Goal: Task Accomplishment & Management: Use online tool/utility

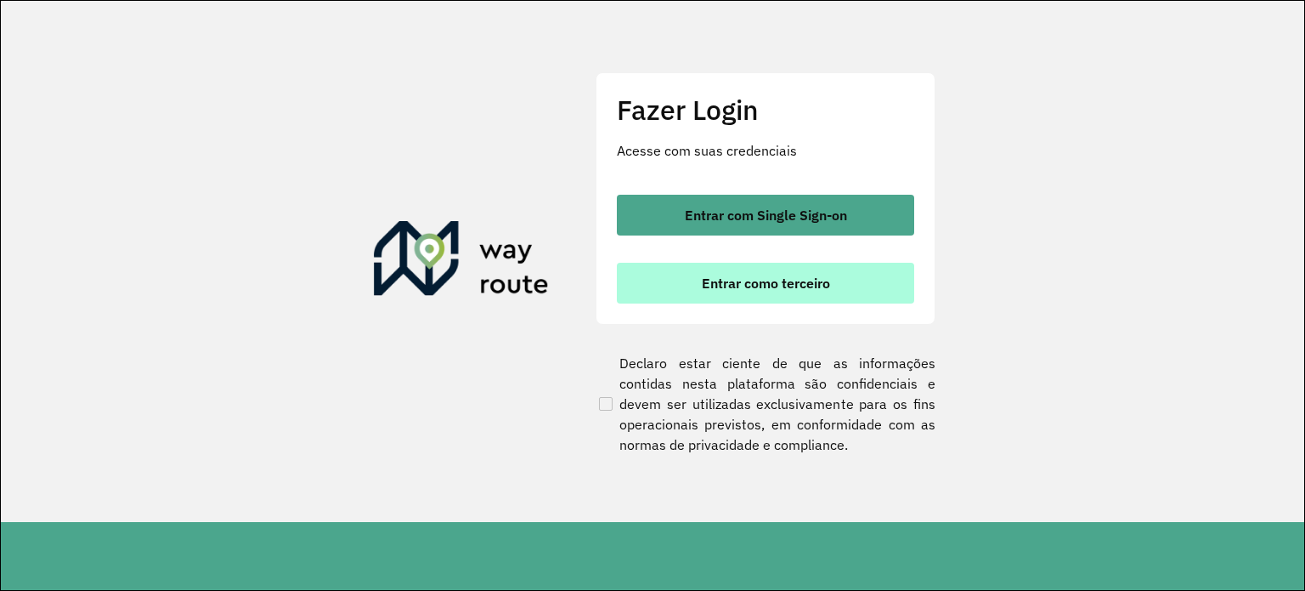
click at [793, 280] on span "Entrar como terceiro" at bounding box center [766, 283] width 128 height 14
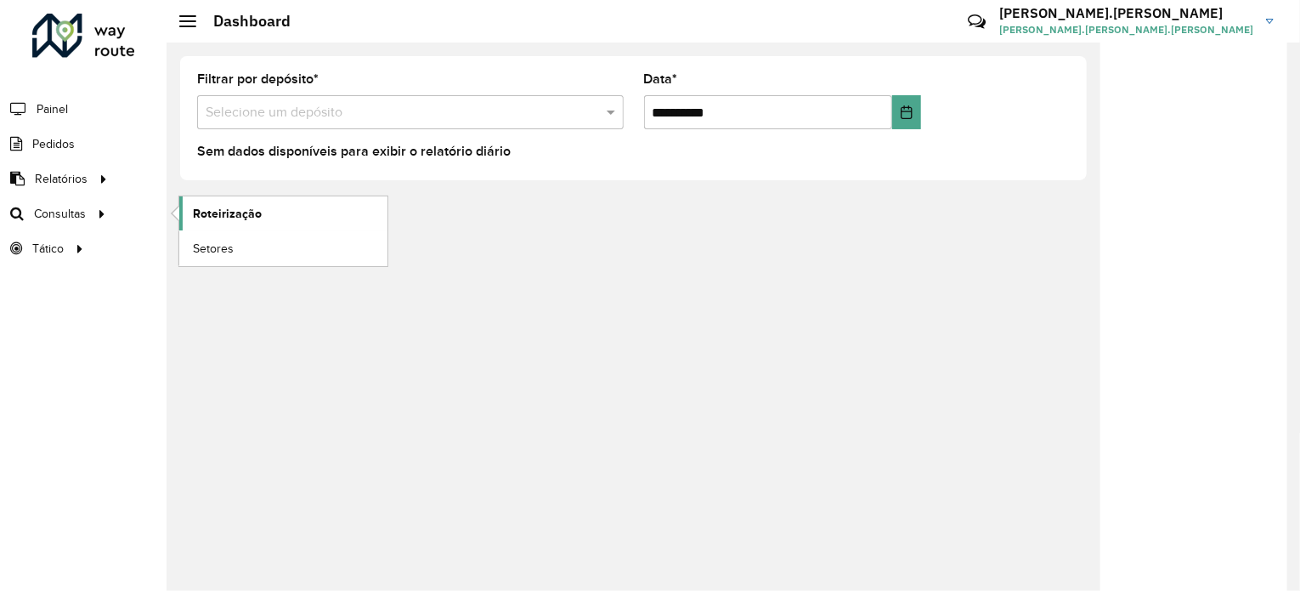
click at [205, 217] on span "Roteirização" at bounding box center [227, 214] width 69 height 18
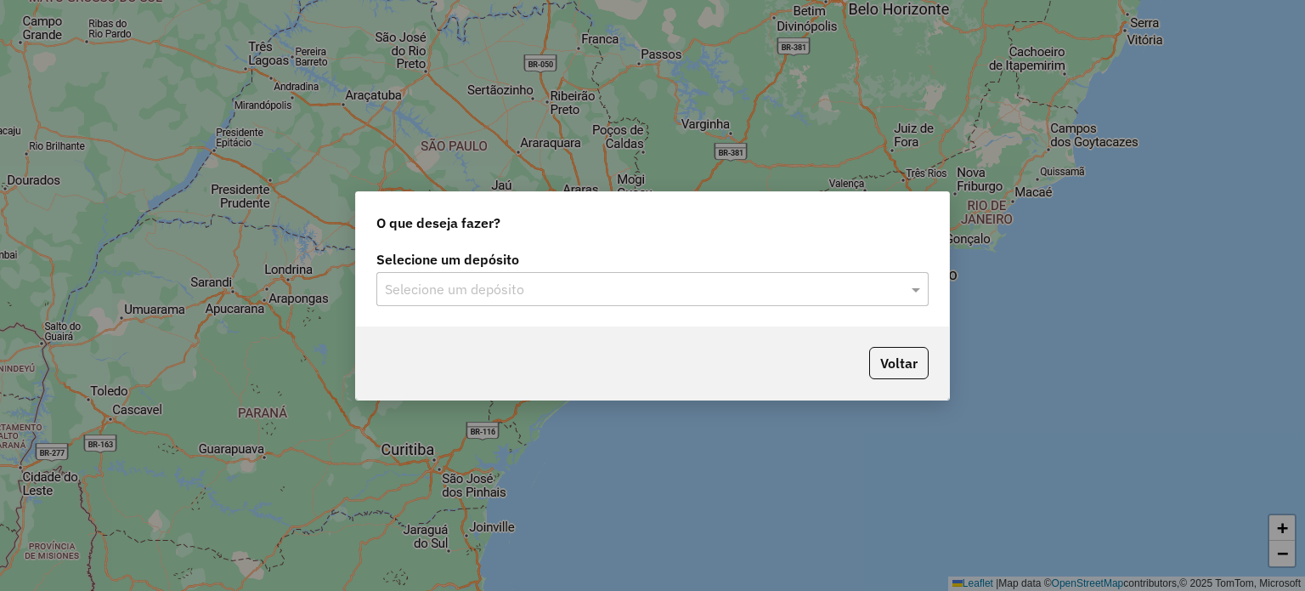
click at [697, 281] on input "text" at bounding box center [635, 290] width 501 height 20
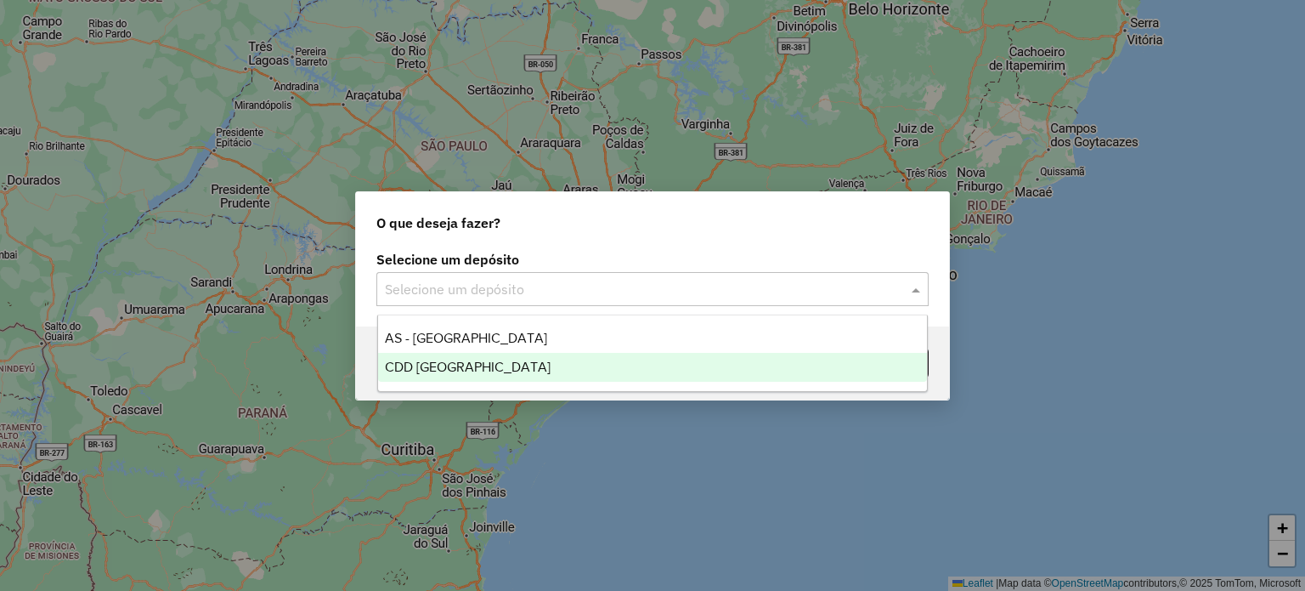
click at [524, 367] on div "CDD Florianópolis" at bounding box center [653, 367] width 550 height 29
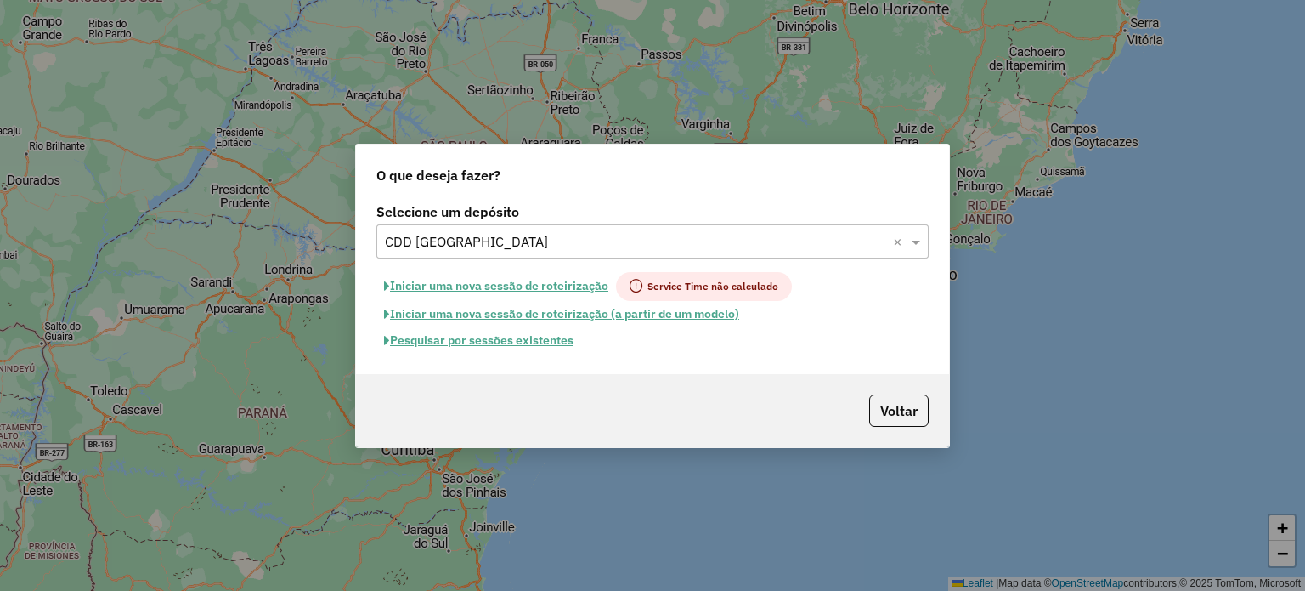
click at [542, 337] on button "Pesquisar por sessões existentes" at bounding box center [478, 340] width 205 height 26
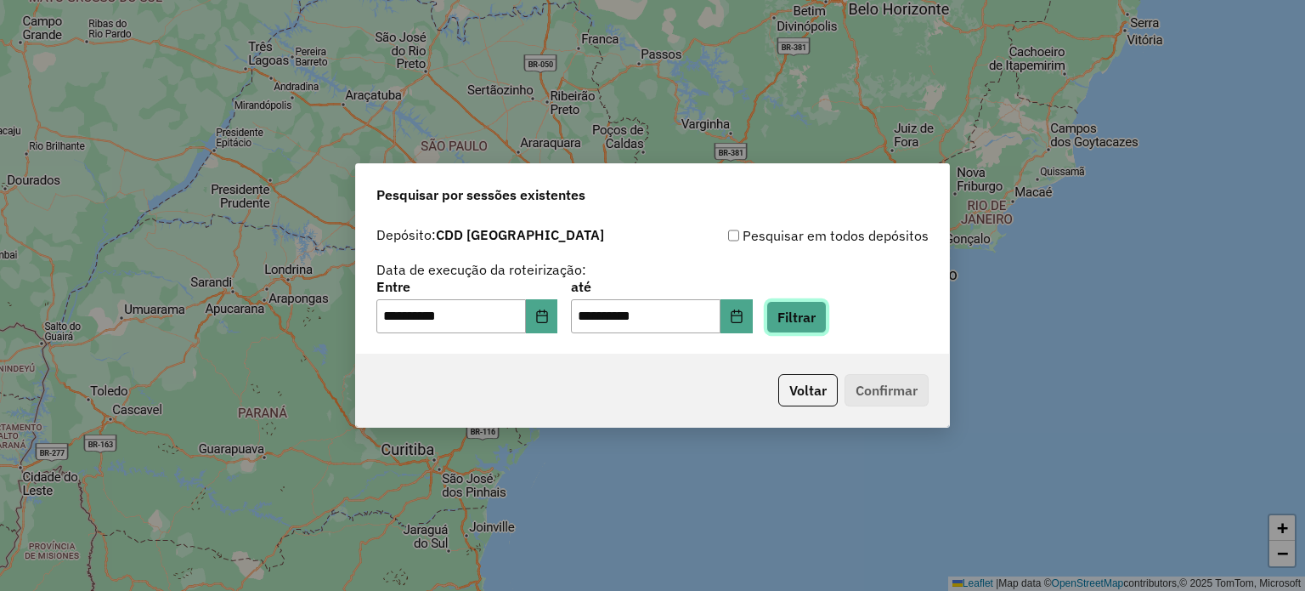
click at [827, 321] on button "Filtrar" at bounding box center [796, 317] width 60 height 32
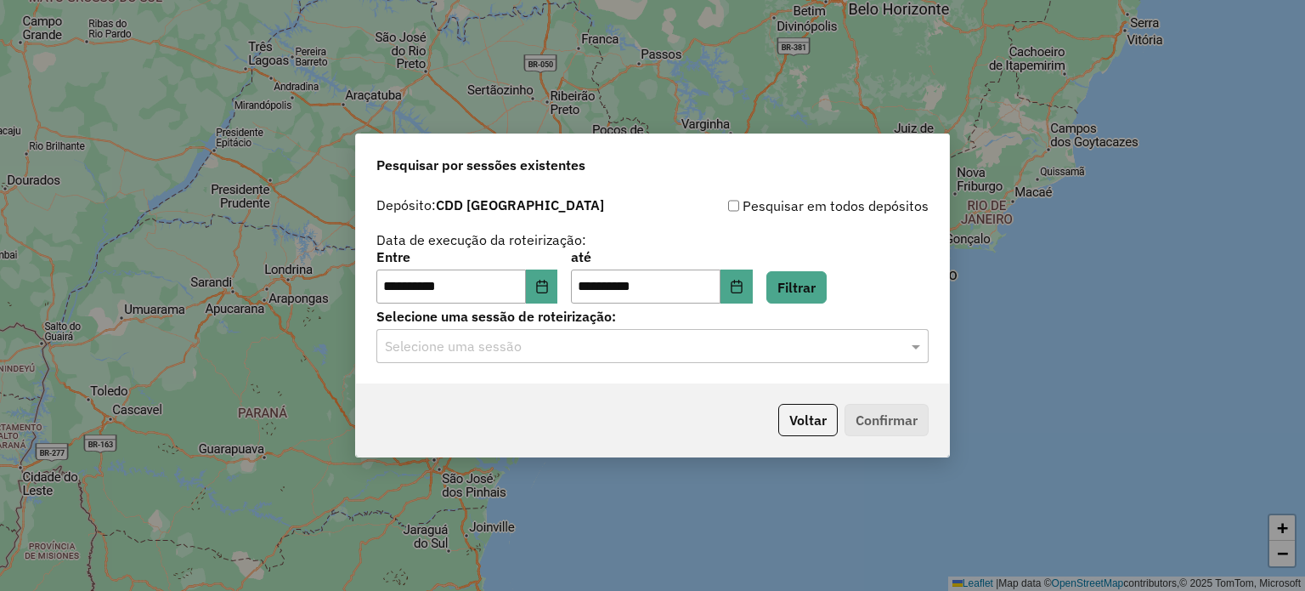
click at [510, 345] on input "text" at bounding box center [635, 346] width 501 height 20
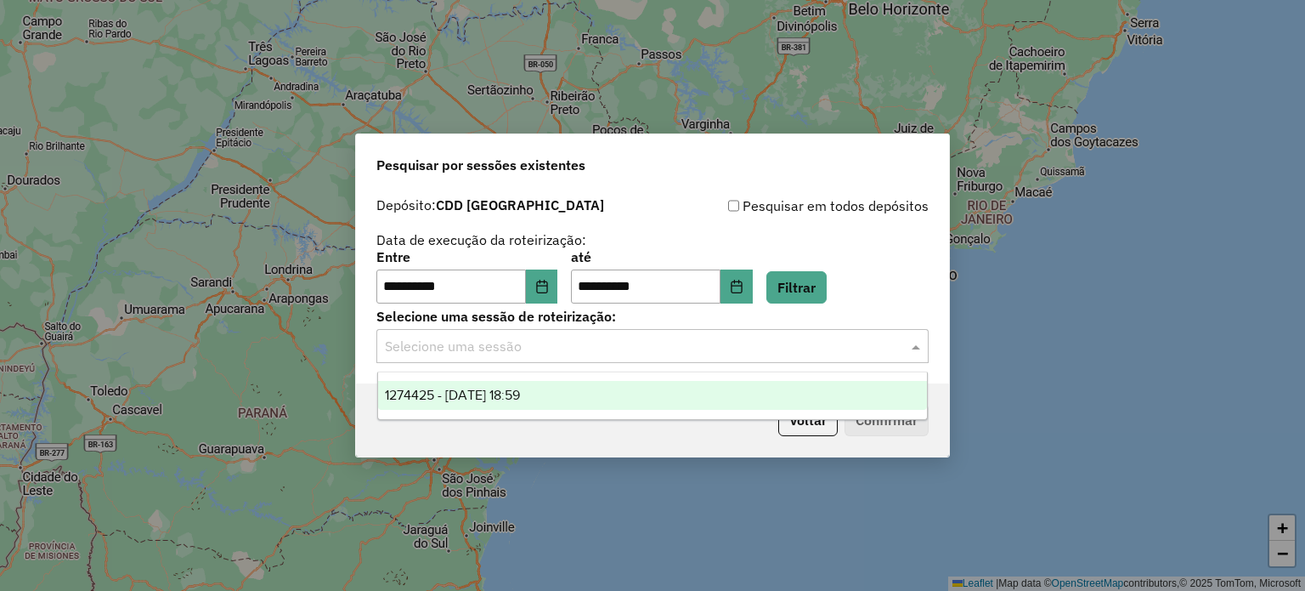
click at [495, 395] on span "1274425 - 12/09/2025 18:59" at bounding box center [452, 394] width 135 height 14
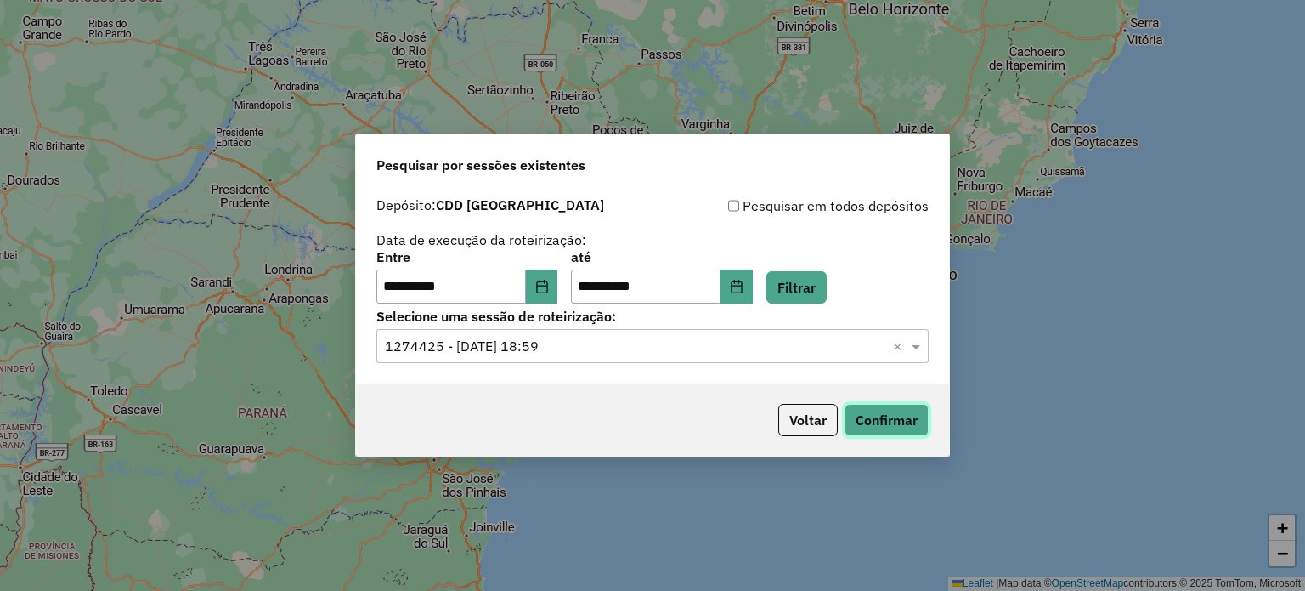
click at [919, 425] on button "Confirmar" at bounding box center [887, 420] width 84 height 32
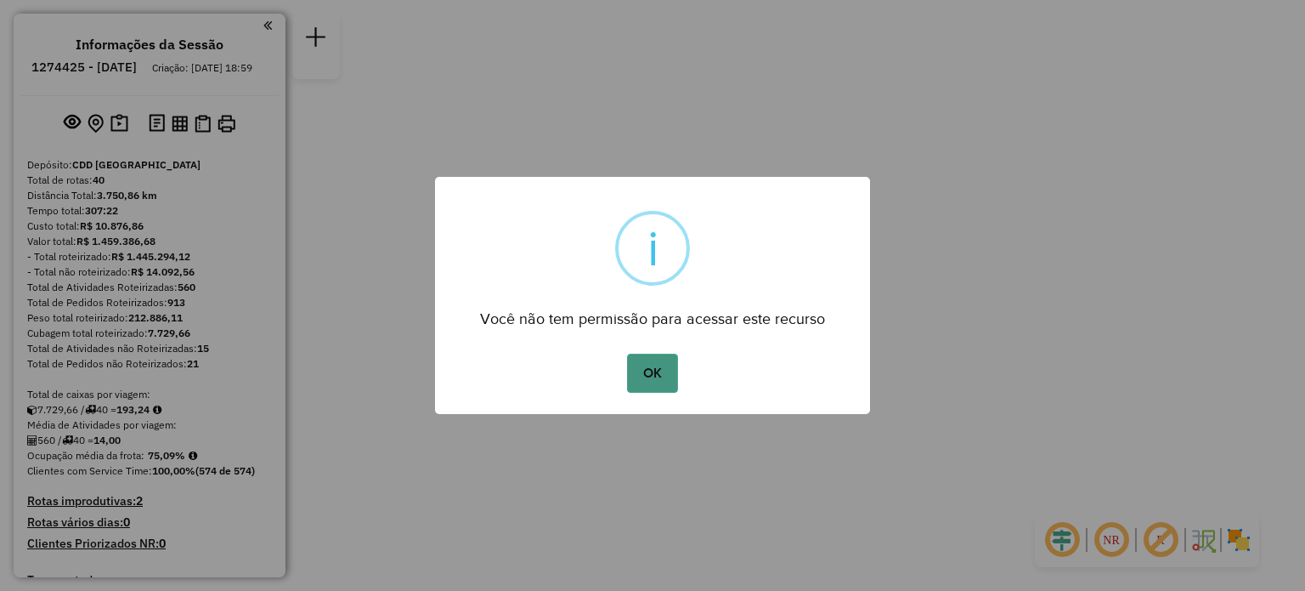
click at [653, 369] on button "OK" at bounding box center [652, 372] width 50 height 39
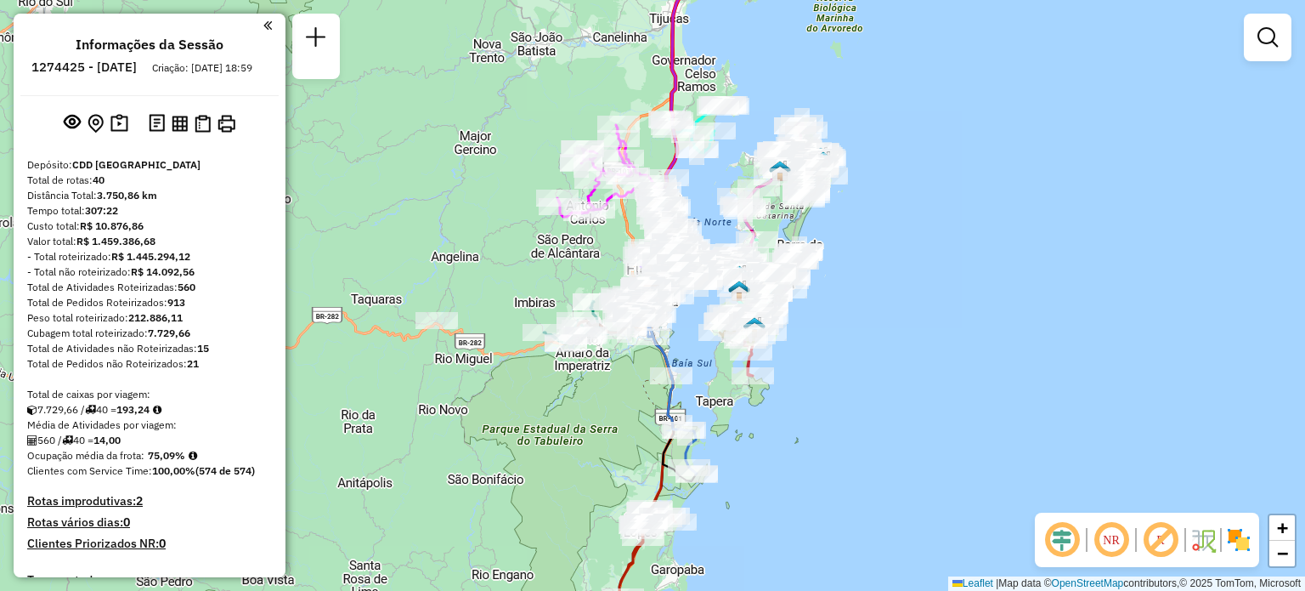
click at [1111, 534] on em at bounding box center [1111, 539] width 41 height 41
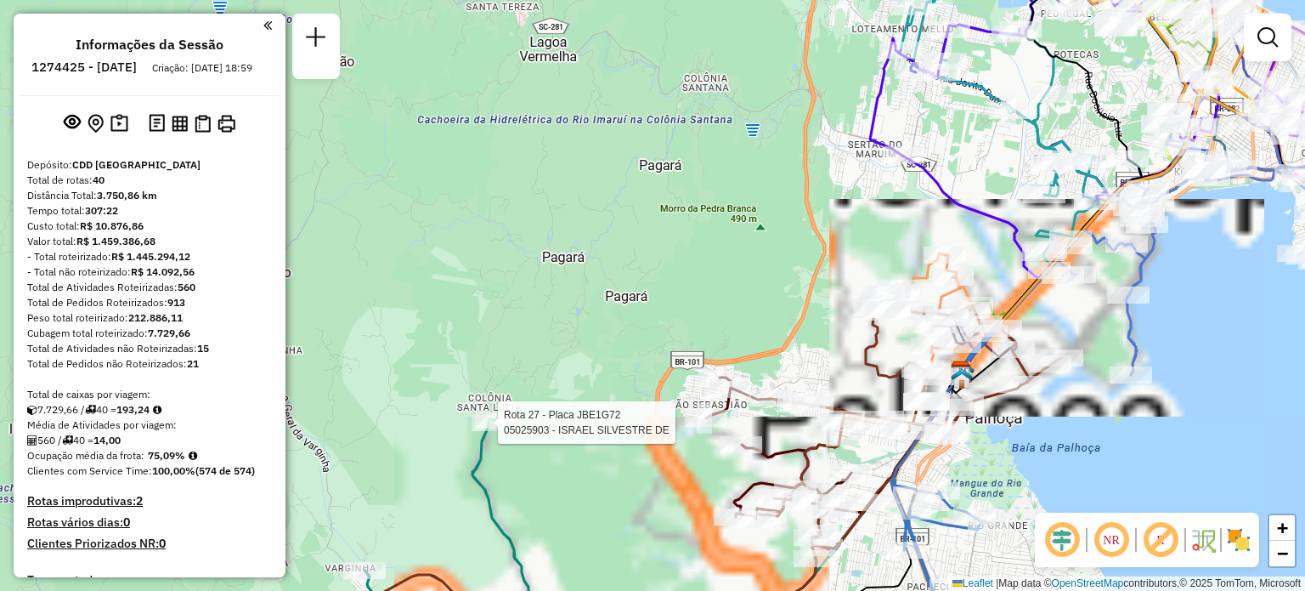
select select "**********"
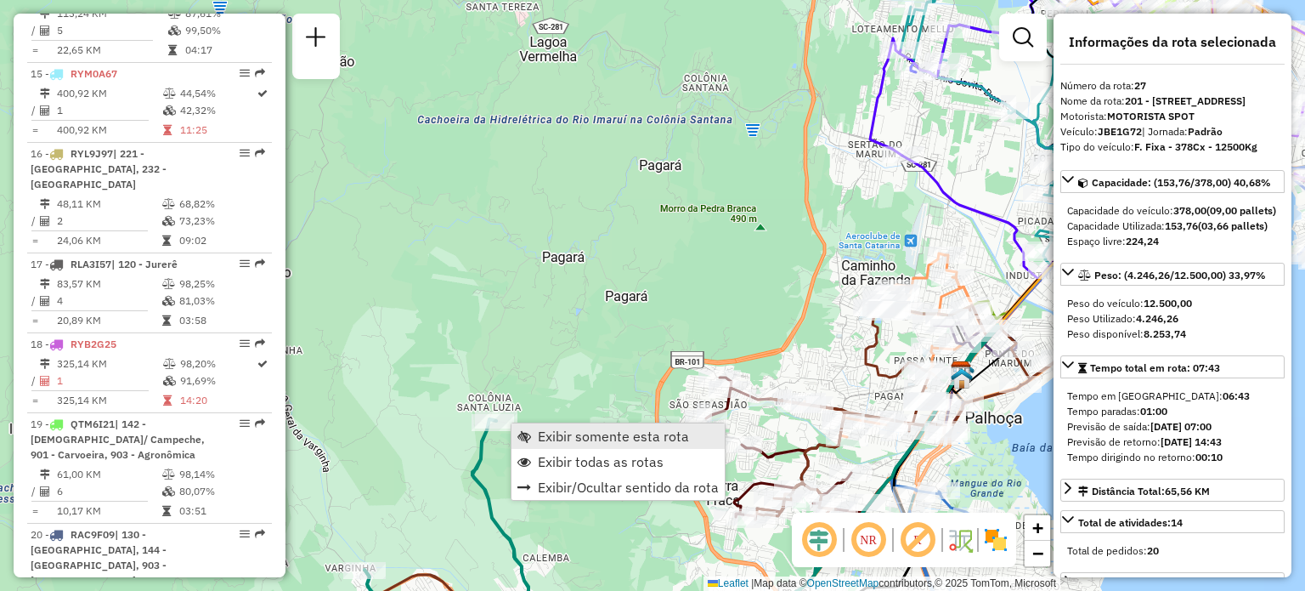
click at [588, 437] on span "Exibir somente esta rota" at bounding box center [613, 436] width 151 height 14
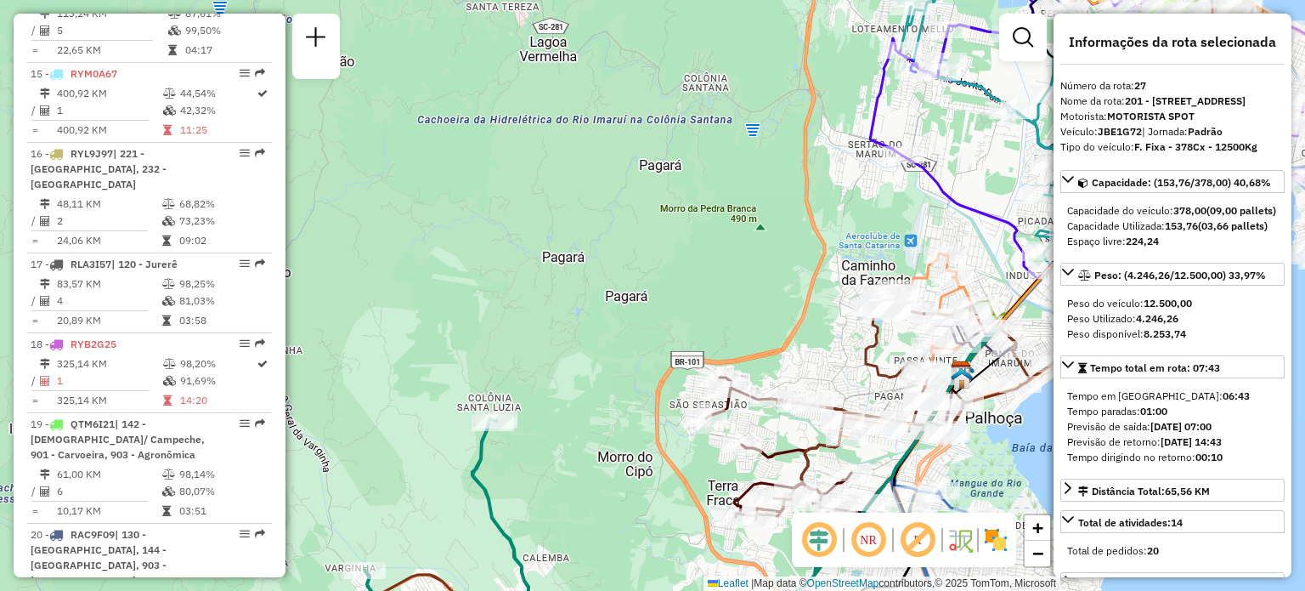
scroll to position [3258, 0]
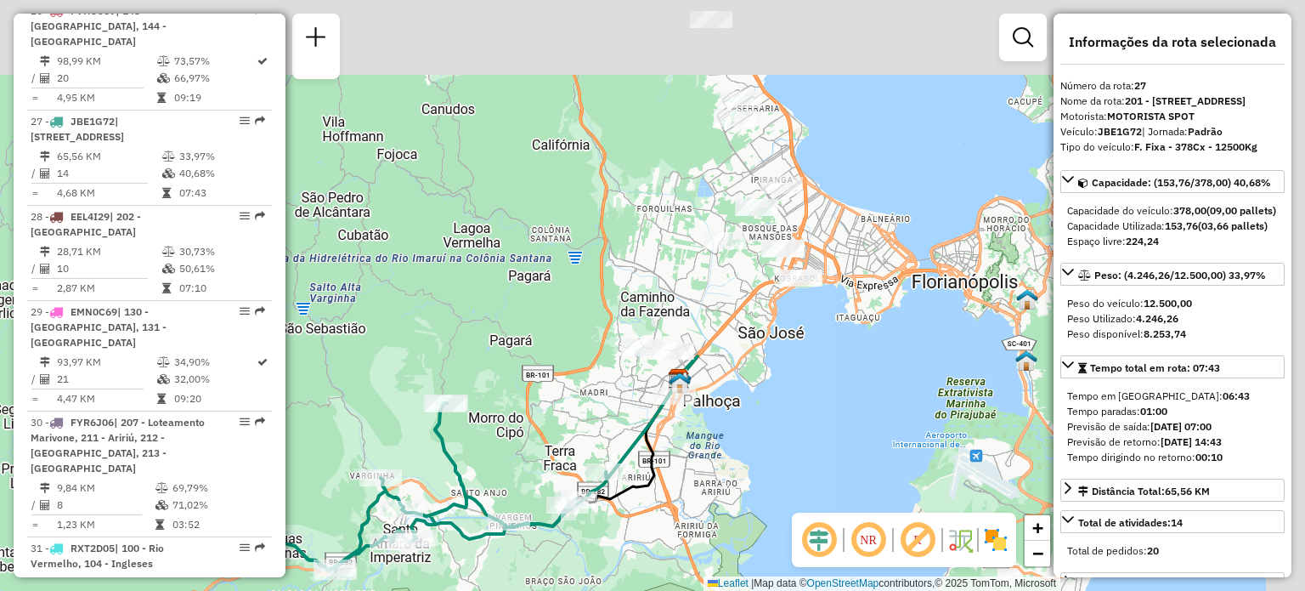
drag, startPoint x: 772, startPoint y: 156, endPoint x: 547, endPoint y: 315, distance: 275.6
click at [547, 315] on div "Janela de atendimento Grade de atendimento Capacidade Transportadoras Veículos …" at bounding box center [652, 295] width 1305 height 591
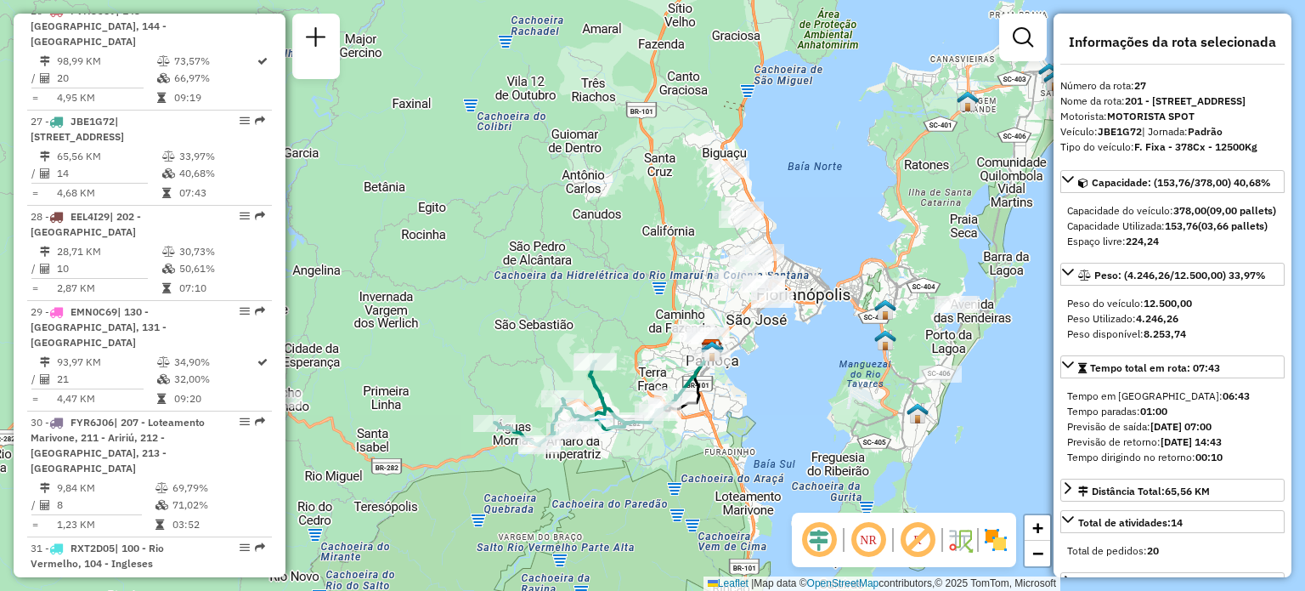
click at [867, 546] on em at bounding box center [868, 539] width 41 height 41
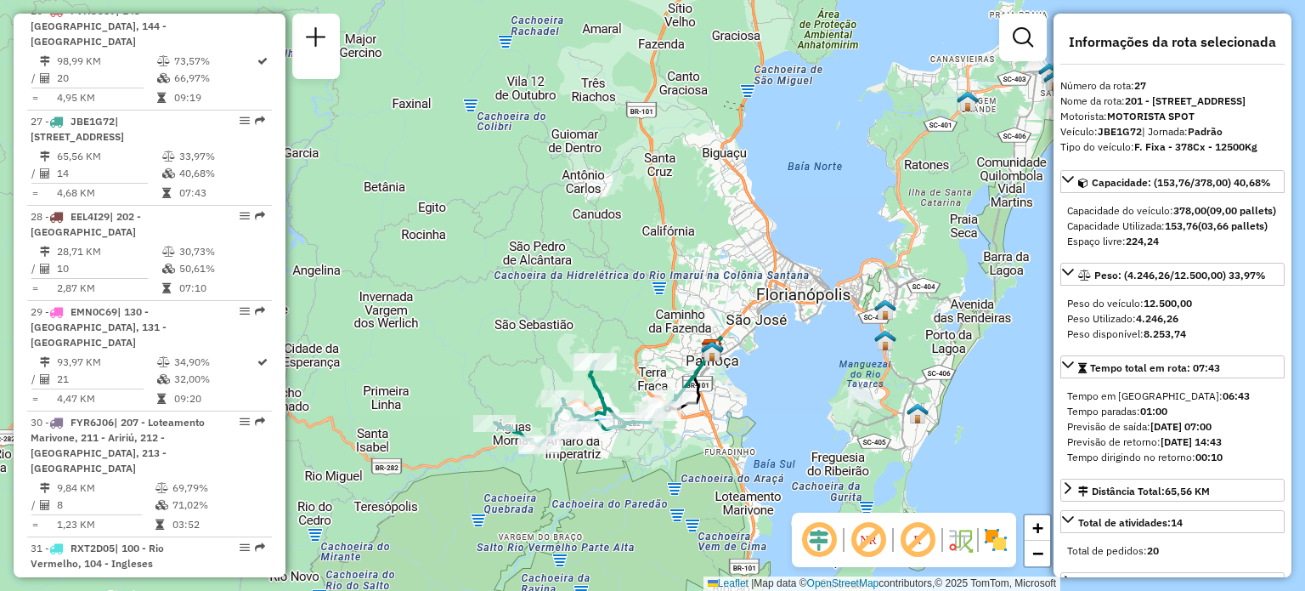
click at [867, 546] on em at bounding box center [868, 539] width 41 height 41
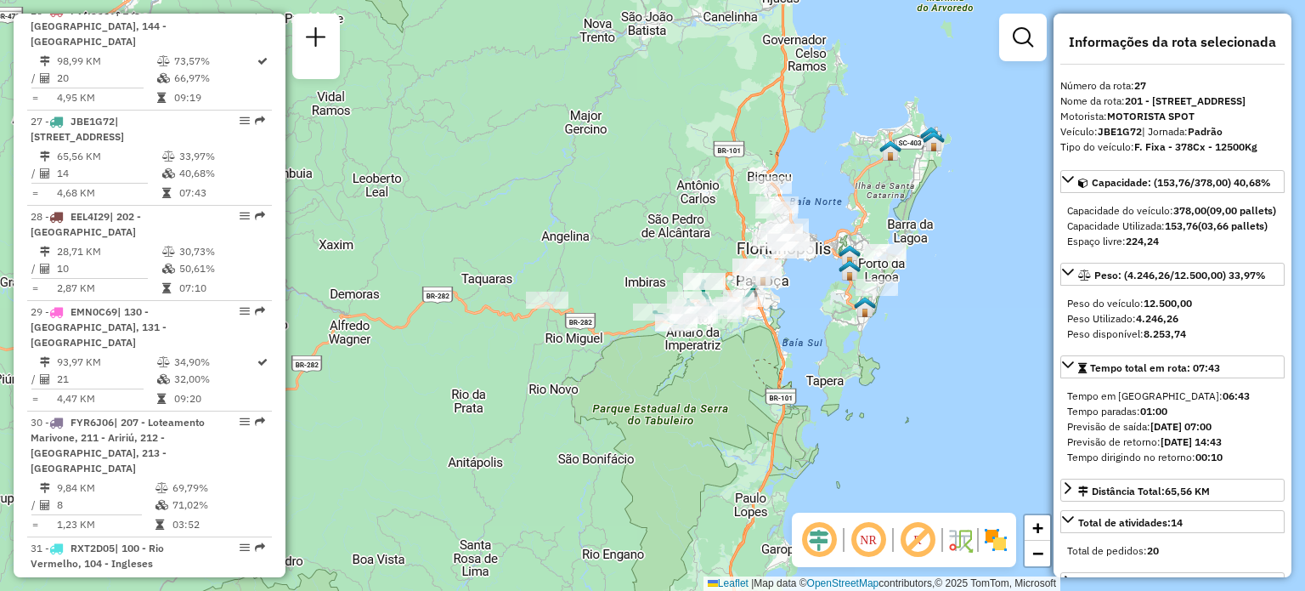
click at [871, 538] on em at bounding box center [868, 539] width 41 height 41
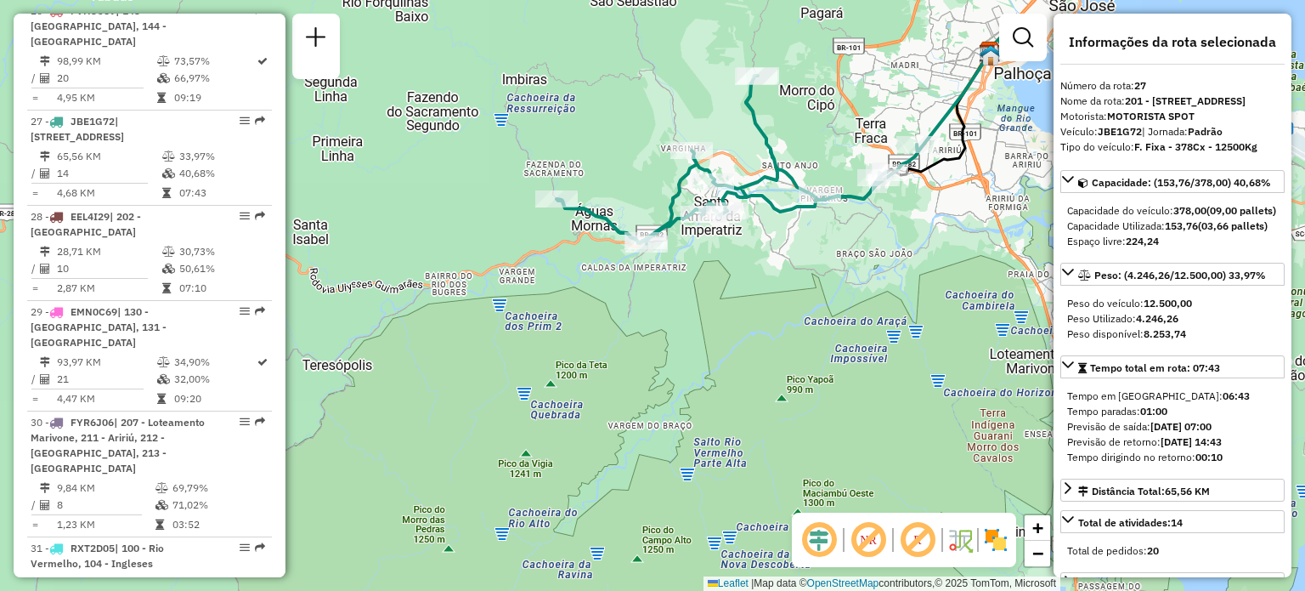
click at [867, 540] on em at bounding box center [868, 539] width 41 height 41
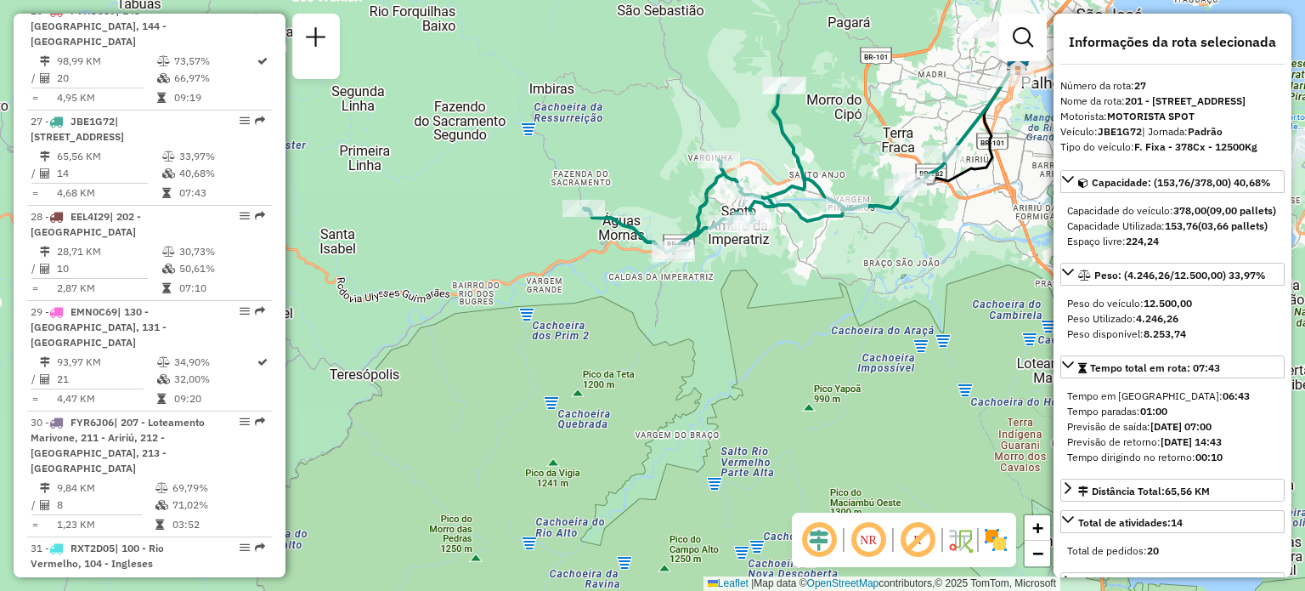
drag, startPoint x: 701, startPoint y: 340, endPoint x: 768, endPoint y: 352, distance: 68.2
click at [768, 352] on div "Janela de atendimento Grade de atendimento Capacidade Transportadoras Veículos …" at bounding box center [652, 295] width 1305 height 591
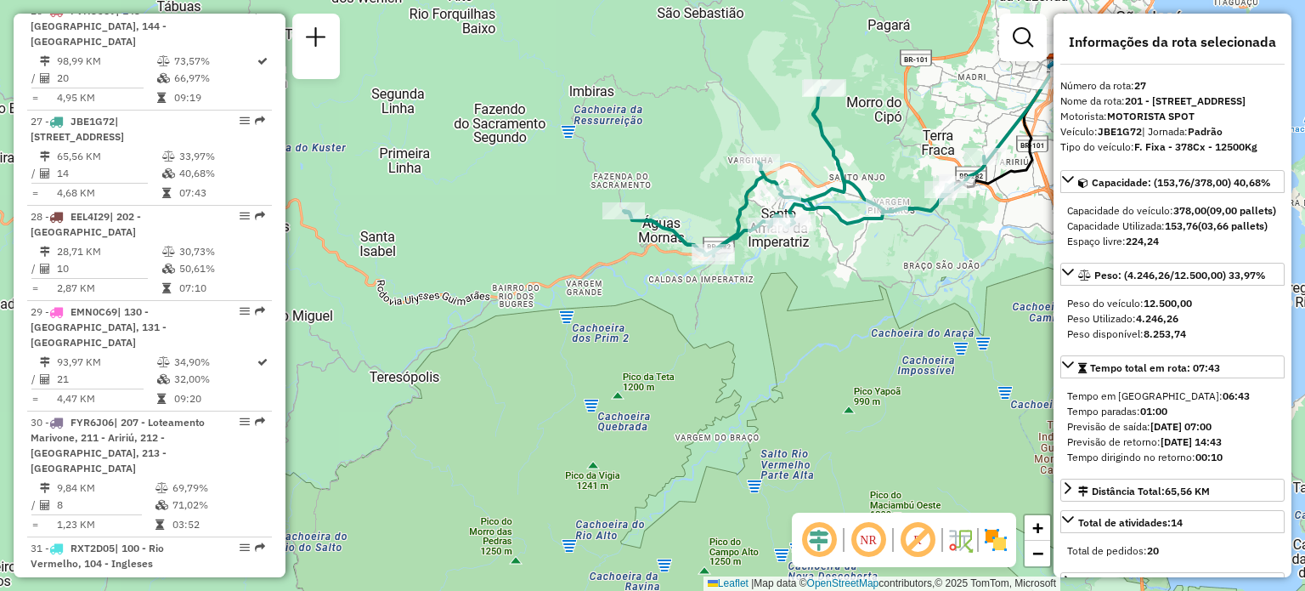
click at [879, 542] on em at bounding box center [868, 539] width 41 height 41
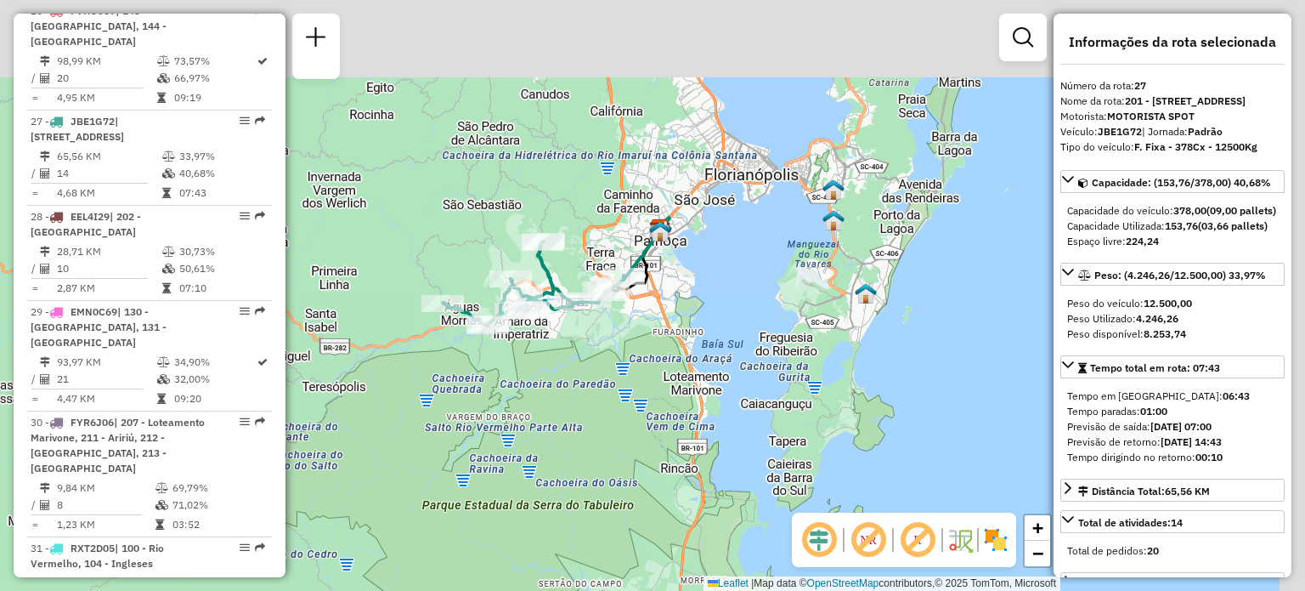
drag, startPoint x: 701, startPoint y: 239, endPoint x: 604, endPoint y: 403, distance: 190.5
click at [621, 416] on div "Janela de atendimento Grade de atendimento Capacidade Transportadoras Veículos …" at bounding box center [652, 295] width 1305 height 591
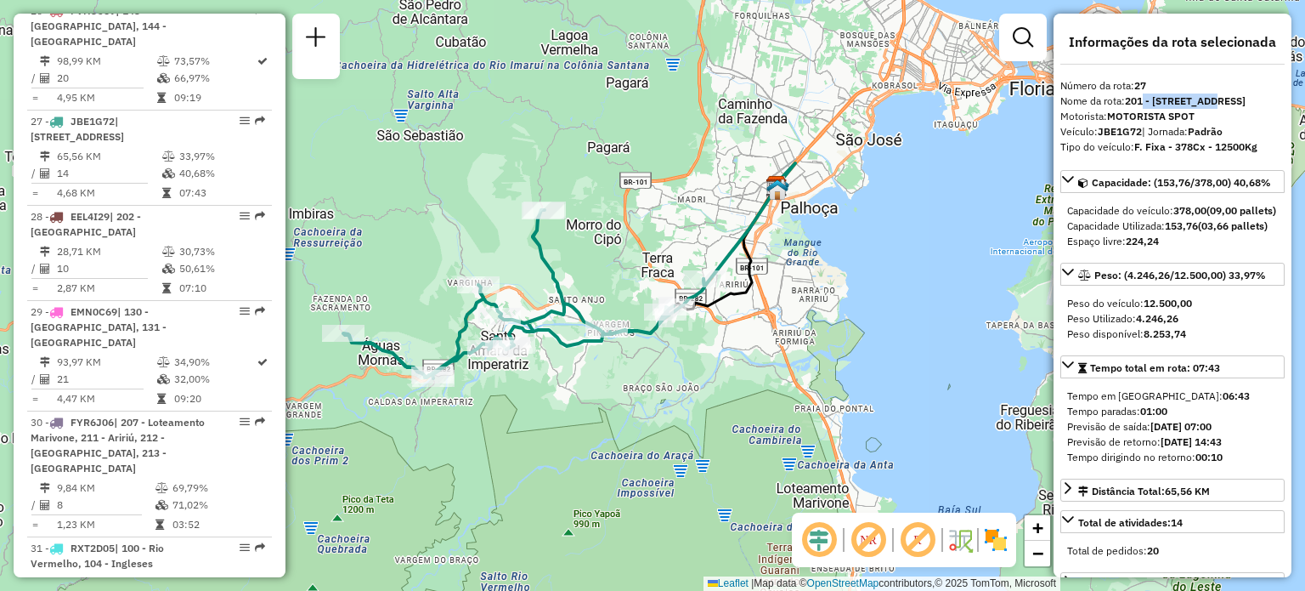
drag, startPoint x: 1144, startPoint y: 99, endPoint x: 1216, endPoint y: 105, distance: 72.4
click at [1216, 105] on strong "201 - Santo Amaro de Imperatriz, 202 - São Sebastião" at bounding box center [1185, 100] width 121 height 13
drag, startPoint x: 1162, startPoint y: 225, endPoint x: 1224, endPoint y: 297, distance: 95.2
click at [1224, 256] on div "Capacidade do veículo: 378,00 (09,00 pallets) Capacidade Utilizada: 153,76 (03,…" at bounding box center [1172, 225] width 224 height 59
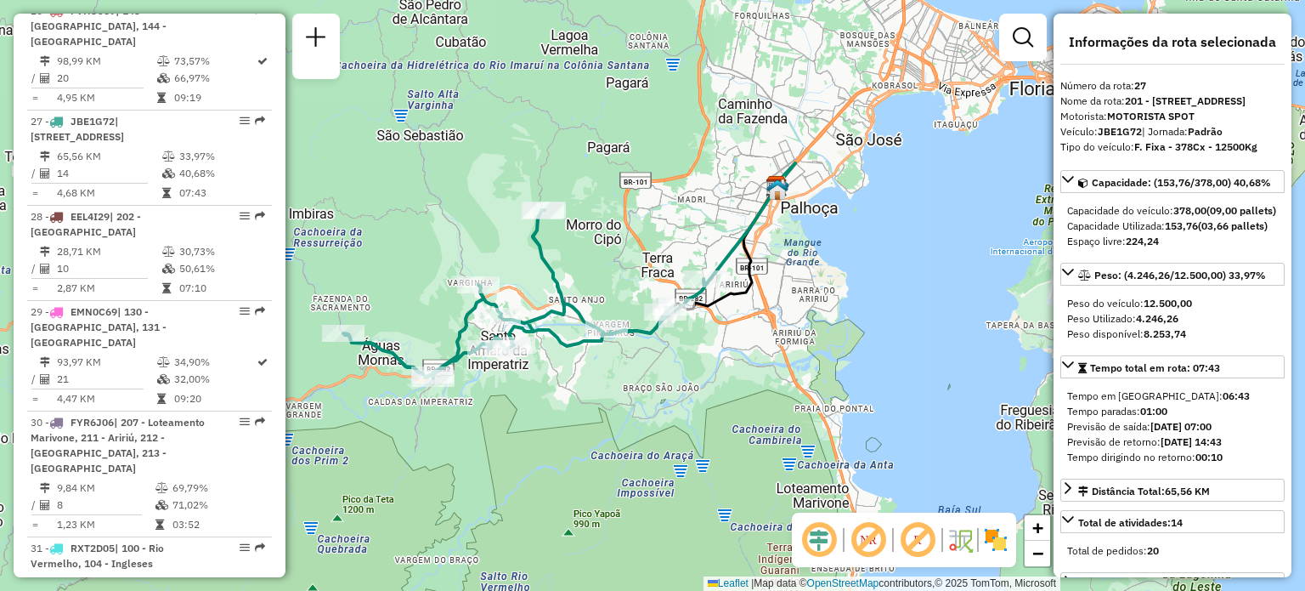
click at [1224, 256] on div "Capacidade do veículo: 378,00 (09,00 pallets) Capacidade Utilizada: 153,76 (03,…" at bounding box center [1172, 225] width 224 height 59
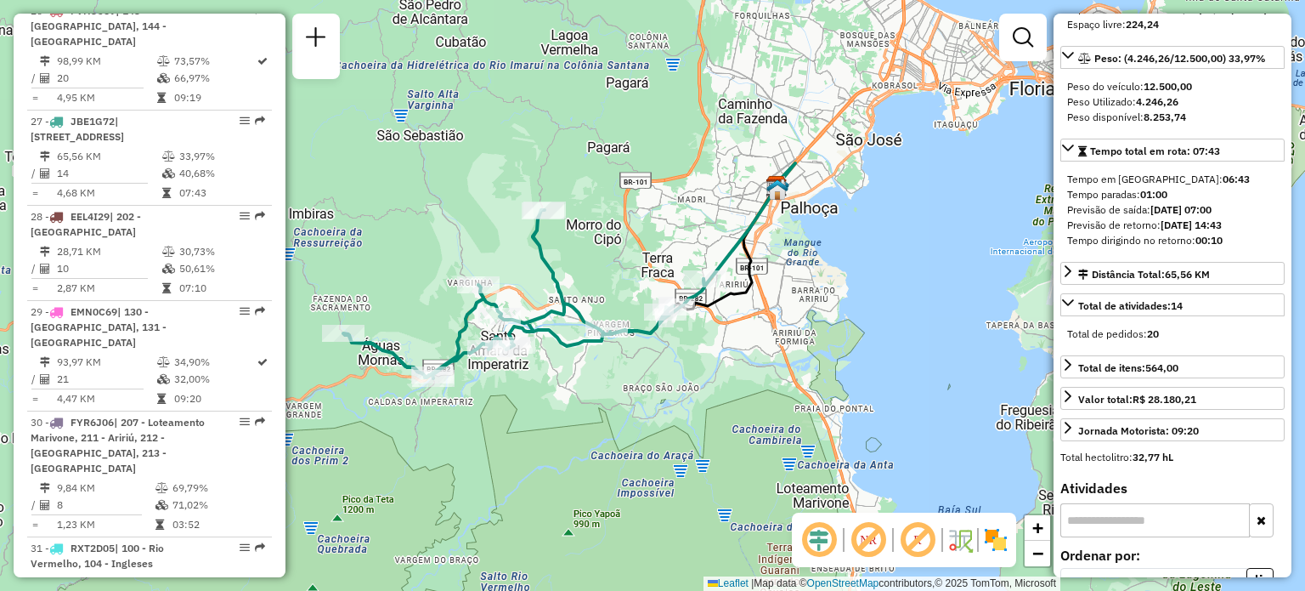
scroll to position [255, 0]
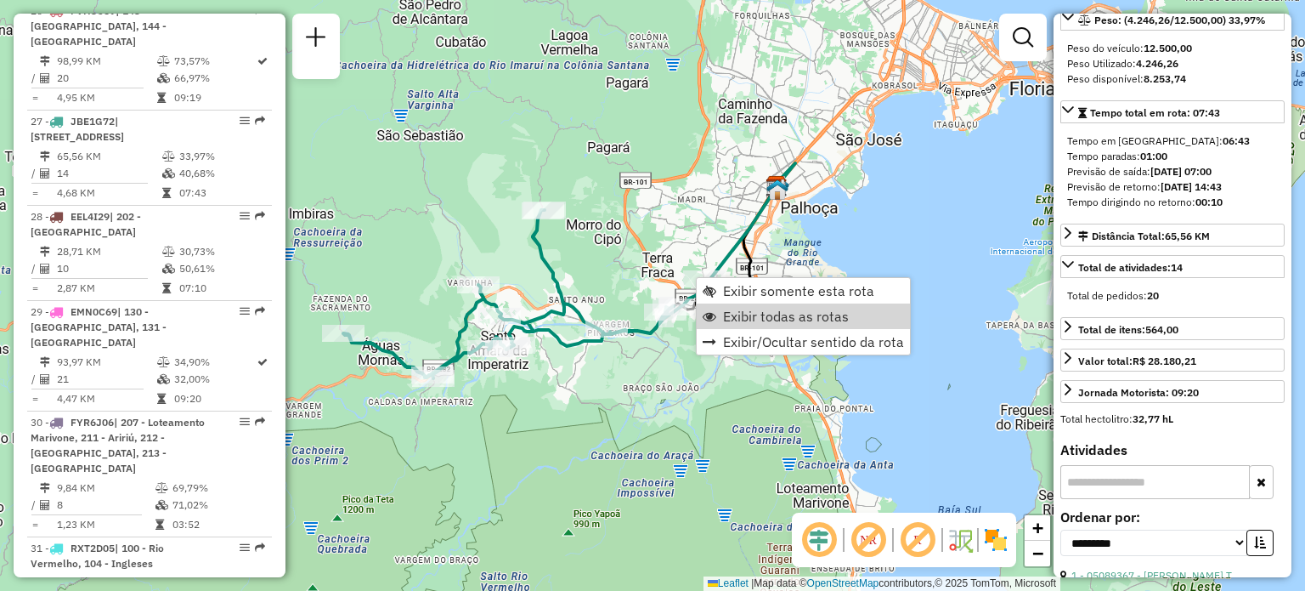
click at [647, 359] on div "Rota 27 - Placa JBE1G72 05041078 - M.M.S CONVENIENCIA E BEBIDAS LTDA Rota 27 - …" at bounding box center [652, 295] width 1305 height 591
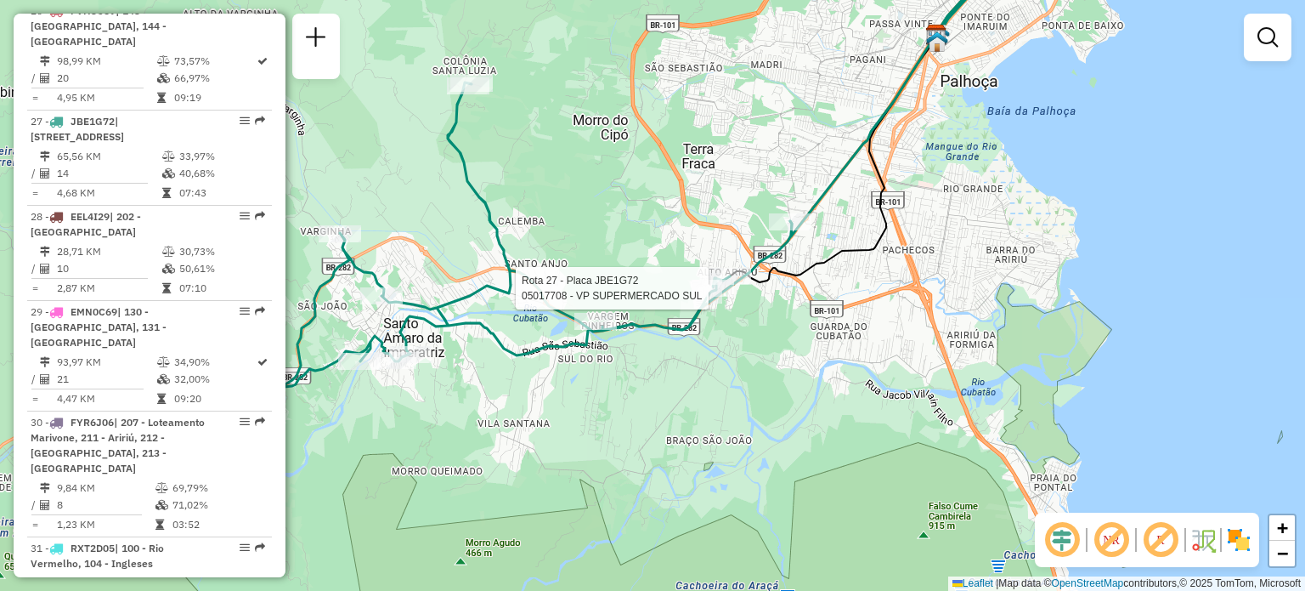
select select "**********"
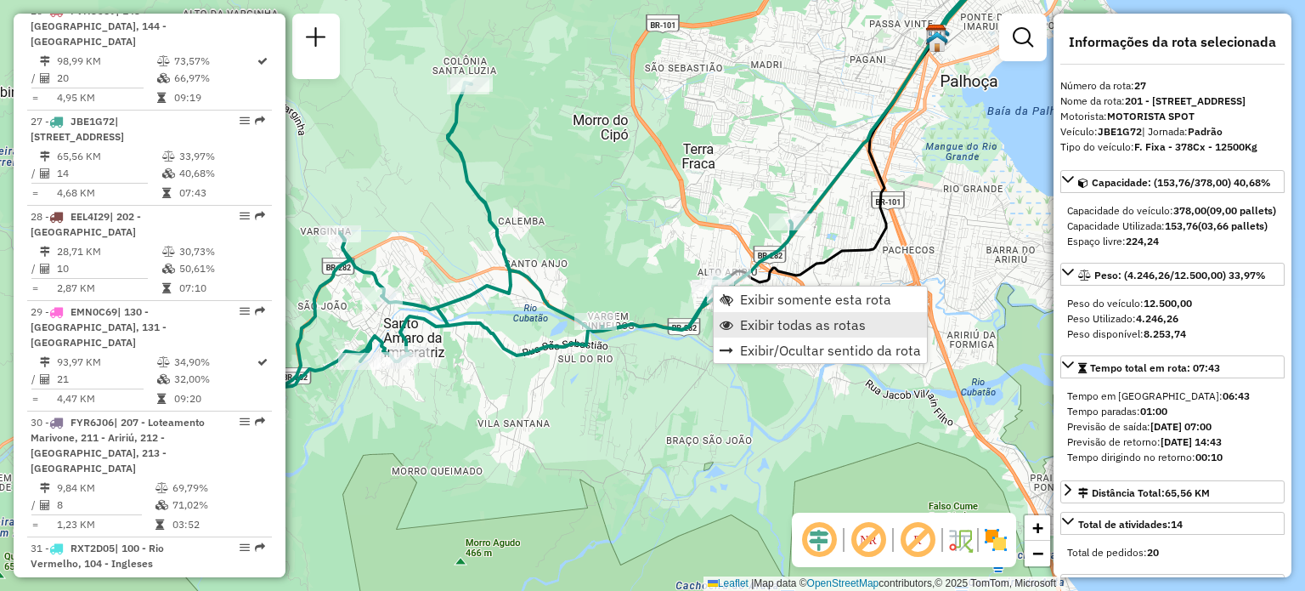
click at [755, 319] on span "Exibir todas as rotas" at bounding box center [803, 325] width 126 height 14
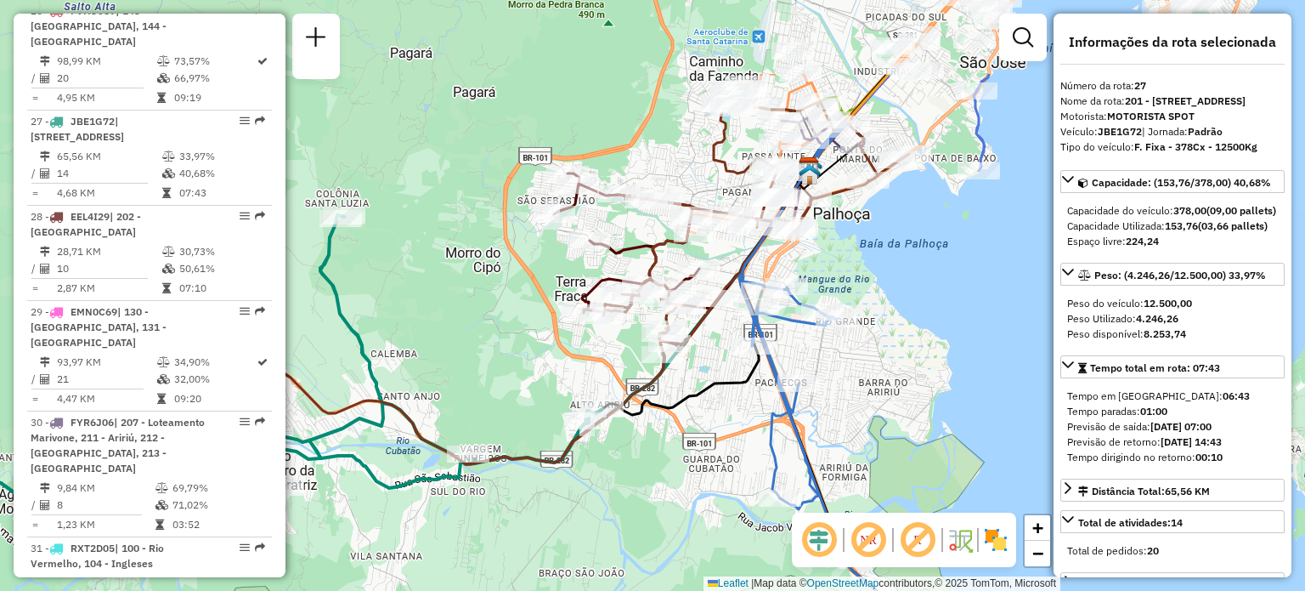
drag, startPoint x: 770, startPoint y: 108, endPoint x: 602, endPoint y: 268, distance: 232.0
click at [609, 268] on icon at bounding box center [626, 244] width 145 height 142
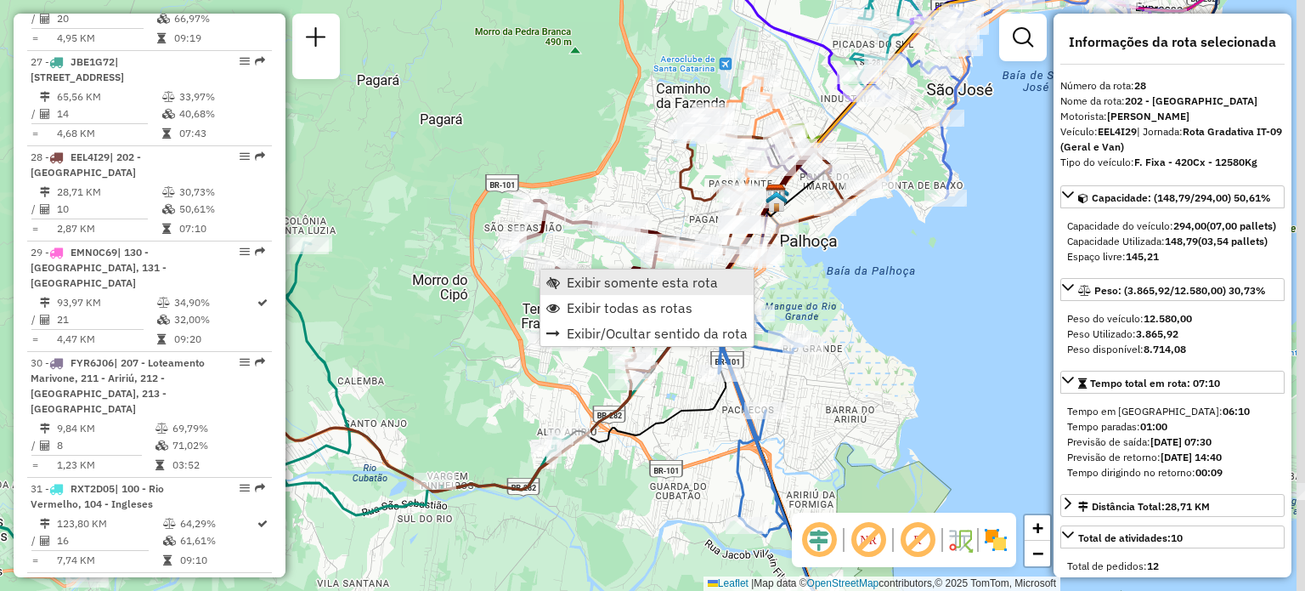
scroll to position [3368, 0]
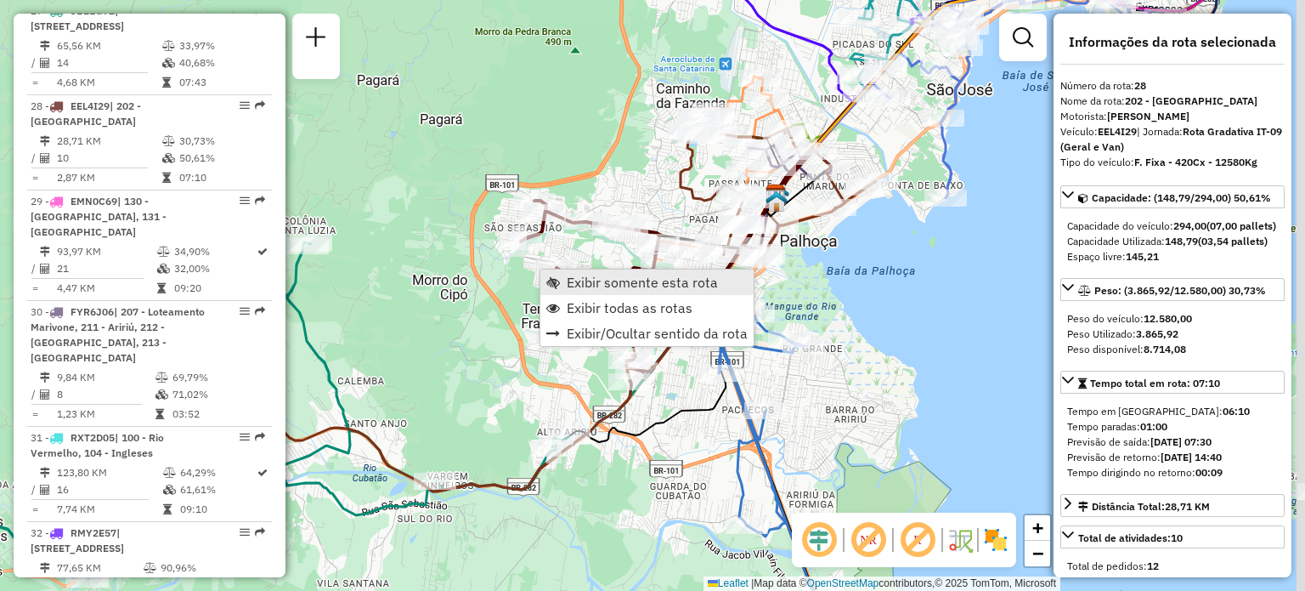
click at [582, 278] on span "Exibir somente esta rota" at bounding box center [642, 282] width 151 height 14
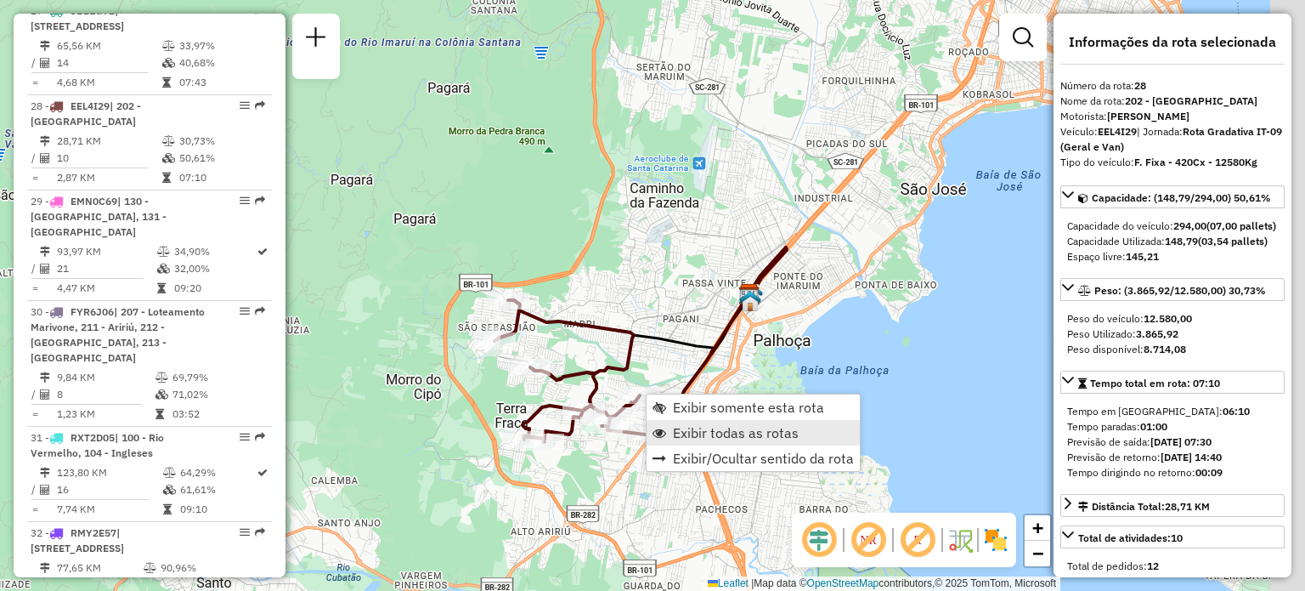
click at [691, 426] on span "Exibir todas as rotas" at bounding box center [736, 433] width 126 height 14
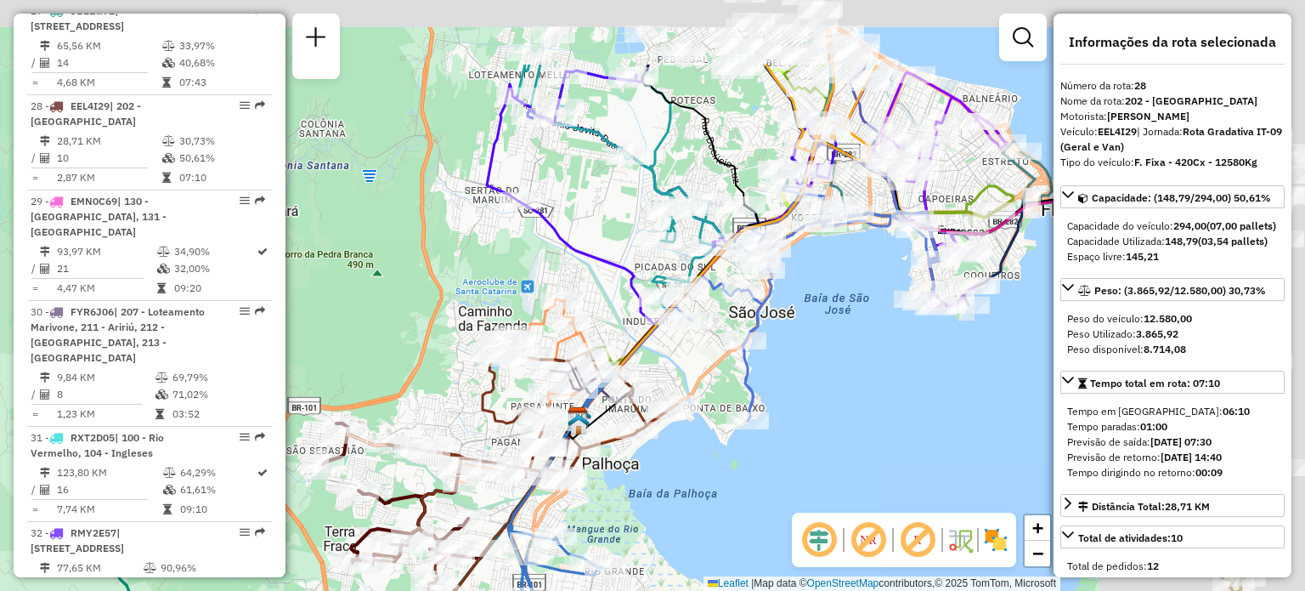
drag, startPoint x: 733, startPoint y: 157, endPoint x: 438, endPoint y: 373, distance: 365.4
click at [444, 369] on div "Rota 23 - Placa FFM8C61 05030280 - CAVERZAN SUPERMERCAD Janela de atendimento G…" at bounding box center [652, 295] width 1305 height 591
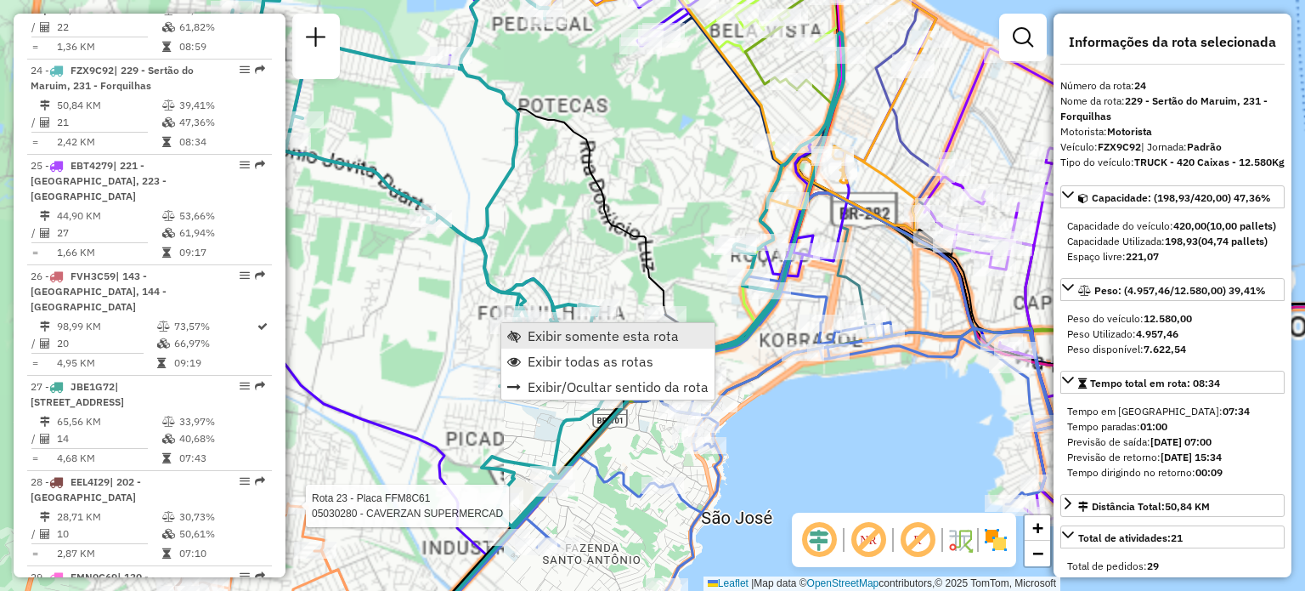
scroll to position [2973, 0]
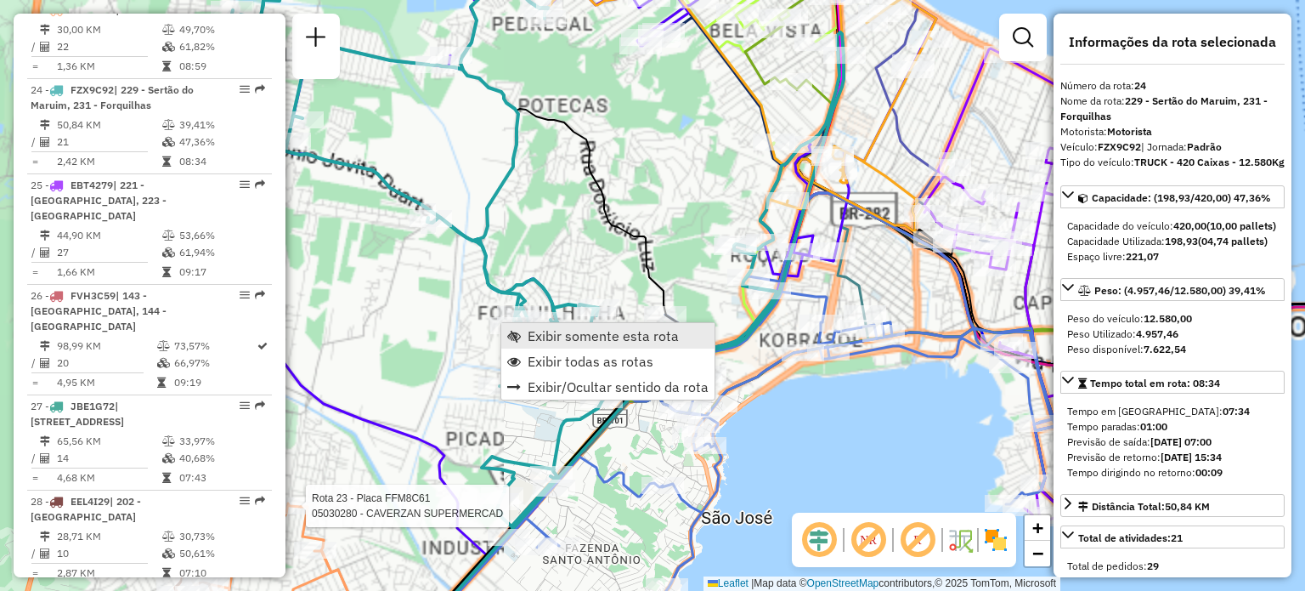
click at [523, 332] on link "Exibir somente esta rota" at bounding box center [607, 335] width 213 height 25
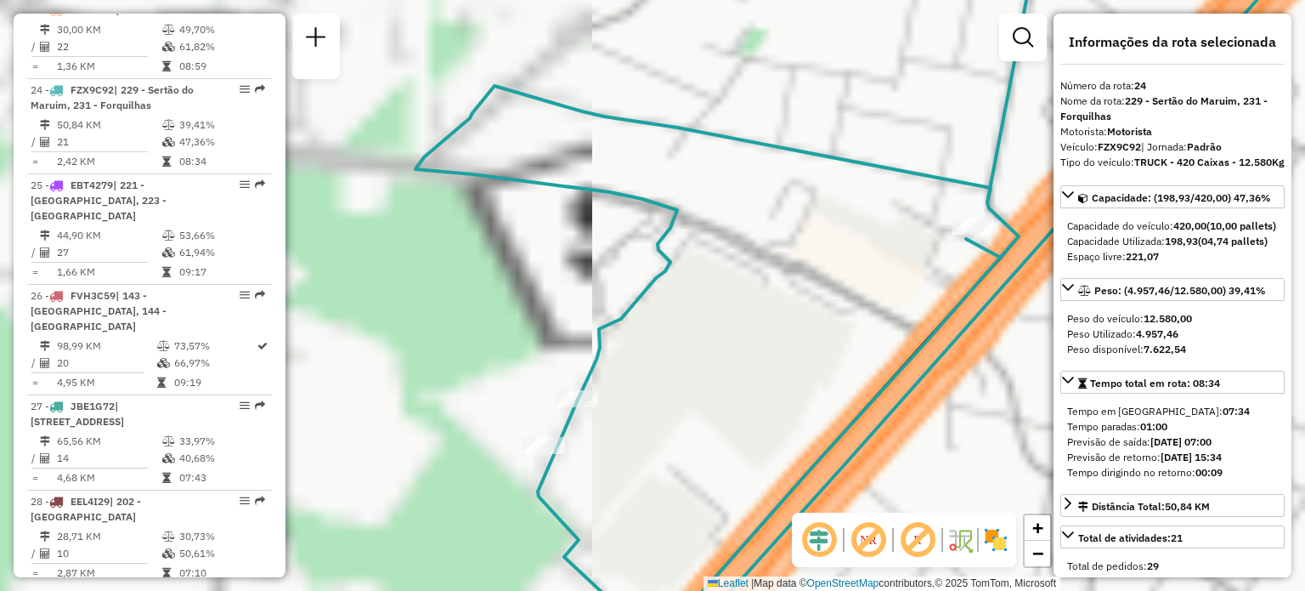
drag, startPoint x: 823, startPoint y: 210, endPoint x: 546, endPoint y: 310, distance: 294.6
click at [546, 310] on div "Janela de atendimento Grade de atendimento Capacidade Transportadoras Veículos …" at bounding box center [652, 295] width 1305 height 591
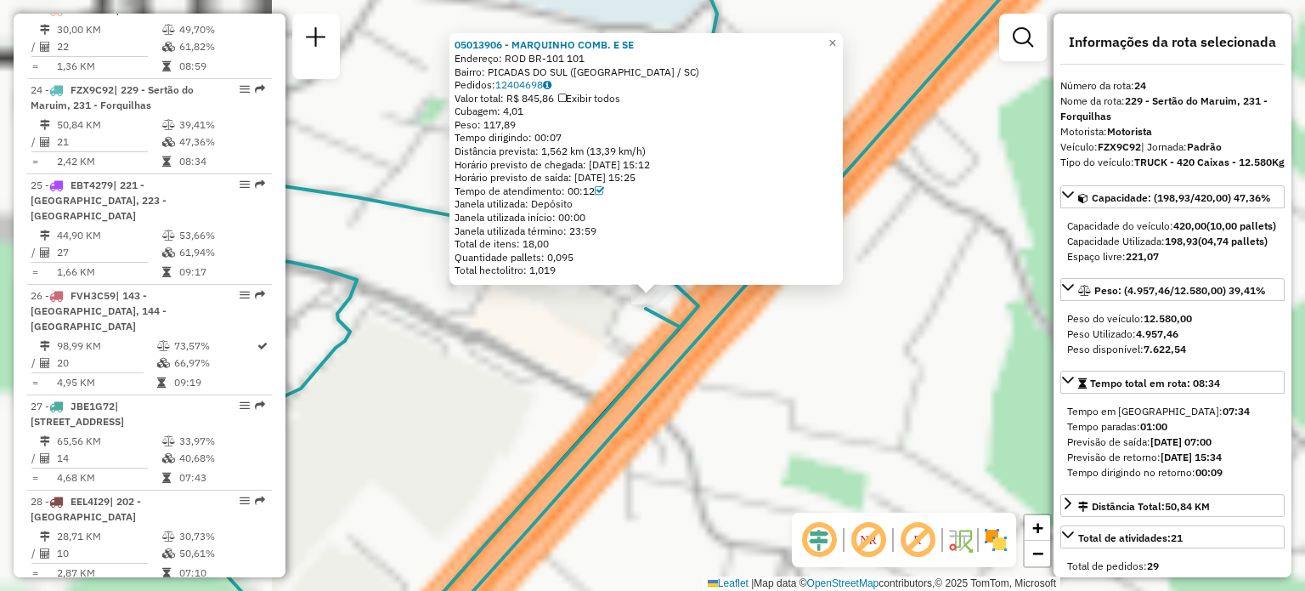
click at [824, 330] on div "05013906 - MARQUINHO COMB. E SE Endereço: ROD BR-101 101 Bairro: PICADAS DO SUL…" at bounding box center [652, 295] width 1305 height 591
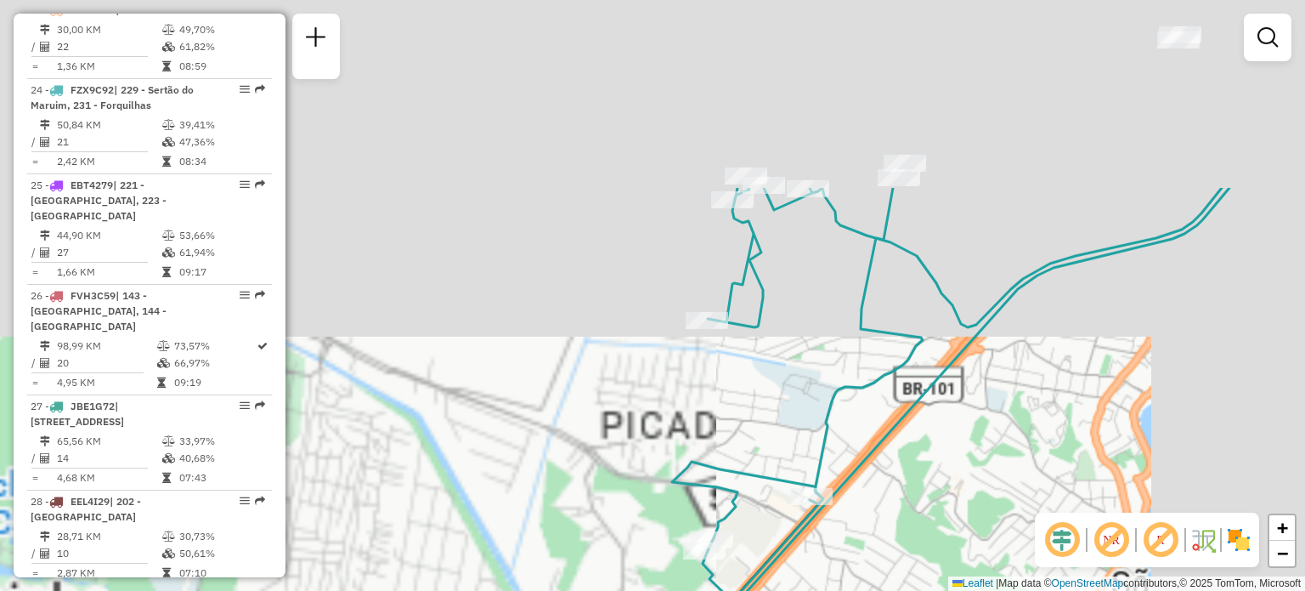
drag, startPoint x: 775, startPoint y: 169, endPoint x: 784, endPoint y: 444, distance: 274.6
click at [784, 443] on div "Janela de atendimento Grade de atendimento Capacidade Transportadoras Veículos …" at bounding box center [652, 295] width 1305 height 591
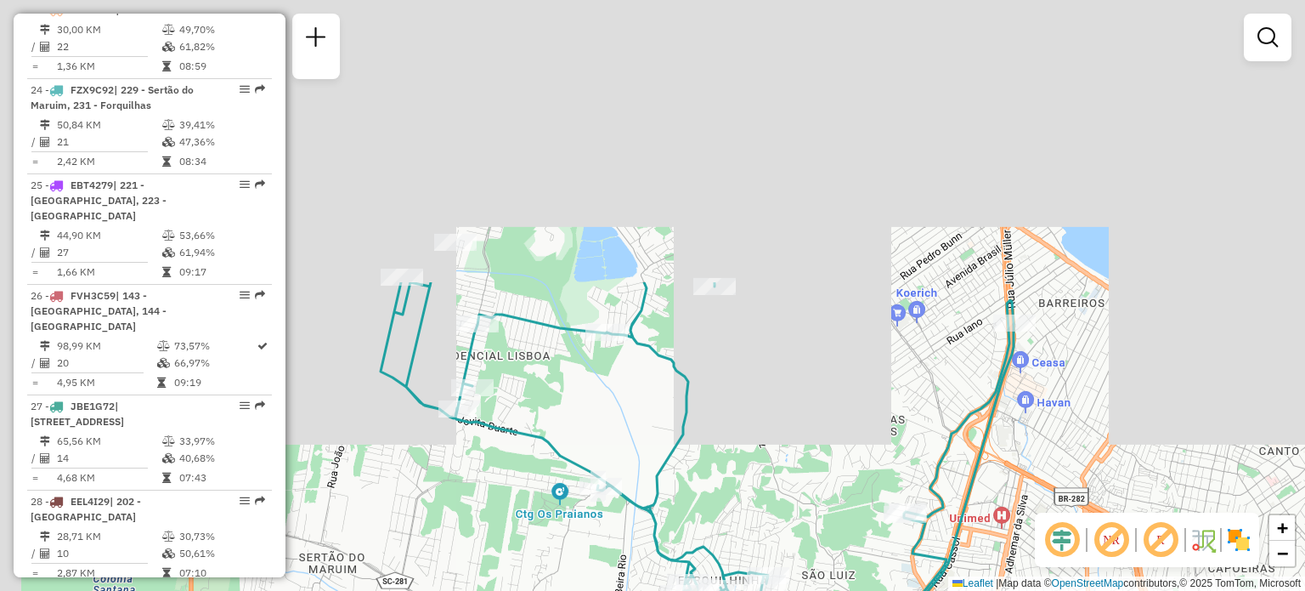
drag, startPoint x: 765, startPoint y: 189, endPoint x: 649, endPoint y: 530, distance: 359.8
click at [649, 530] on icon at bounding box center [697, 538] width 633 height 512
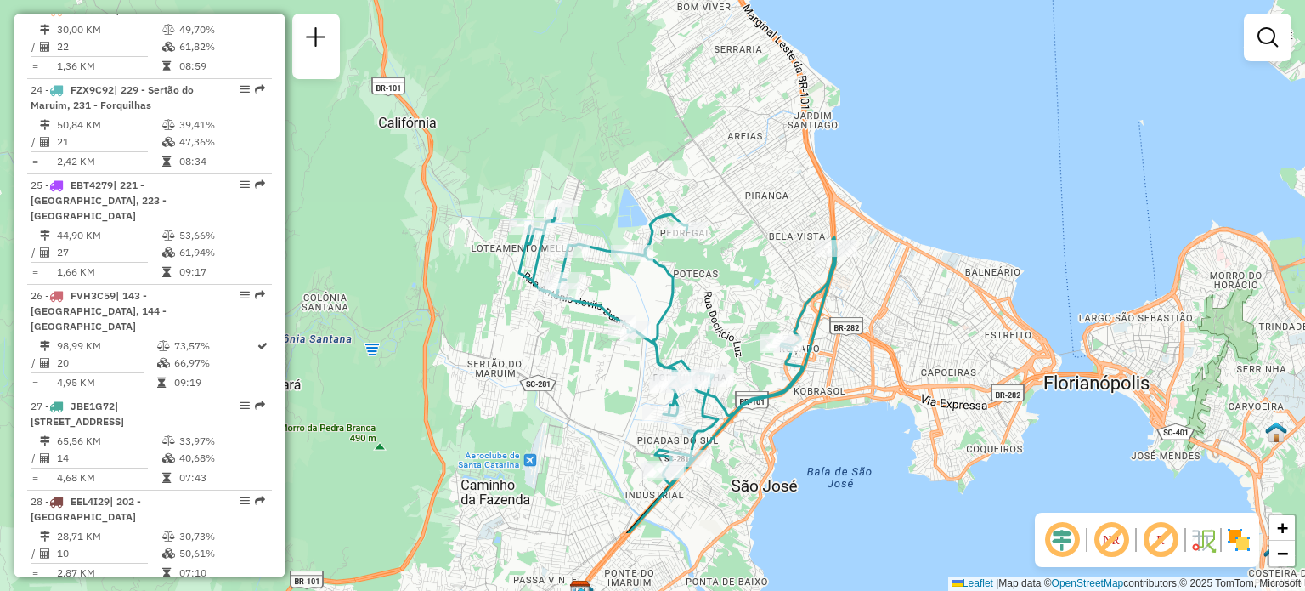
drag, startPoint x: 619, startPoint y: 278, endPoint x: 589, endPoint y: 109, distance: 171.8
click at [595, 84] on div "Janela de atendimento Grade de atendimento Capacidade Transportadoras Veículos …" at bounding box center [652, 295] width 1305 height 591
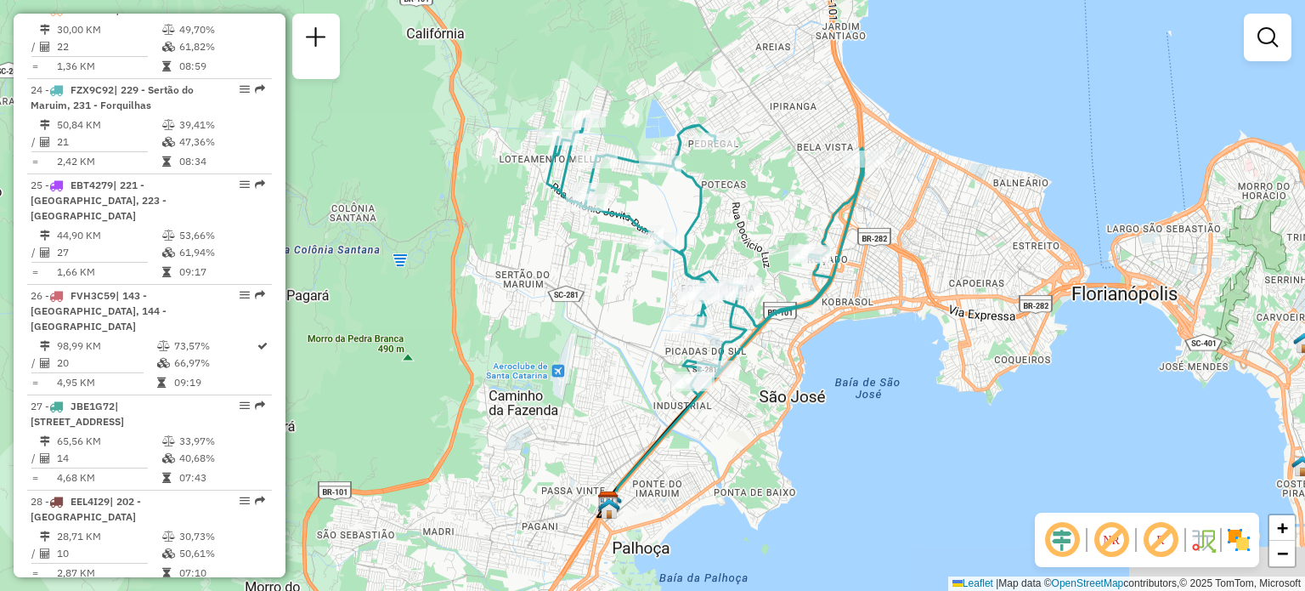
select select "**********"
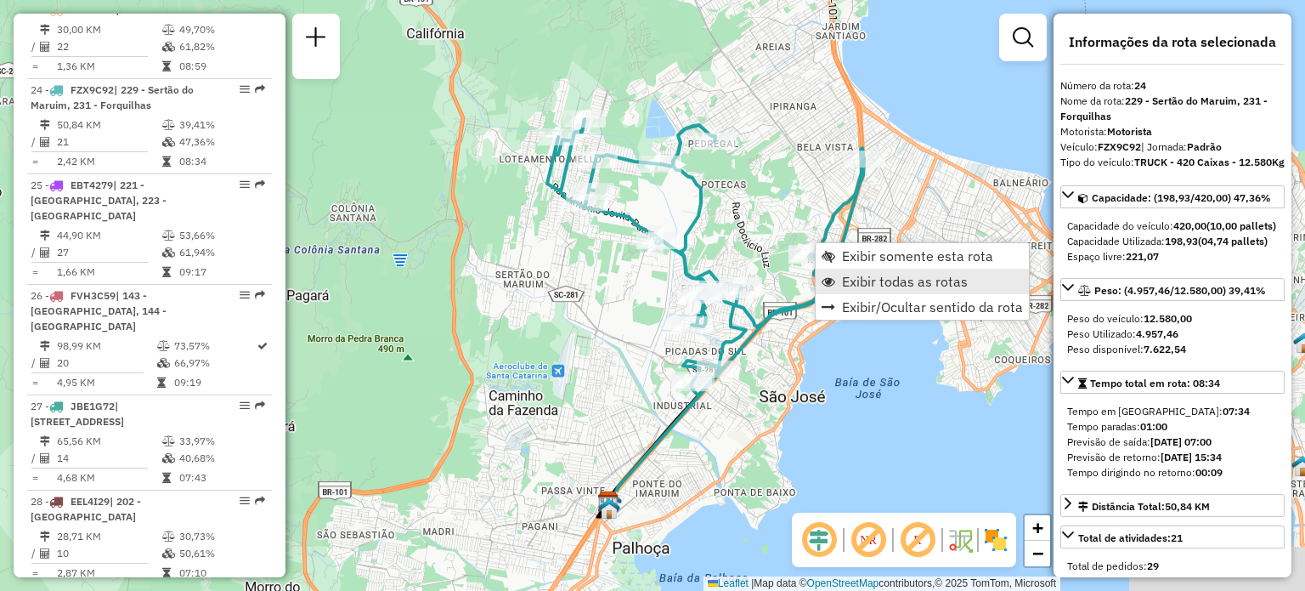
click at [836, 281] on link "Exibir todas as rotas" at bounding box center [922, 281] width 213 height 25
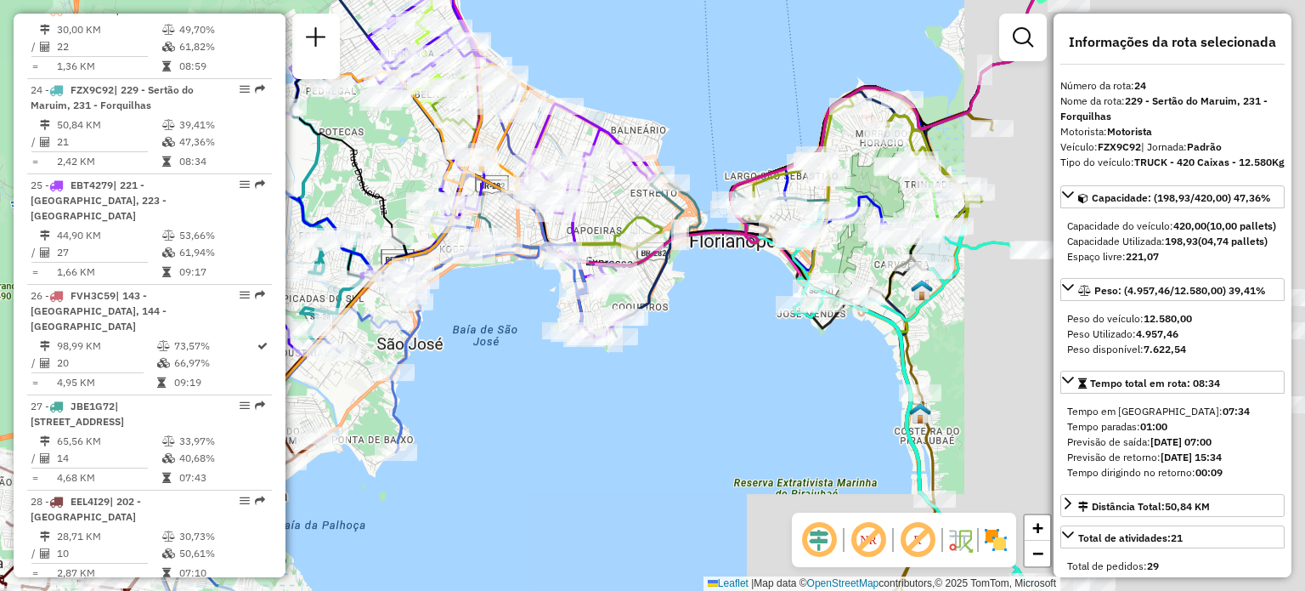
drag, startPoint x: 908, startPoint y: 433, endPoint x: 342, endPoint y: 361, distance: 571.2
click at [342, 361] on div "Janela de atendimento Grade de atendimento Capacidade Transportadoras Veículos …" at bounding box center [652, 295] width 1305 height 591
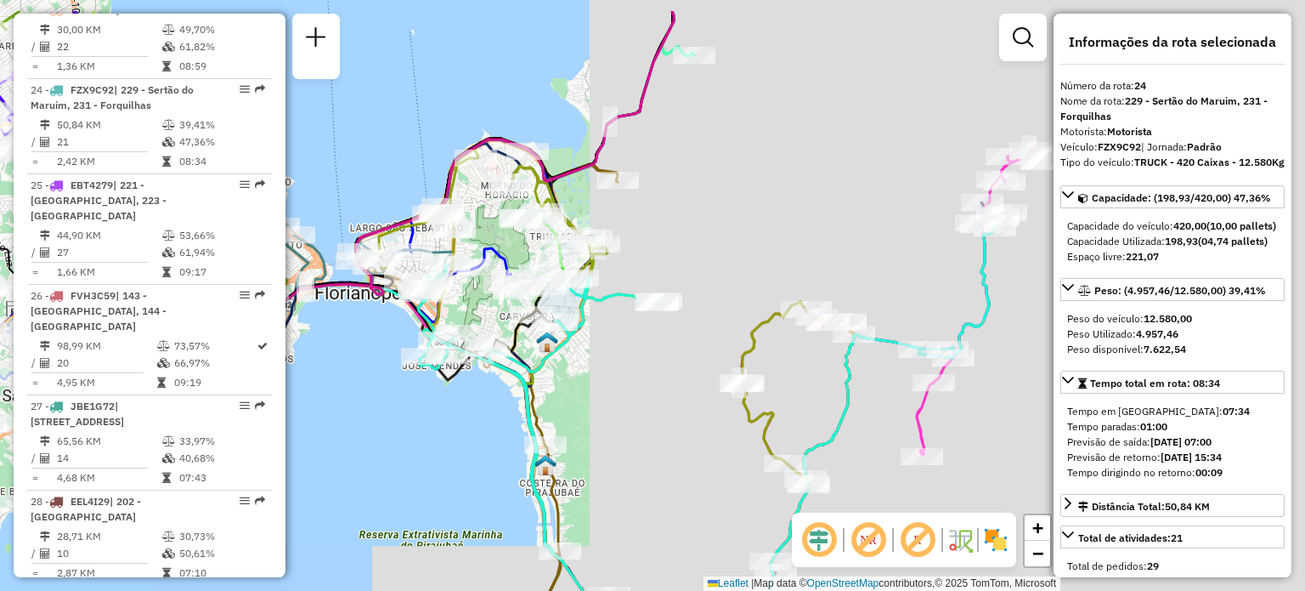
drag, startPoint x: 839, startPoint y: 266, endPoint x: 591, endPoint y: 365, distance: 266.5
click at [587, 365] on div "Janela de atendimento Grade de atendimento Capacidade Transportadoras Veículos …" at bounding box center [652, 295] width 1305 height 591
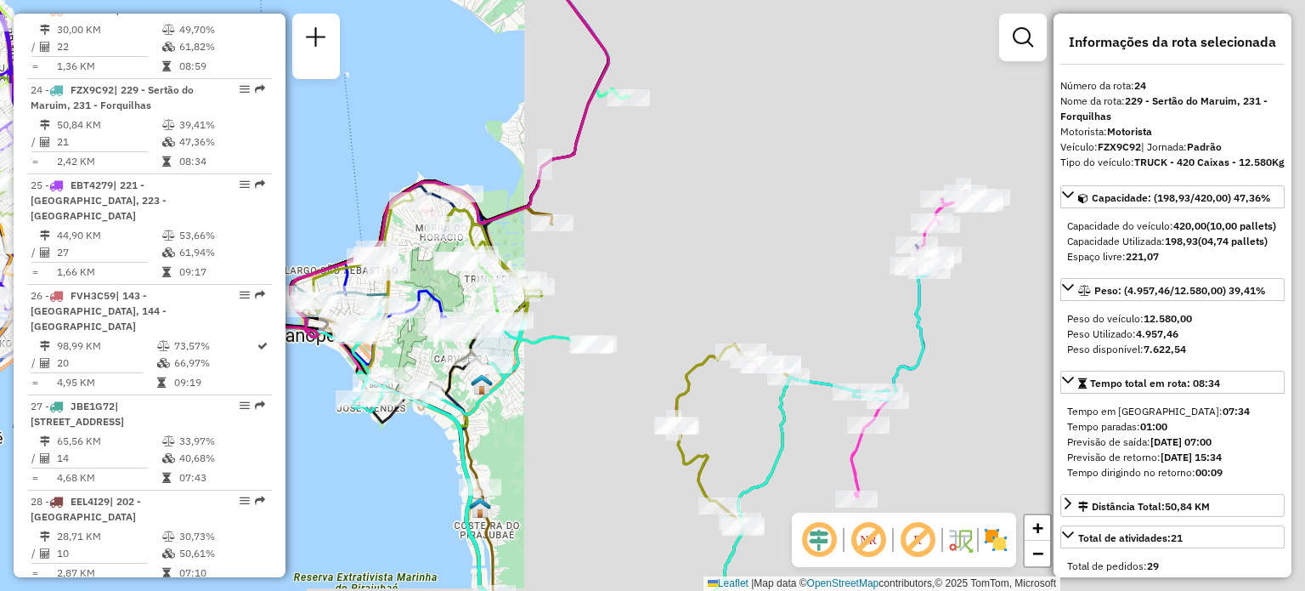
drag, startPoint x: 752, startPoint y: 212, endPoint x: 591, endPoint y: 397, distance: 245.2
click at [593, 396] on div "Janela de atendimento Grade de atendimento Capacidade Transportadoras Veículos …" at bounding box center [652, 295] width 1305 height 591
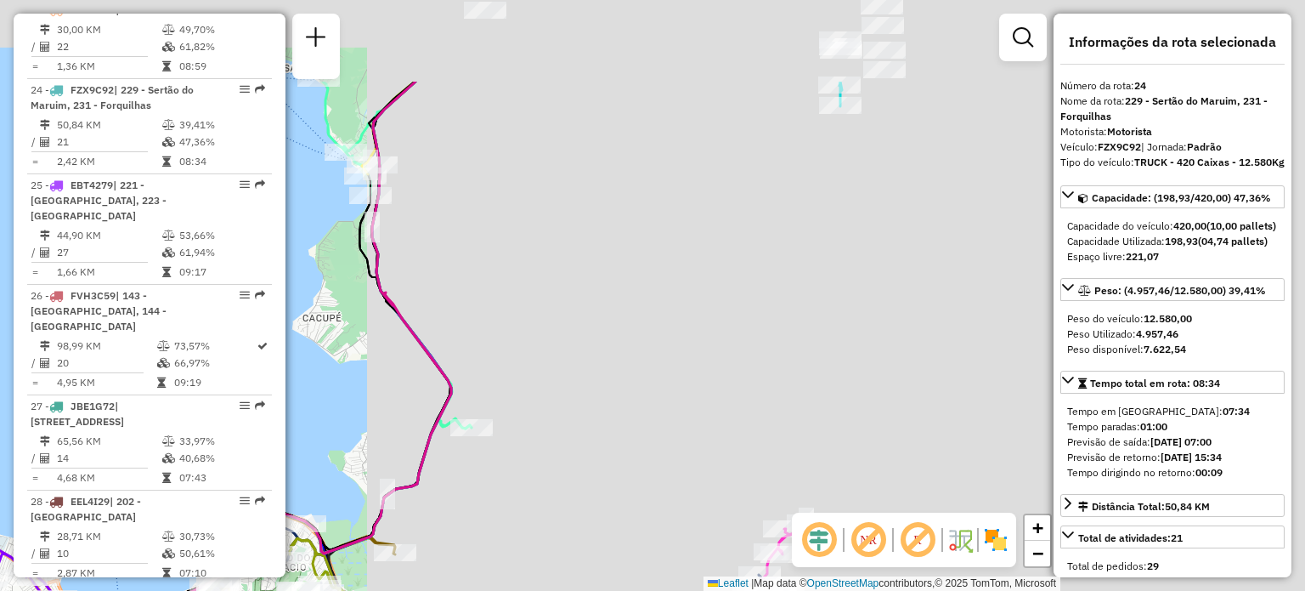
drag, startPoint x: 532, startPoint y: 180, endPoint x: 538, endPoint y: 353, distance: 172.6
click at [538, 353] on div "Janela de atendimento Grade de atendimento Capacidade Transportadoras Veículos …" at bounding box center [652, 295] width 1305 height 591
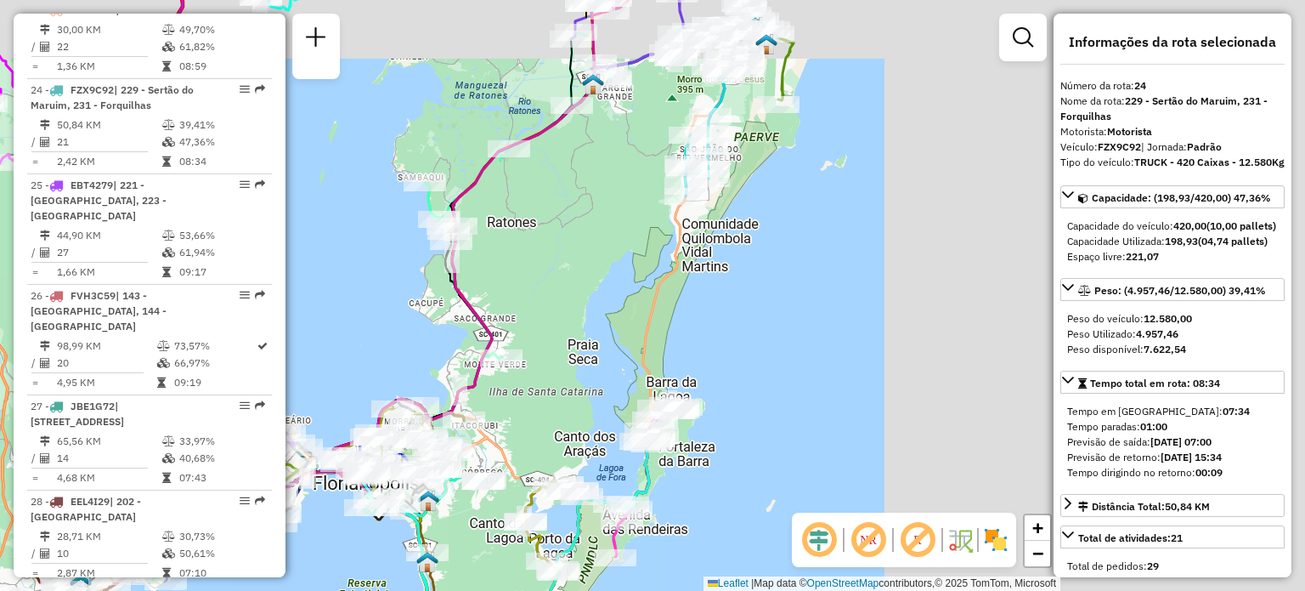
drag, startPoint x: 581, startPoint y: 474, endPoint x: 615, endPoint y: 367, distance: 112.3
click at [615, 367] on div "Rota 33 - Placa RMY2E02 05034744 - JR RESTAURANTE MARQU Rota 33 - Placa RMY2E02…" at bounding box center [652, 295] width 1305 height 591
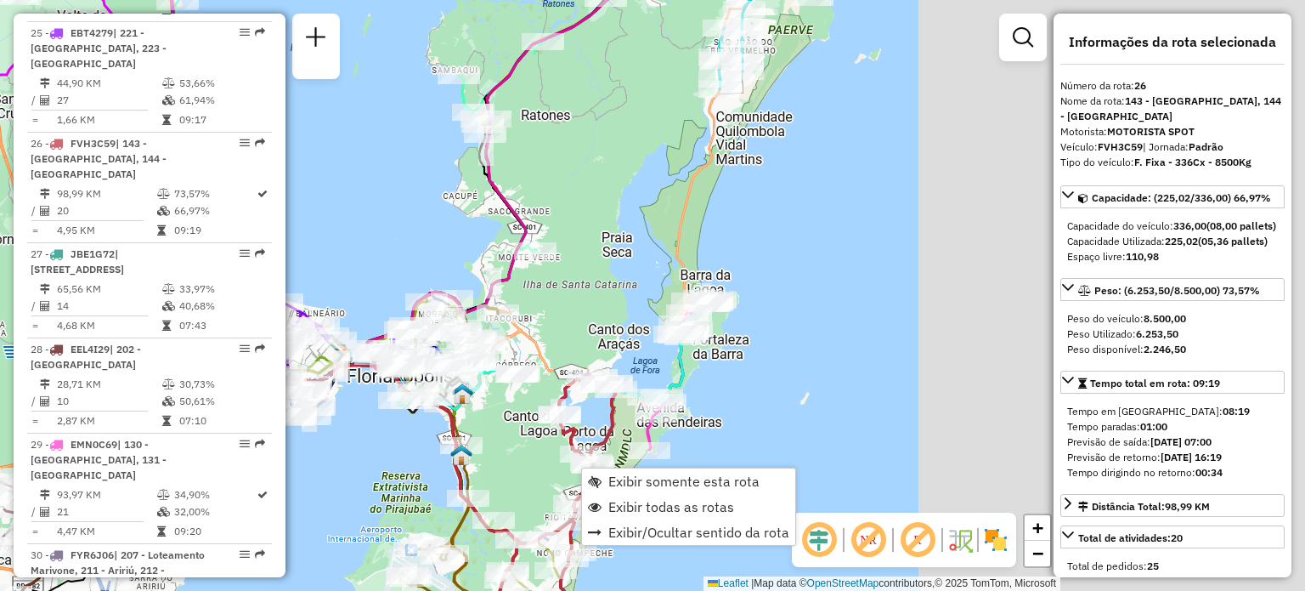
scroll to position [3164, 0]
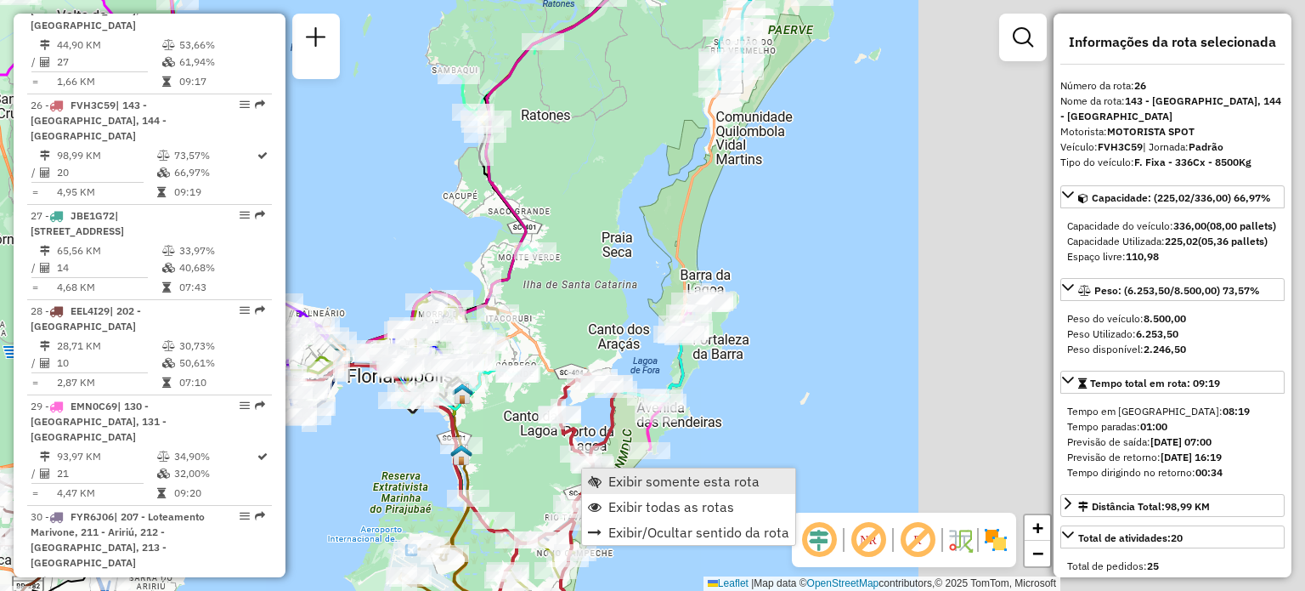
click at [647, 485] on span "Exibir somente esta rota" at bounding box center [683, 481] width 151 height 14
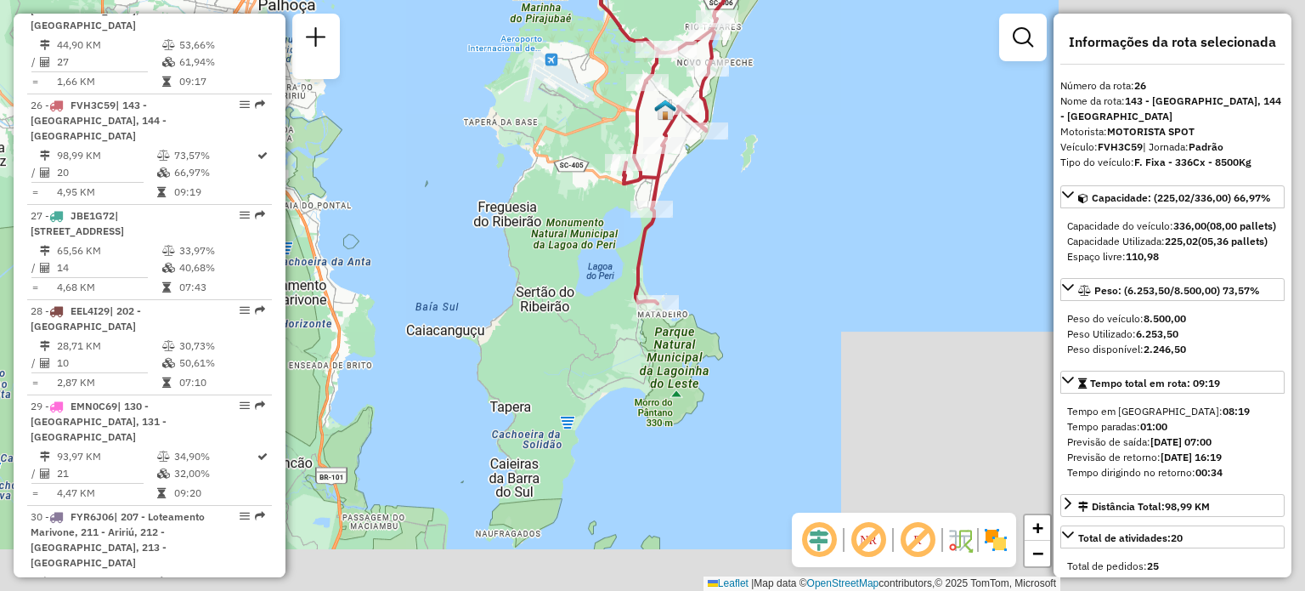
drag, startPoint x: 764, startPoint y: 451, endPoint x: 598, endPoint y: 226, distance: 279.6
click at [612, 217] on div "Janela de atendimento Grade de atendimento Capacidade Transportadoras Veículos …" at bounding box center [652, 295] width 1305 height 591
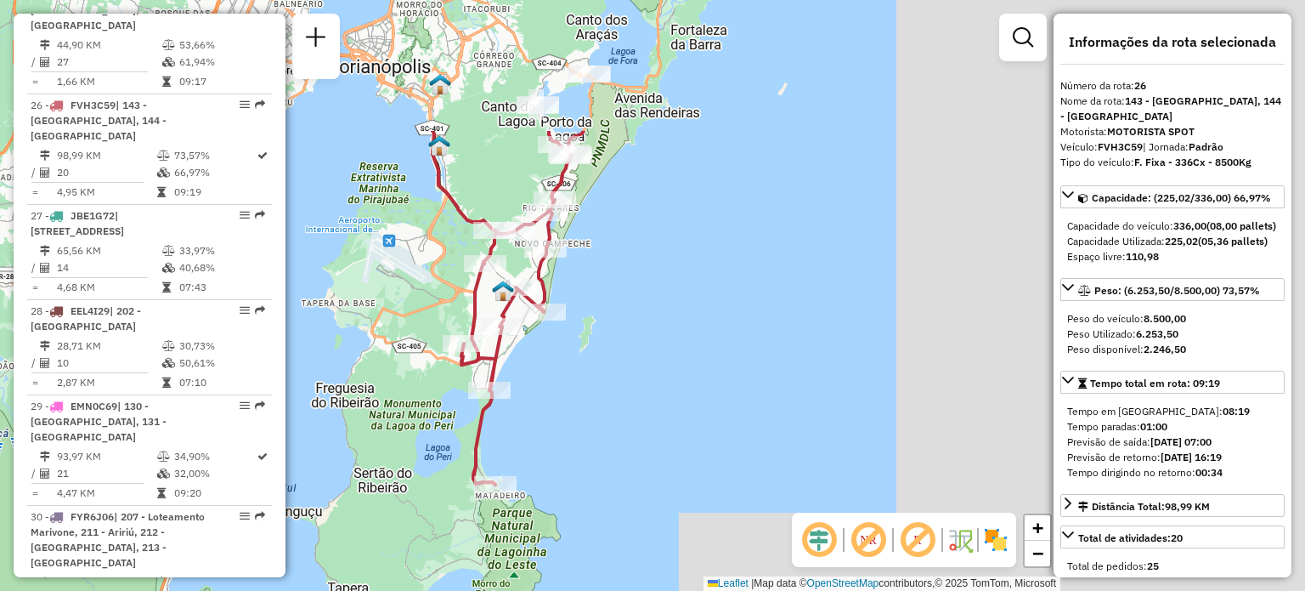
drag, startPoint x: 620, startPoint y: 333, endPoint x: 444, endPoint y: 617, distance: 333.9
click at [444, 590] on html "Aguarde... Pop-up bloqueado! Seu navegador bloqueou automáticamente a abertura …" at bounding box center [652, 295] width 1305 height 591
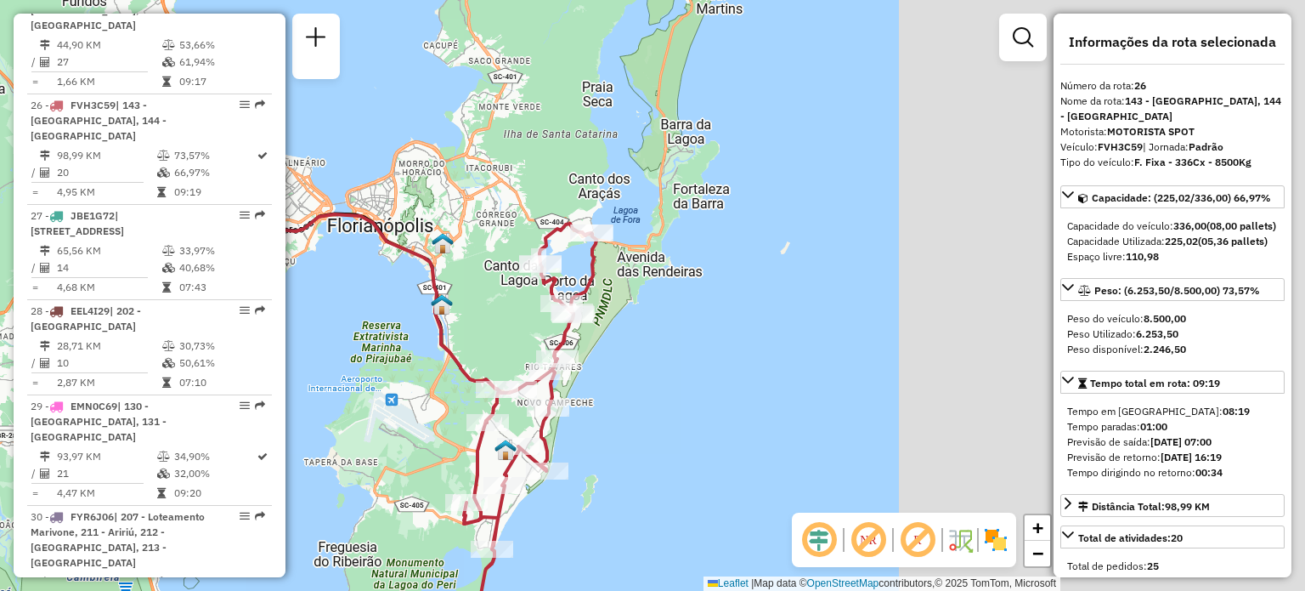
drag, startPoint x: 591, startPoint y: 231, endPoint x: 611, endPoint y: 285, distance: 57.0
click at [611, 285] on div "Janela de atendimento Grade de atendimento Capacidade Transportadoras Veículos …" at bounding box center [652, 295] width 1305 height 591
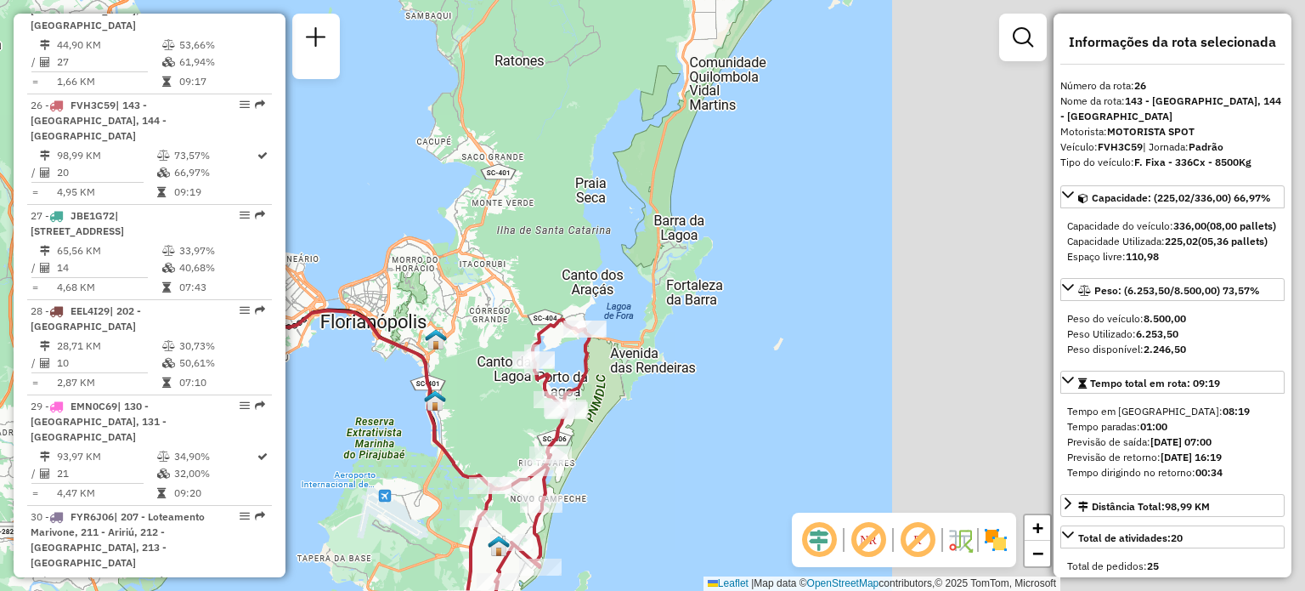
drag, startPoint x: 652, startPoint y: 236, endPoint x: 637, endPoint y: 291, distance: 57.1
click at [638, 291] on div "Janela de atendimento Grade de atendimento Capacidade Transportadoras Veículos …" at bounding box center [652, 295] width 1305 height 591
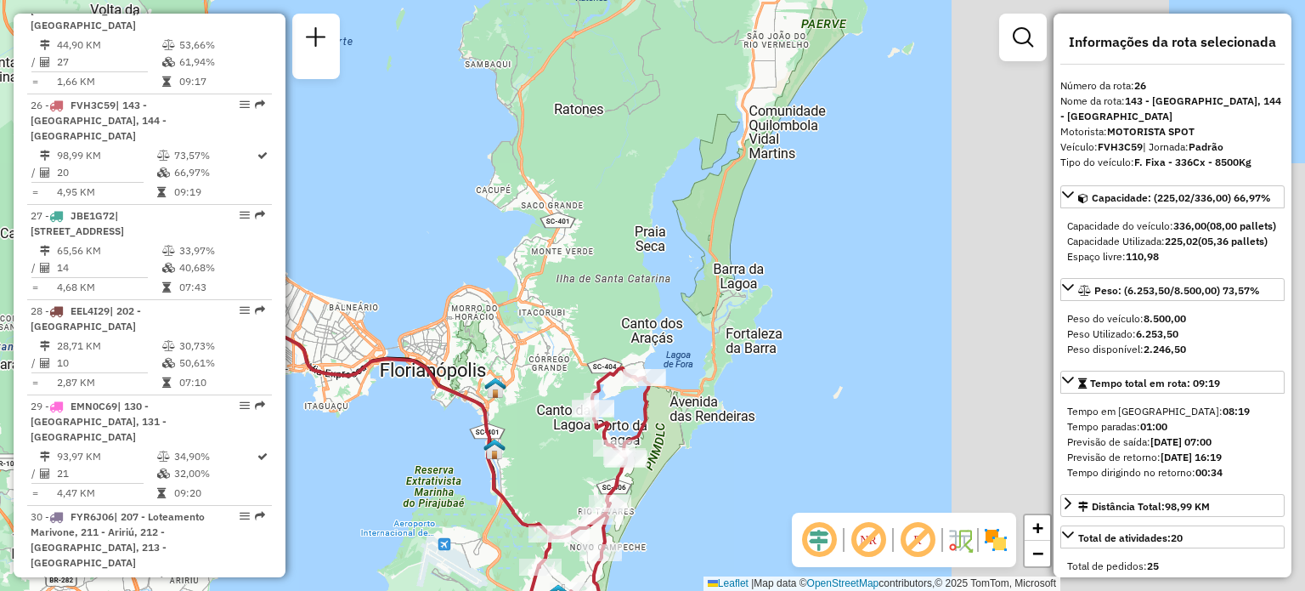
drag, startPoint x: 557, startPoint y: 212, endPoint x: 644, endPoint y: 298, distance: 122.0
click at [644, 298] on div "Janela de atendimento Grade de atendimento Capacidade Transportadoras Veículos …" at bounding box center [652, 295] width 1305 height 591
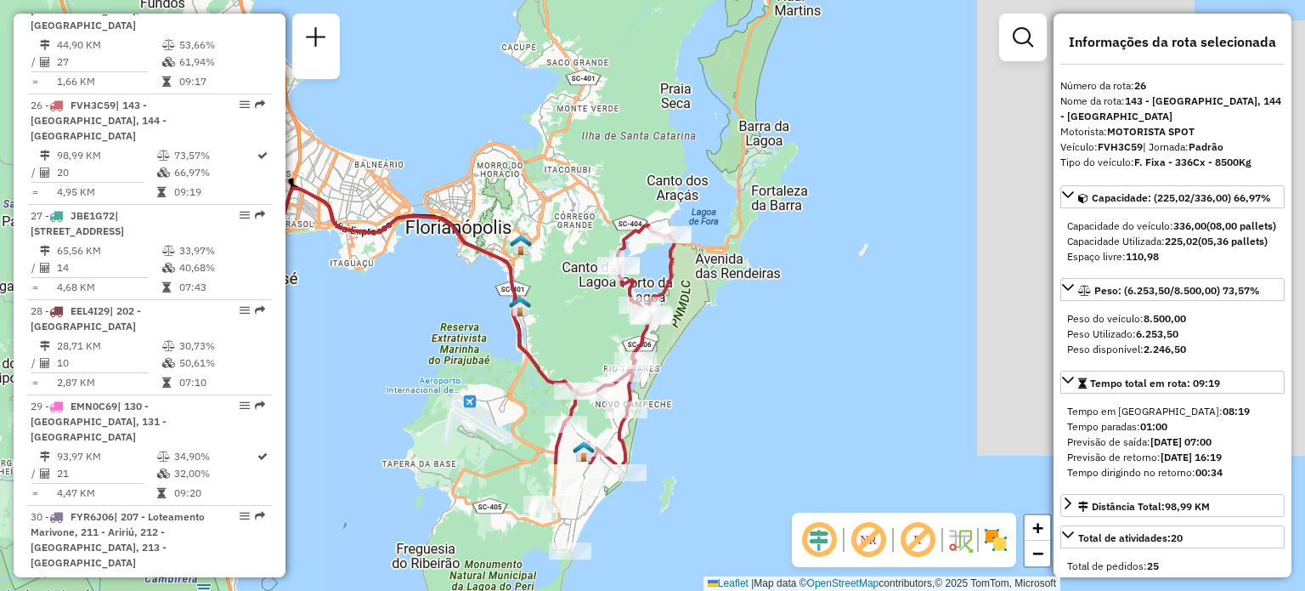
drag, startPoint x: 656, startPoint y: 322, endPoint x: 656, endPoint y: 136, distance: 186.1
click at [656, 136] on div "Janela de atendimento Grade de atendimento Capacidade Transportadoras Veículos …" at bounding box center [652, 295] width 1305 height 591
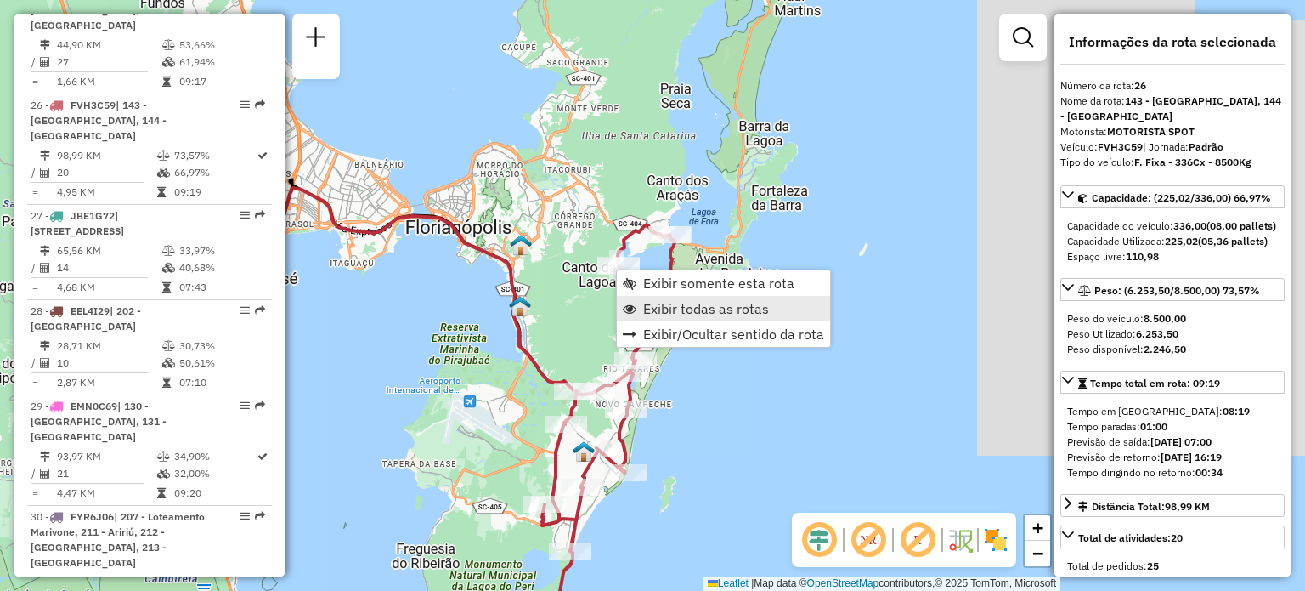
click at [668, 306] on span "Exibir todas as rotas" at bounding box center [706, 309] width 126 height 14
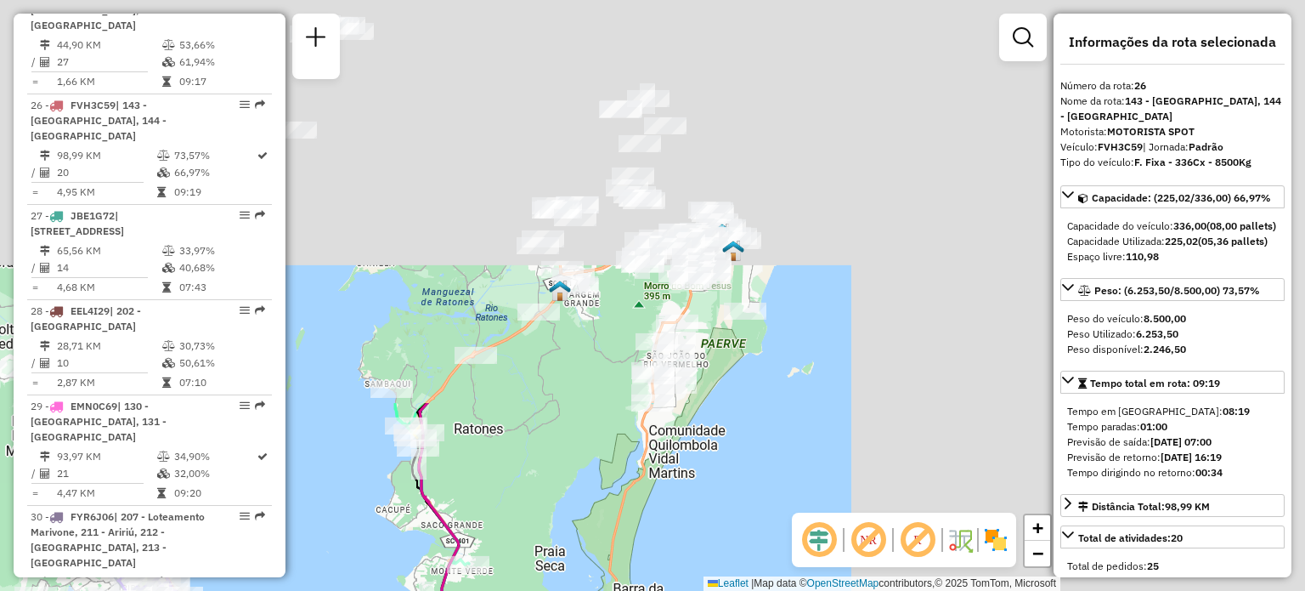
drag, startPoint x: 622, startPoint y: 124, endPoint x: 495, endPoint y: 583, distance: 476.0
click at [495, 583] on div "Janela de atendimento Grade de atendimento Capacidade Transportadoras Veículos …" at bounding box center [652, 295] width 1305 height 591
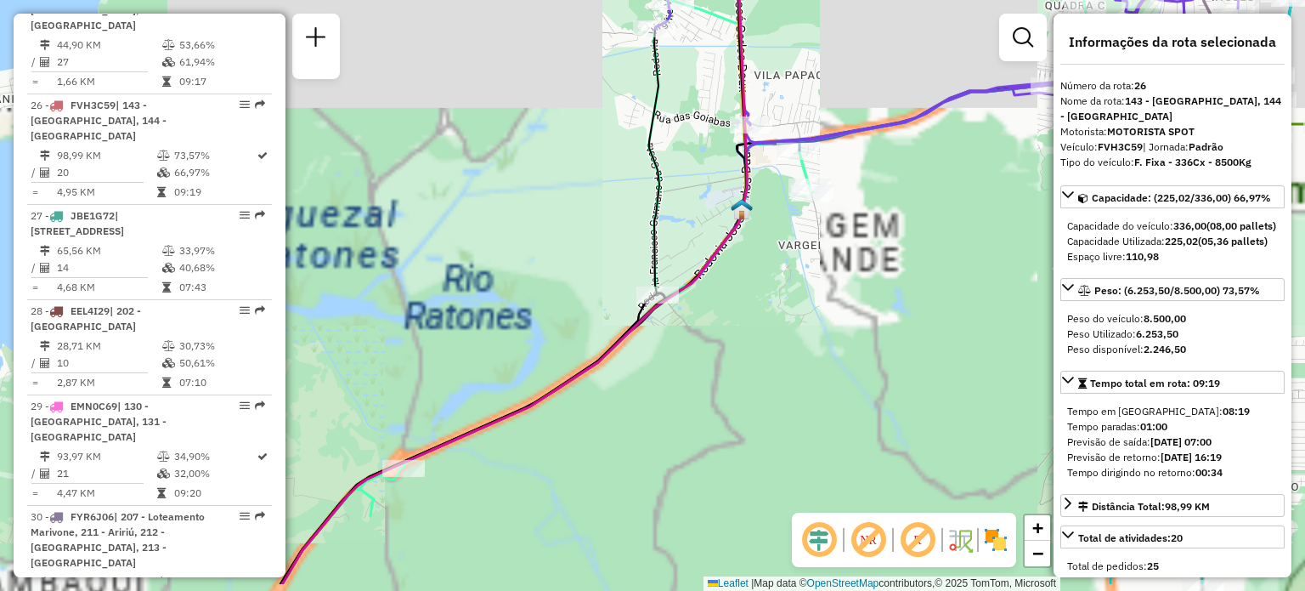
drag, startPoint x: 411, startPoint y: 314, endPoint x: 580, endPoint y: 212, distance: 197.0
click at [569, 220] on div "Janela de atendimento Grade de atendimento Capacidade Transportadoras Veículos …" at bounding box center [652, 295] width 1305 height 591
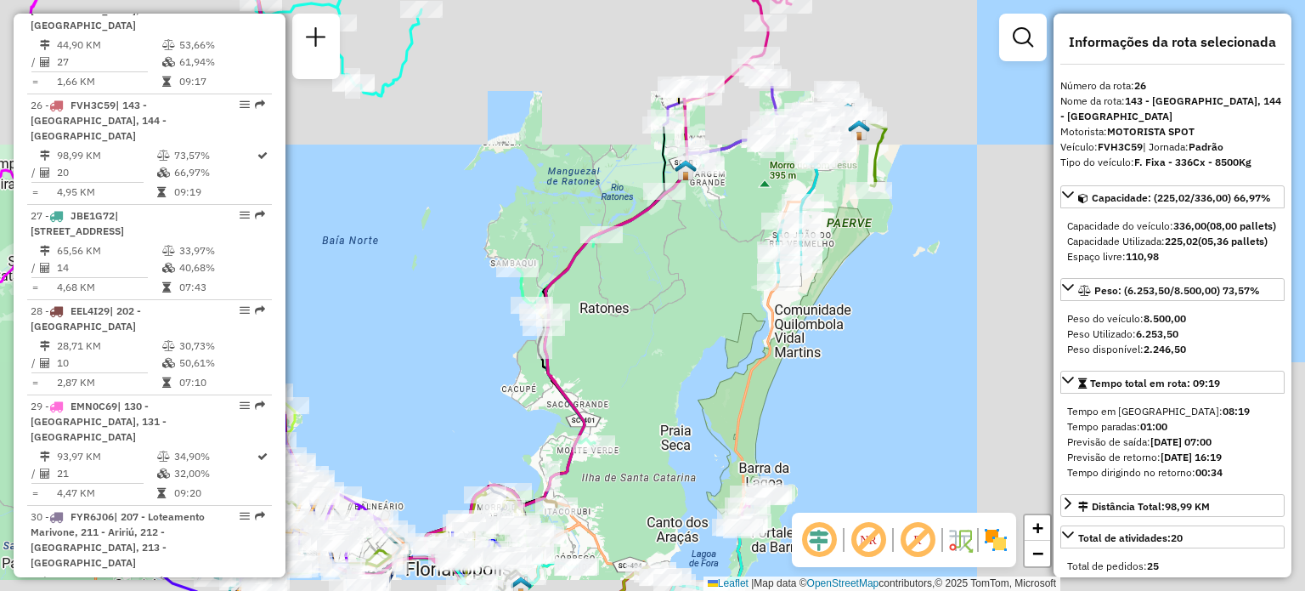
drag, startPoint x: 647, startPoint y: 301, endPoint x: 785, endPoint y: 134, distance: 216.1
click at [781, 139] on div "Janela de atendimento Grade de atendimento Capacidade Transportadoras Veículos …" at bounding box center [652, 295] width 1305 height 591
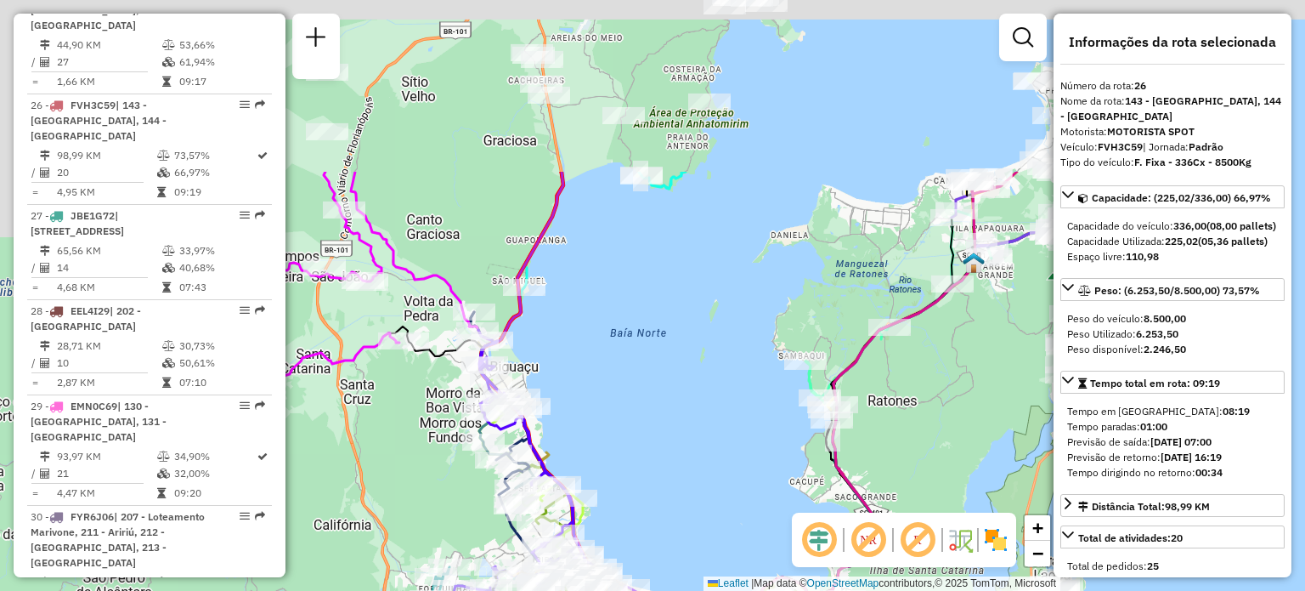
drag, startPoint x: 472, startPoint y: 184, endPoint x: 662, endPoint y: 414, distance: 298.2
click at [662, 414] on div "Janela de atendimento Grade de atendimento Capacidade Transportadoras Veículos …" at bounding box center [652, 295] width 1305 height 591
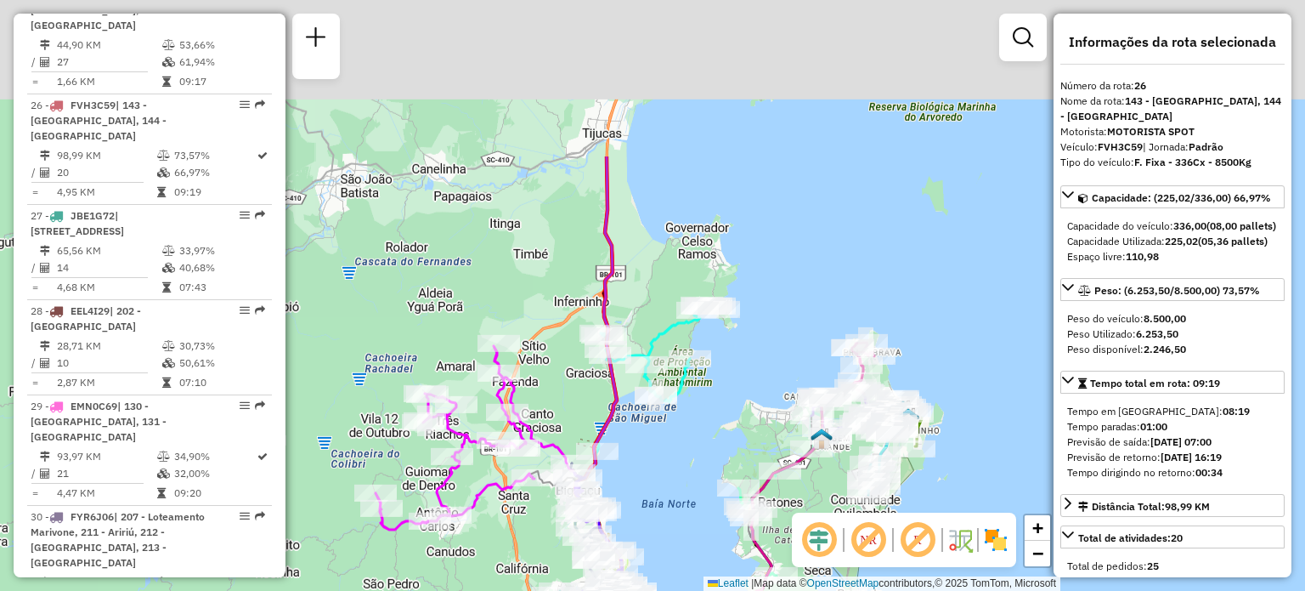
drag, startPoint x: 720, startPoint y: 119, endPoint x: 740, endPoint y: 446, distance: 327.8
click at [740, 446] on div "Janela de atendimento Grade de atendimento Capacidade Transportadoras Veículos …" at bounding box center [652, 295] width 1305 height 591
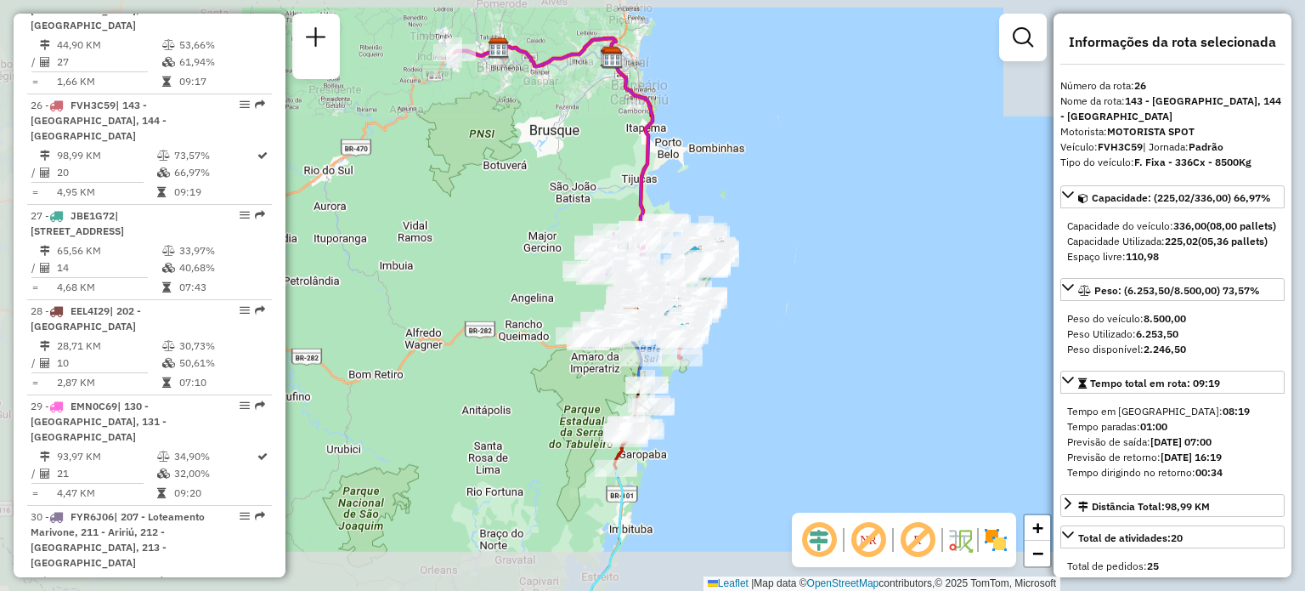
drag, startPoint x: 585, startPoint y: 133, endPoint x: 620, endPoint y: 246, distance: 118.3
click at [620, 246] on div "Janela de atendimento Grade de atendimento Capacidade Transportadoras Veículos …" at bounding box center [652, 295] width 1305 height 591
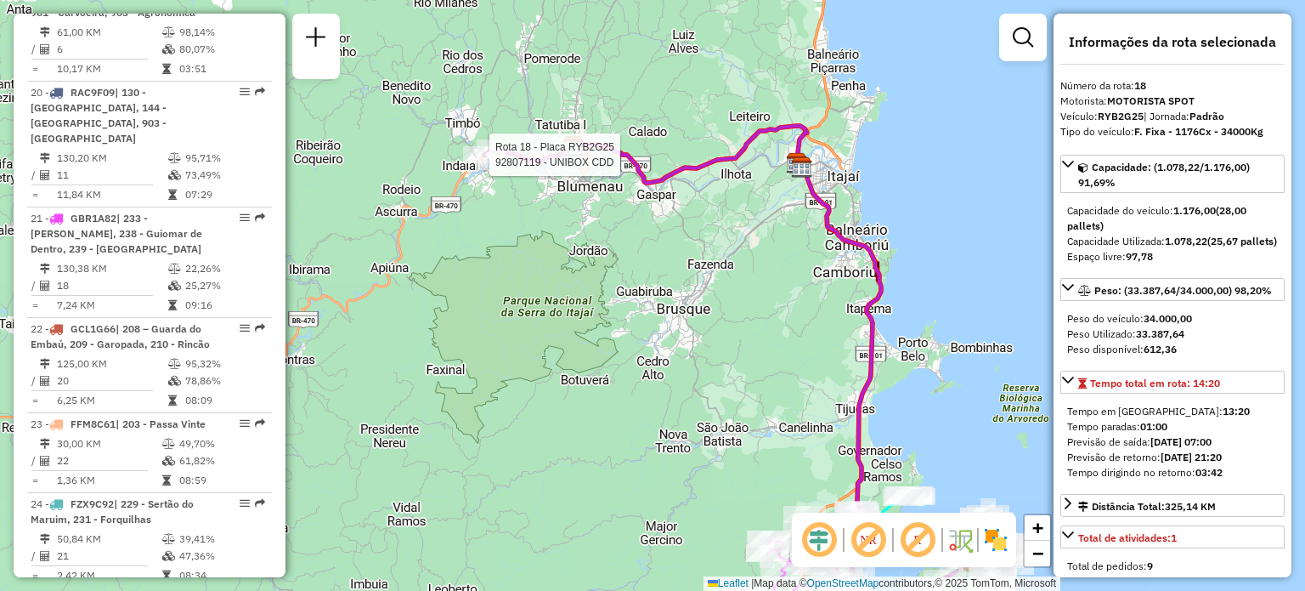
scroll to position [2357, 0]
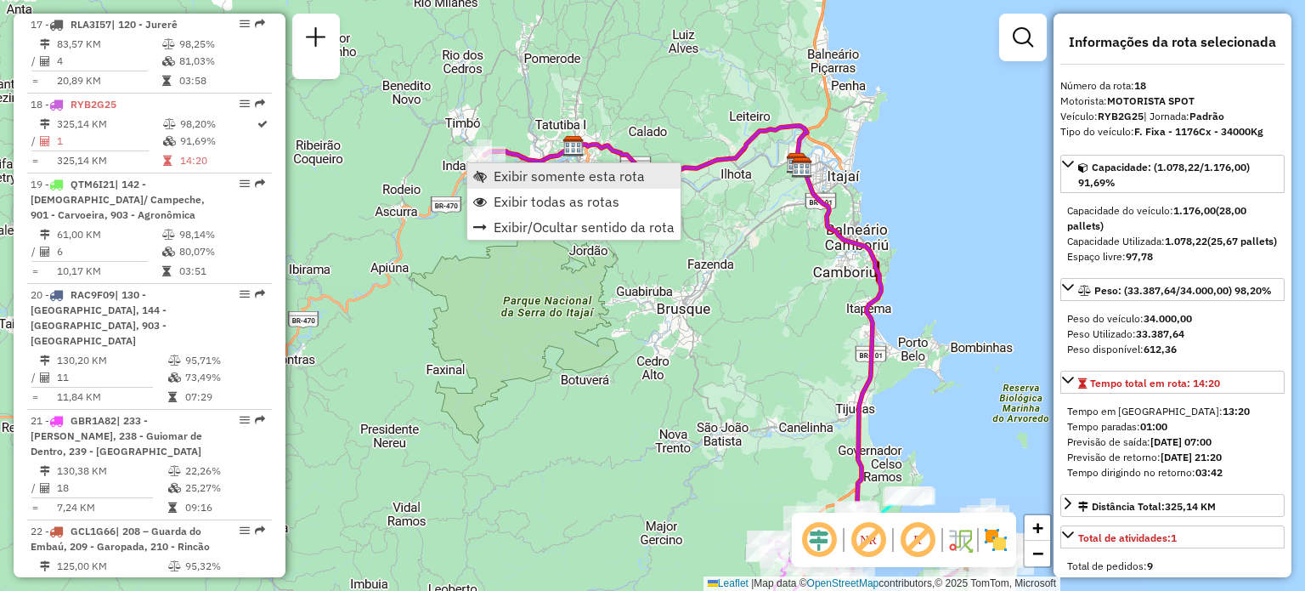
click at [506, 181] on span "Exibir somente esta rota" at bounding box center [569, 176] width 151 height 14
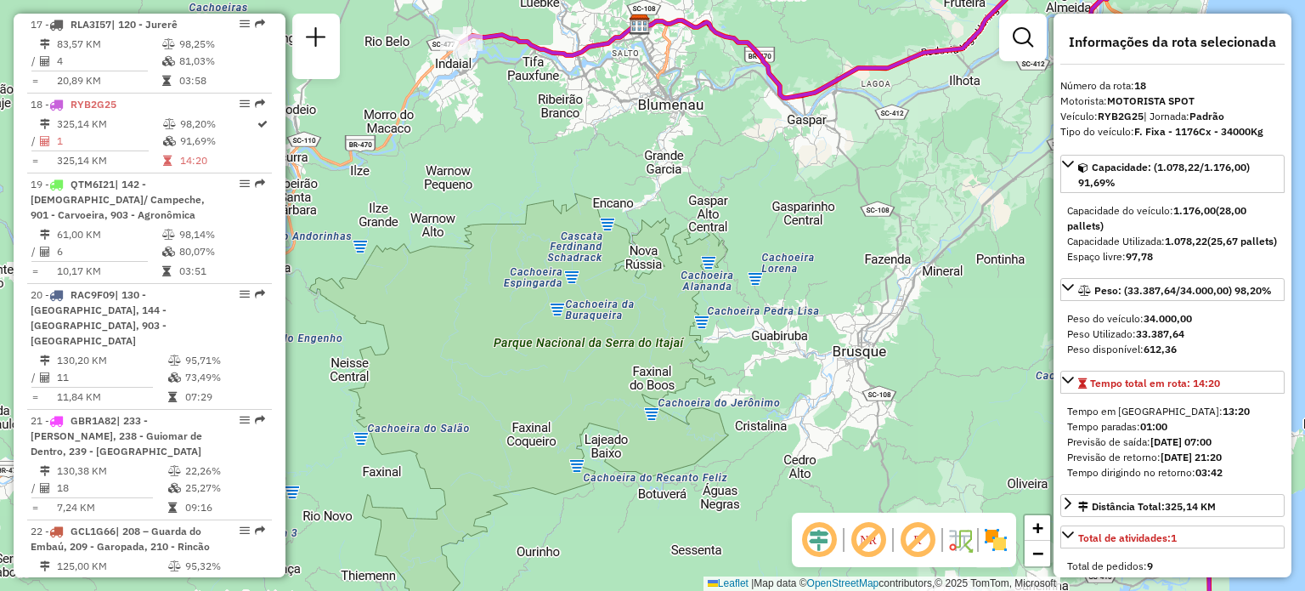
click at [659, 321] on div "Janela de atendimento Grade de atendimento Capacidade Transportadoras Veículos …" at bounding box center [652, 295] width 1305 height 591
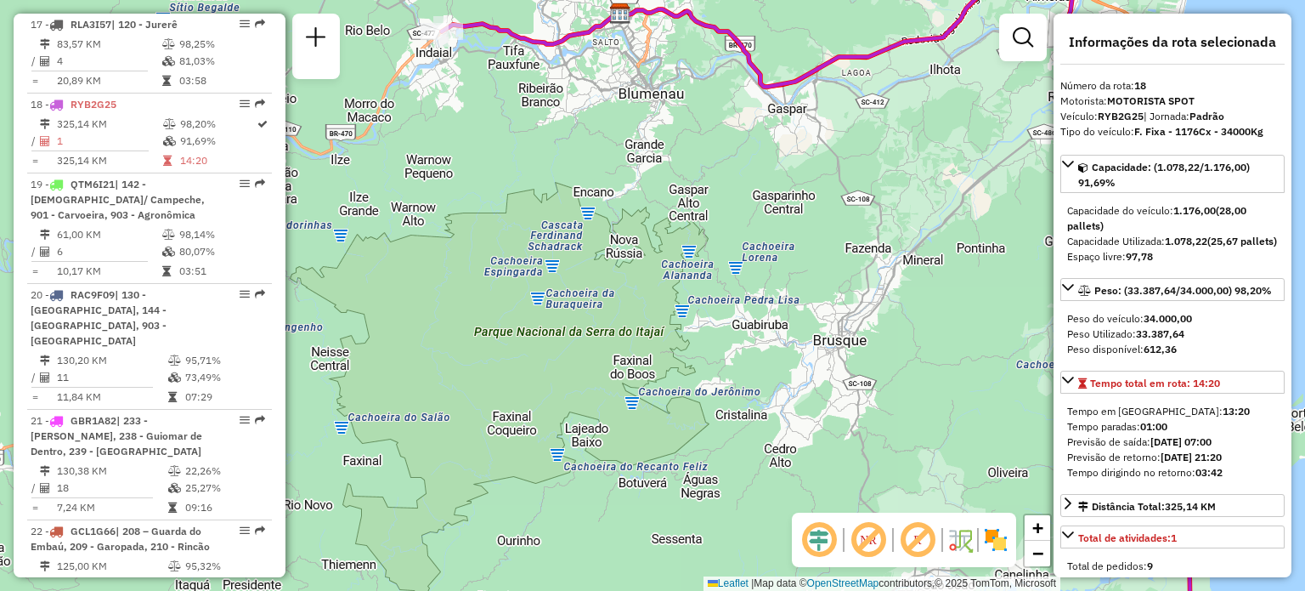
drag, startPoint x: 740, startPoint y: 397, endPoint x: 603, endPoint y: 194, distance: 244.9
click at [608, 201] on div "Janela de atendimento Grade de atendimento Capacidade Transportadoras Veículos …" at bounding box center [652, 295] width 1305 height 591
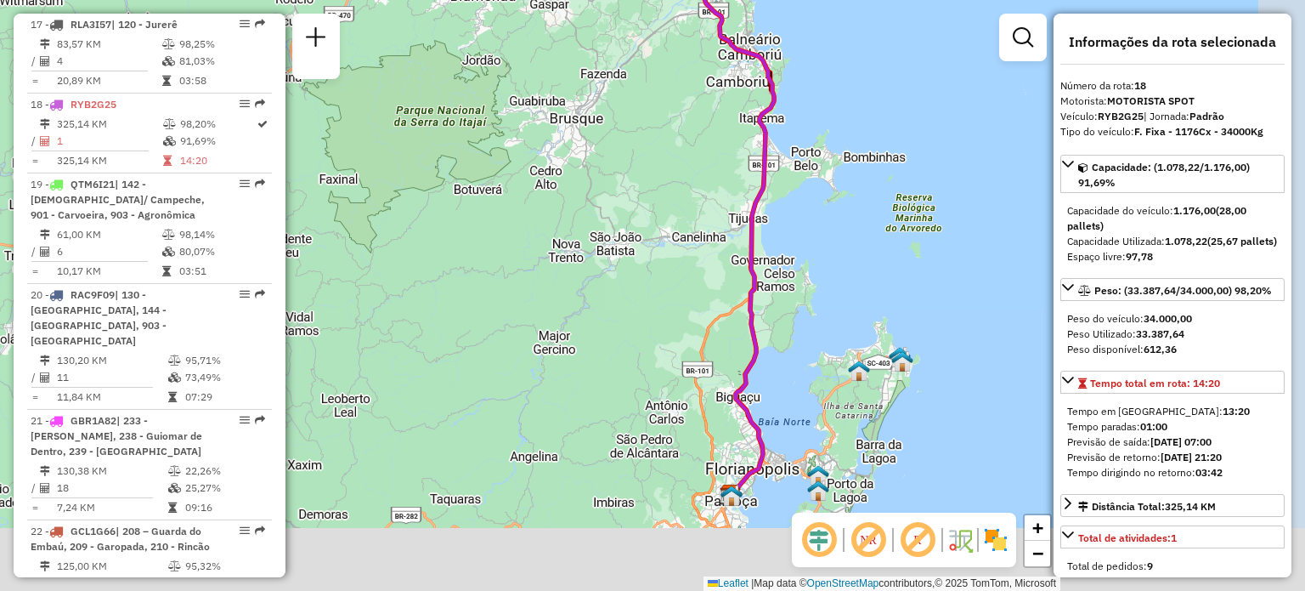
drag, startPoint x: 809, startPoint y: 347, endPoint x: 680, endPoint y: 199, distance: 196.3
click at [680, 199] on div "Janela de atendimento Grade de atendimento Capacidade Transportadoras Veículos …" at bounding box center [652, 295] width 1305 height 591
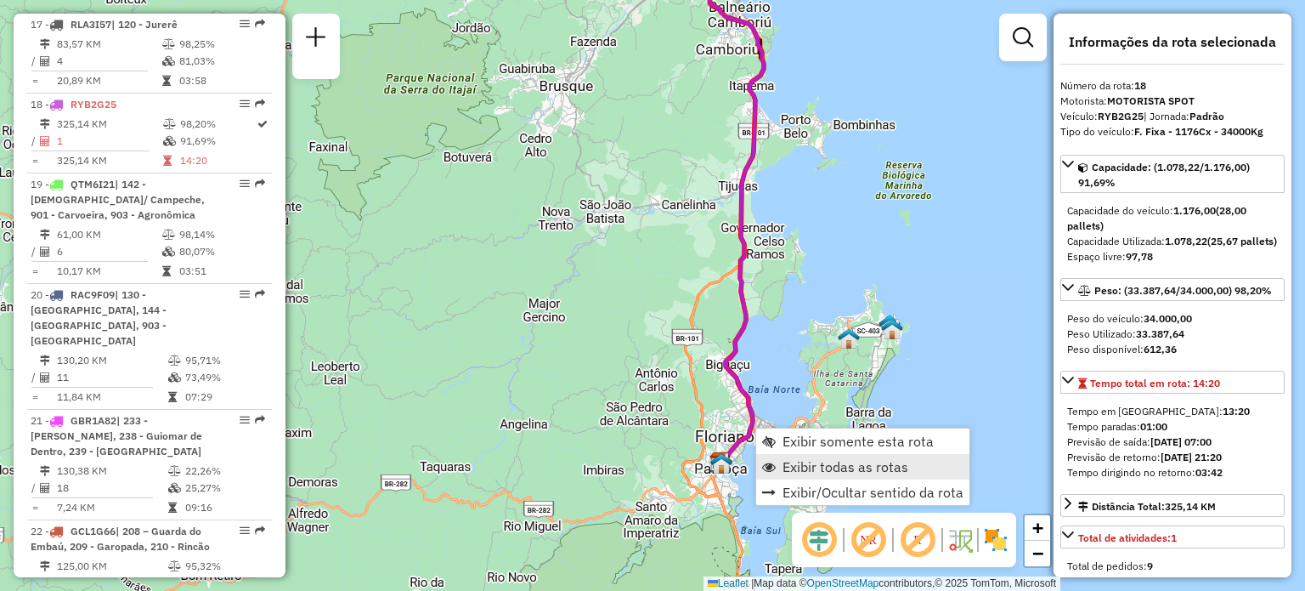
click at [821, 471] on span "Exibir todas as rotas" at bounding box center [846, 467] width 126 height 14
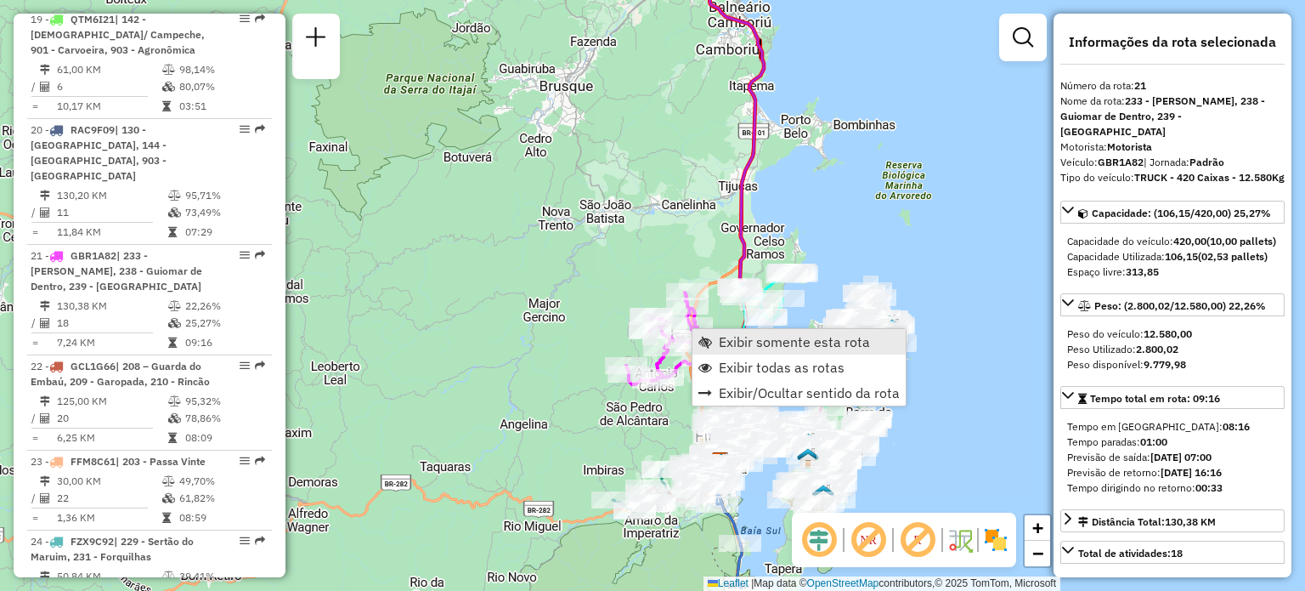
scroll to position [2658, 0]
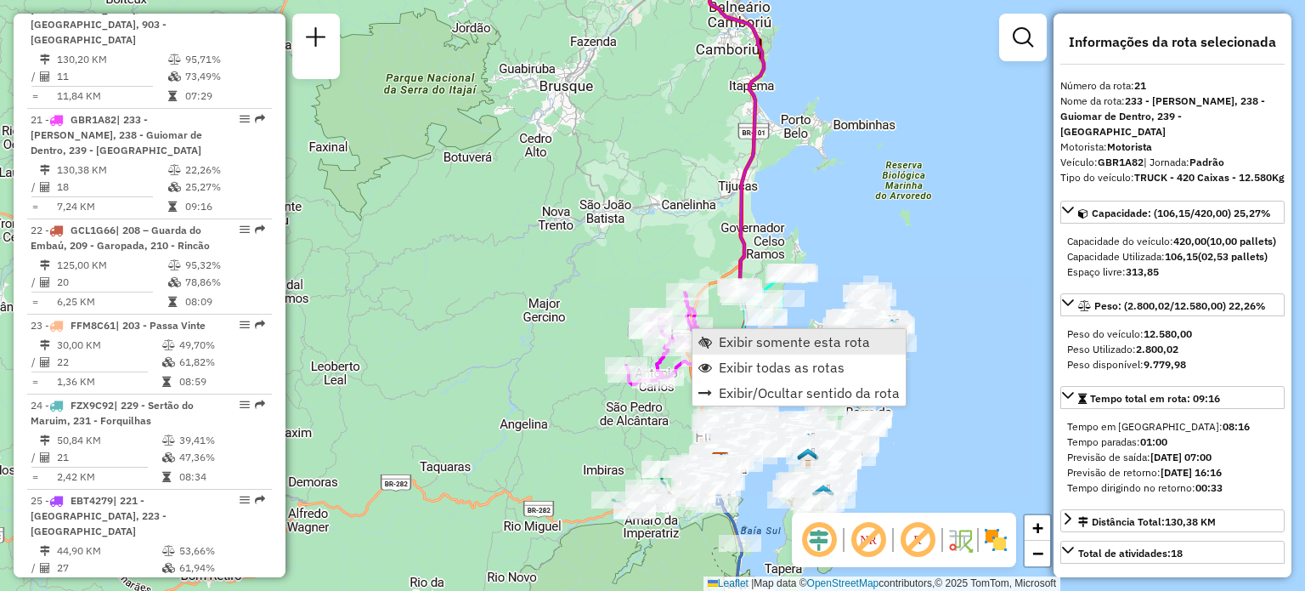
click at [716, 336] on link "Exibir somente esta rota" at bounding box center [799, 341] width 213 height 25
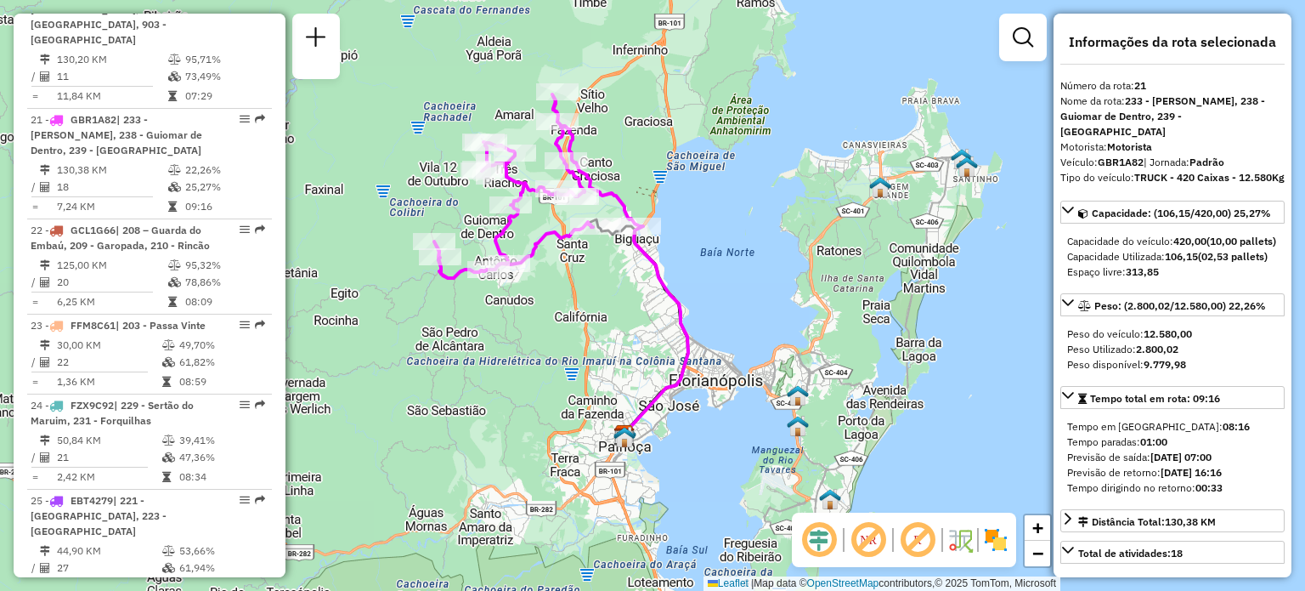
drag, startPoint x: 744, startPoint y: 237, endPoint x: 625, endPoint y: 251, distance: 118.9
click at [691, 179] on div "Janela de atendimento Grade de atendimento Capacidade Transportadoras Veículos …" at bounding box center [652, 295] width 1305 height 591
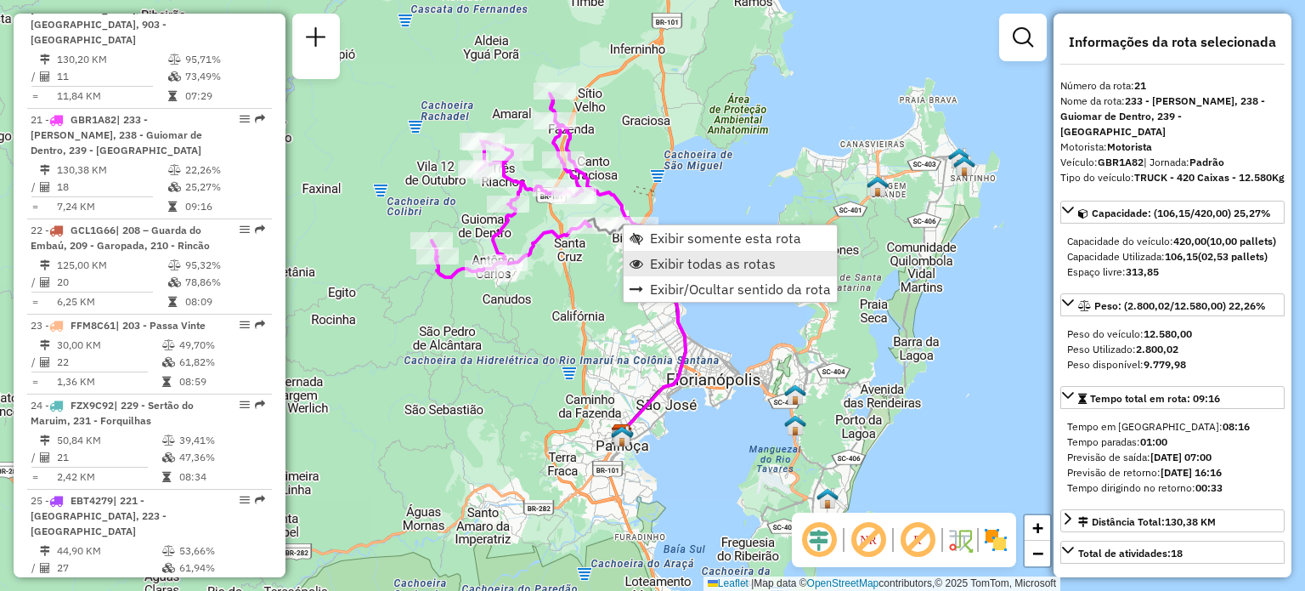
click at [664, 264] on span "Exibir todas as rotas" at bounding box center [713, 264] width 126 height 14
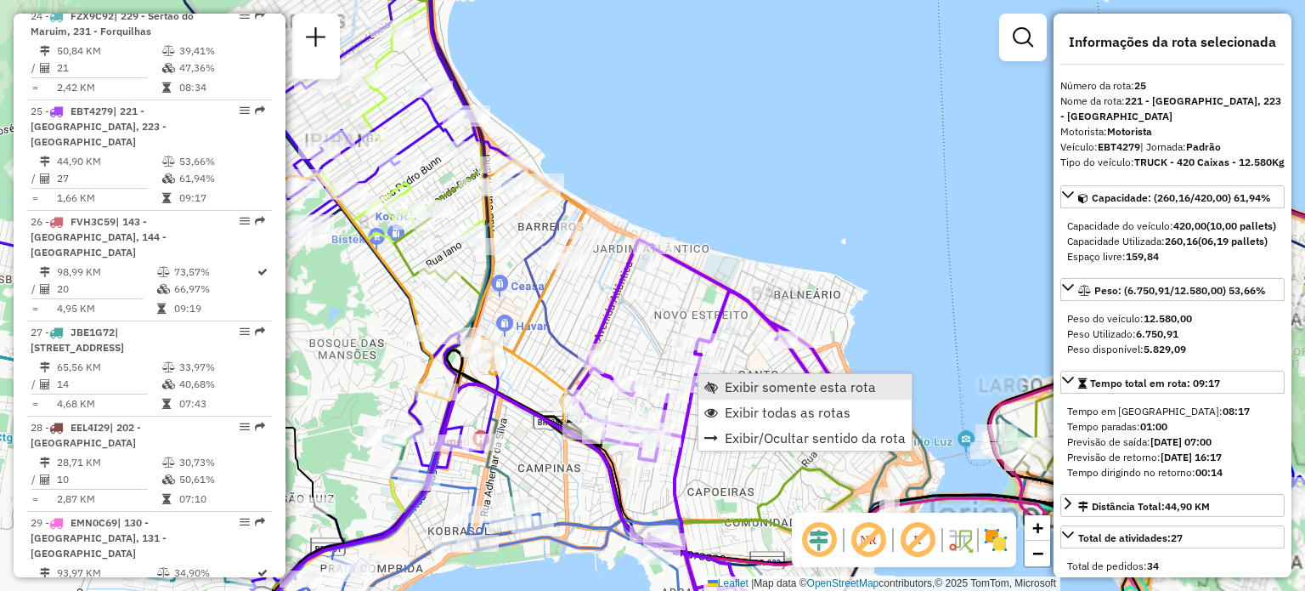
scroll to position [3068, 0]
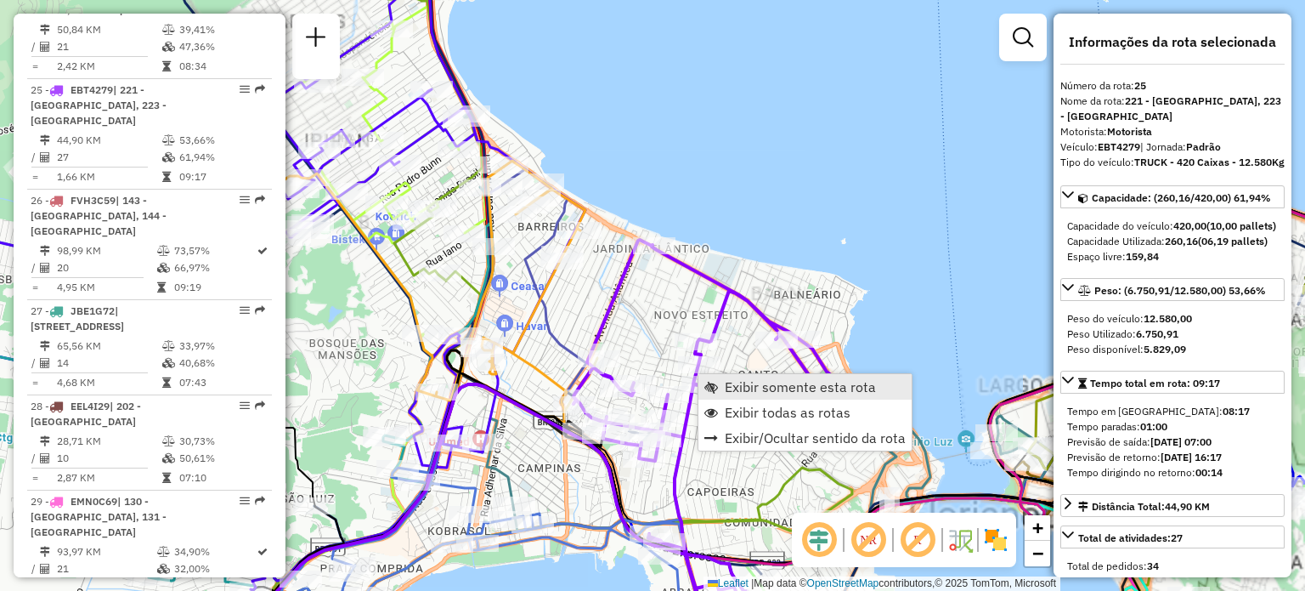
click at [735, 383] on span "Exibir somente esta rota" at bounding box center [800, 387] width 151 height 14
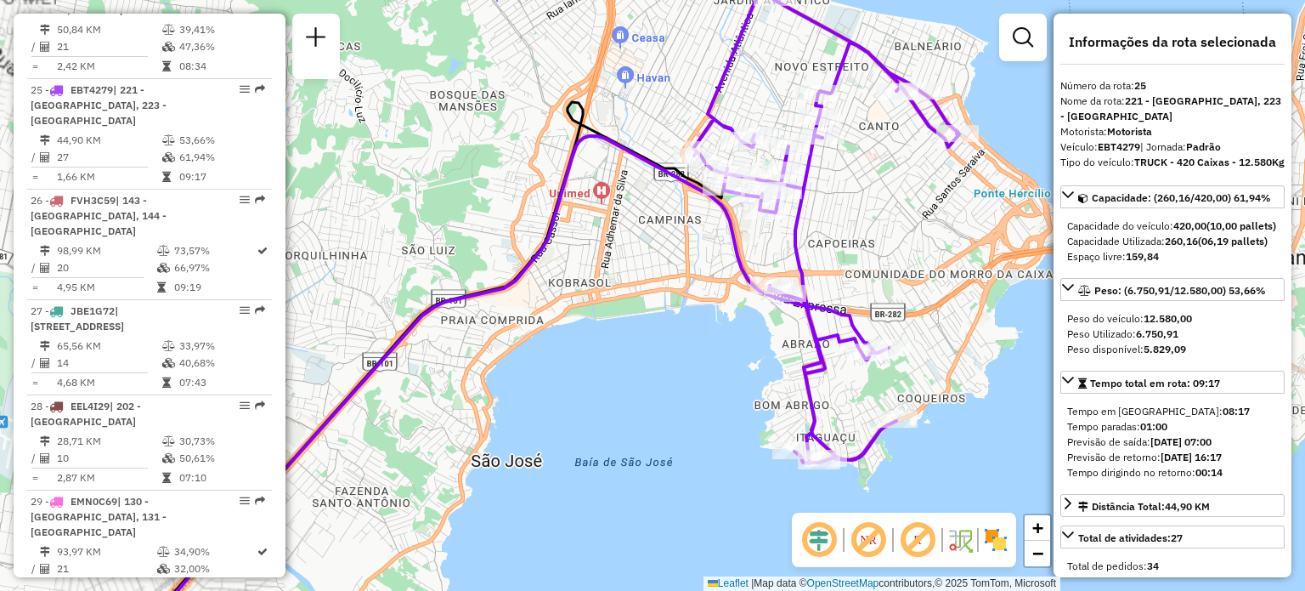
drag, startPoint x: 901, startPoint y: 181, endPoint x: 851, endPoint y: 274, distance: 106.1
click at [851, 274] on div "Janela de atendimento Grade de atendimento Capacidade Transportadoras Veículos …" at bounding box center [652, 295] width 1305 height 591
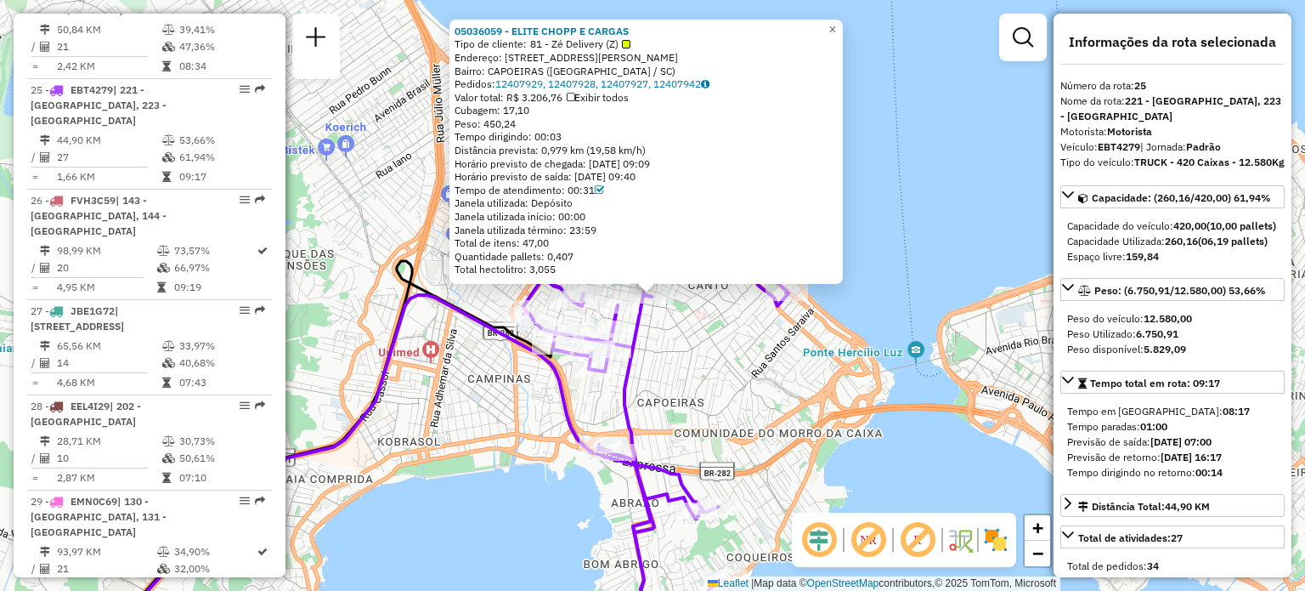
click at [733, 342] on div "05036059 - ELITE CHOPP E CARGAS Tipo de cliente: 81 - Zé Delivery (Z) Endereço:…" at bounding box center [652, 295] width 1305 height 591
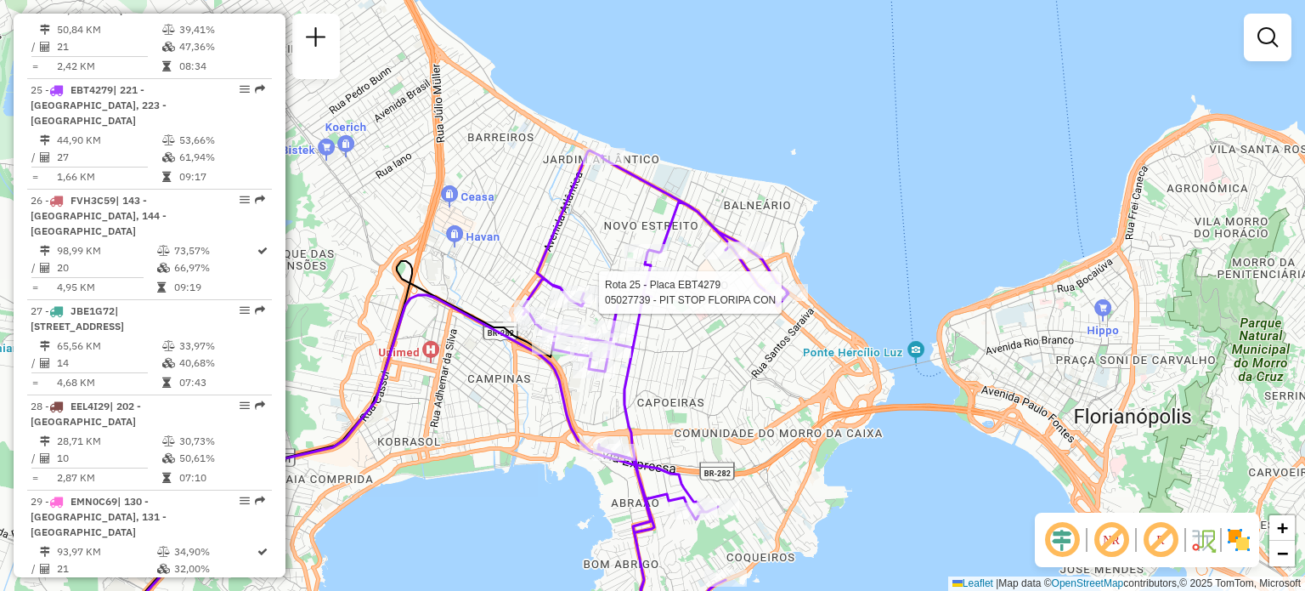
select select "**********"
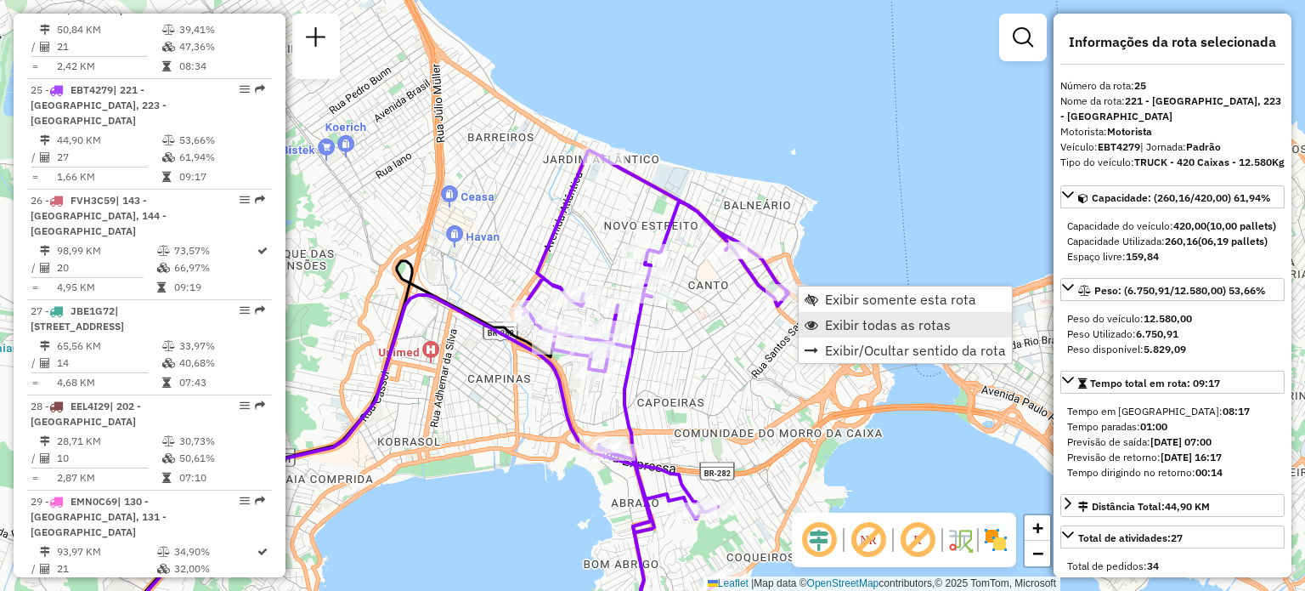
click at [831, 326] on span "Exibir todas as rotas" at bounding box center [888, 325] width 126 height 14
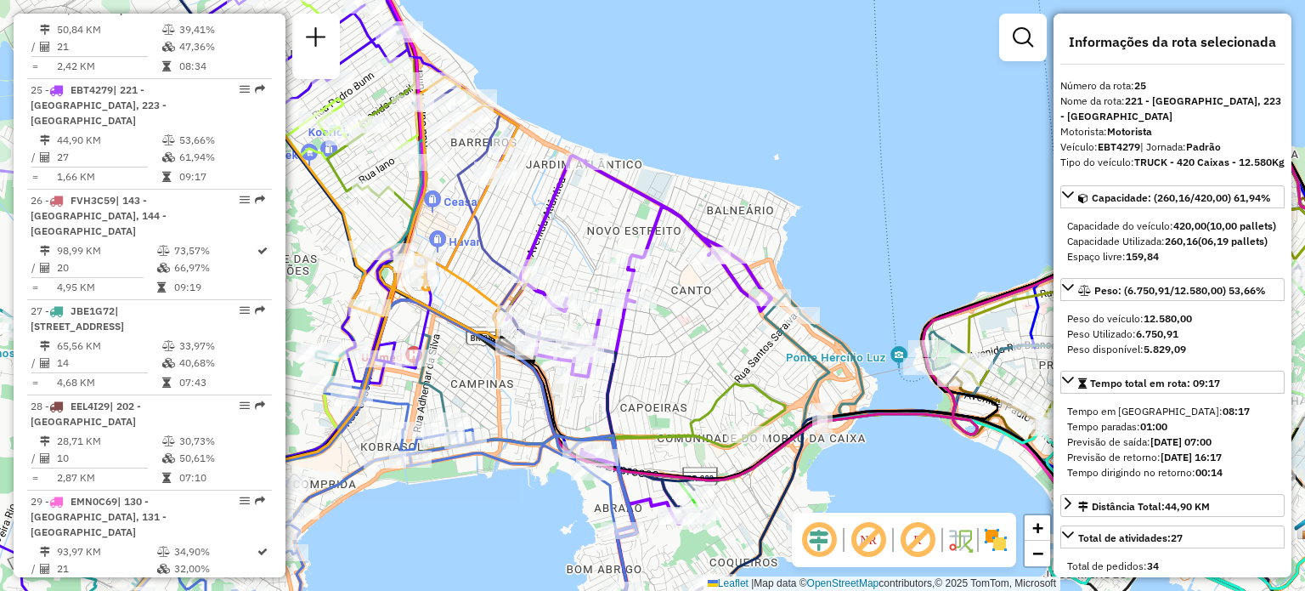
drag, startPoint x: 824, startPoint y: 157, endPoint x: 0, endPoint y: 239, distance: 828.3
click at [0, 234] on div "Janela de atendimento Grade de atendimento Capacidade Transportadoras Veículos …" at bounding box center [652, 295] width 1305 height 591
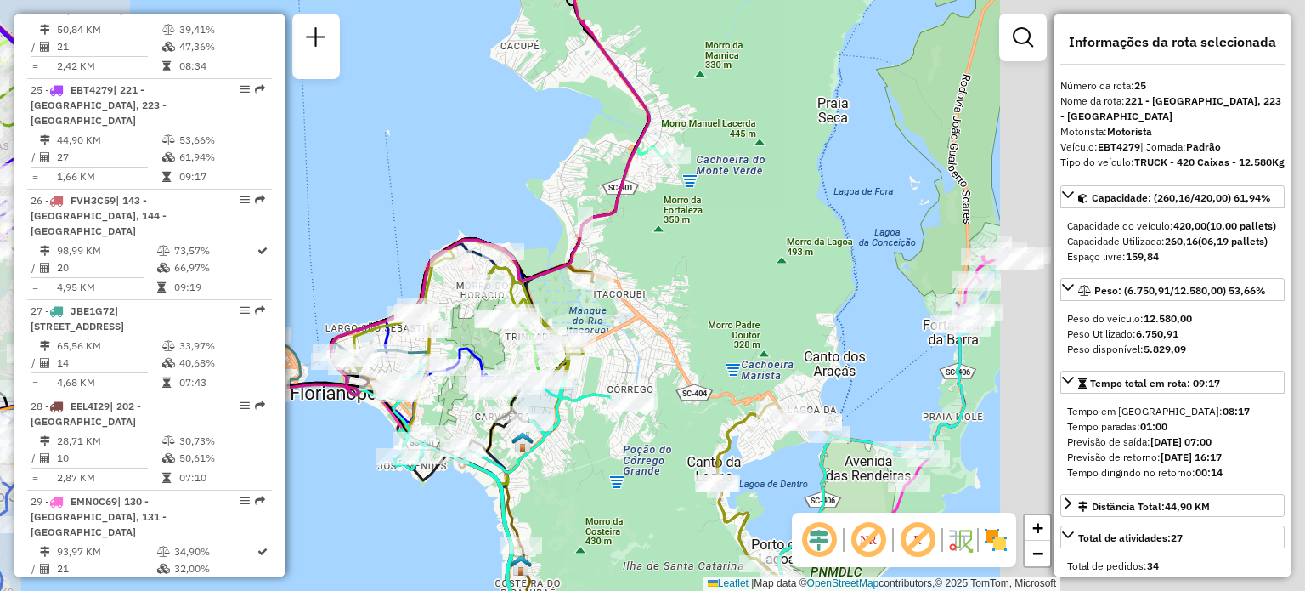
drag, startPoint x: 717, startPoint y: 334, endPoint x: 600, endPoint y: 155, distance: 213.5
click at [602, 158] on div "Janela de atendimento Grade de atendimento Capacidade Transportadoras Veículos …" at bounding box center [652, 295] width 1305 height 591
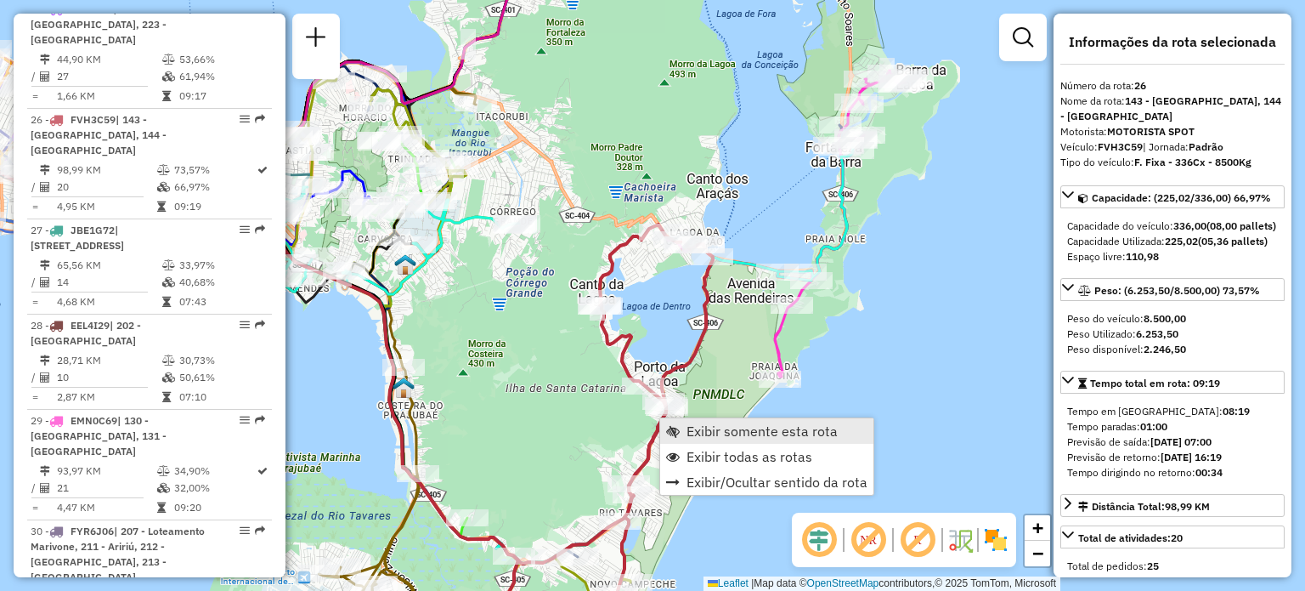
scroll to position [3164, 0]
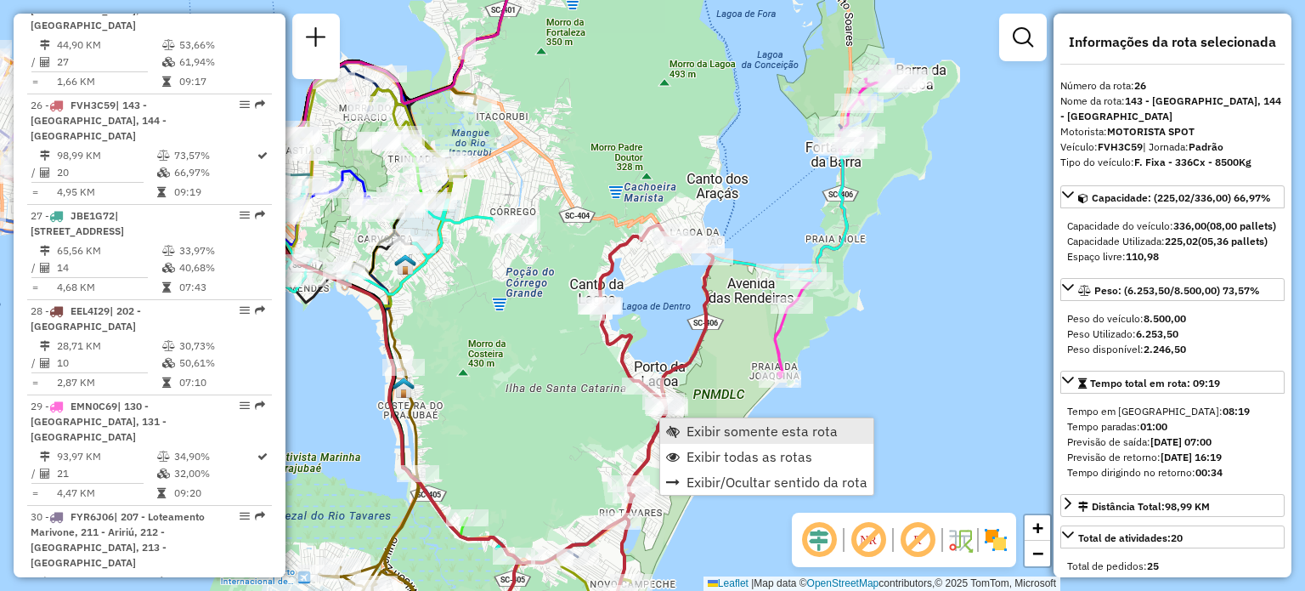
click at [690, 420] on link "Exibir somente esta rota" at bounding box center [766, 430] width 213 height 25
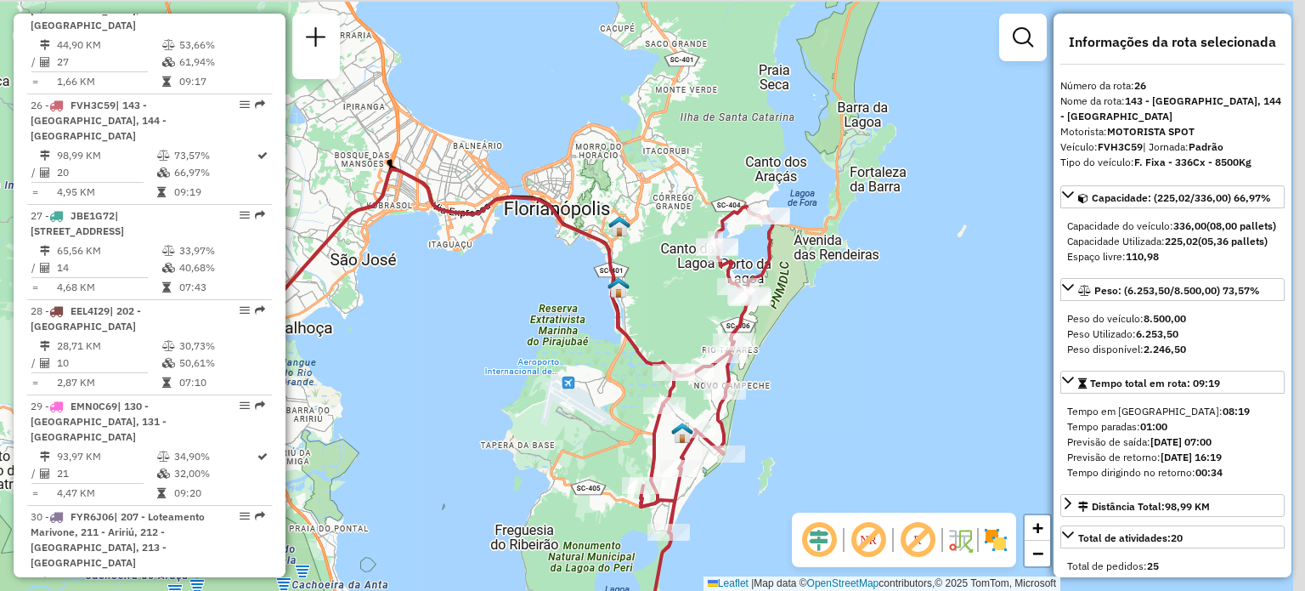
drag, startPoint x: 822, startPoint y: 220, endPoint x: 527, endPoint y: 274, distance: 299.8
click at [556, 295] on div "Janela de atendimento Grade de atendimento Capacidade Transportadoras Veículos …" at bounding box center [652, 295] width 1305 height 591
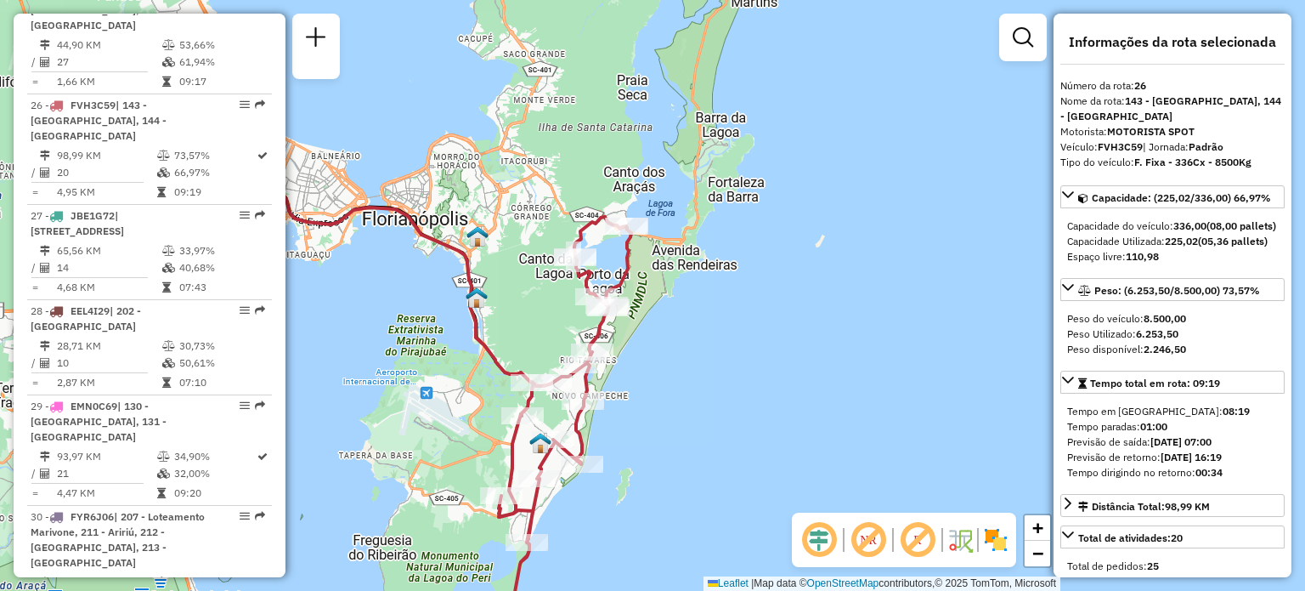
drag, startPoint x: 672, startPoint y: 237, endPoint x: 701, endPoint y: 269, distance: 42.7
click at [696, 265] on div "Janela de atendimento Grade de atendimento Capacidade Transportadoras Veículos …" at bounding box center [652, 295] width 1305 height 591
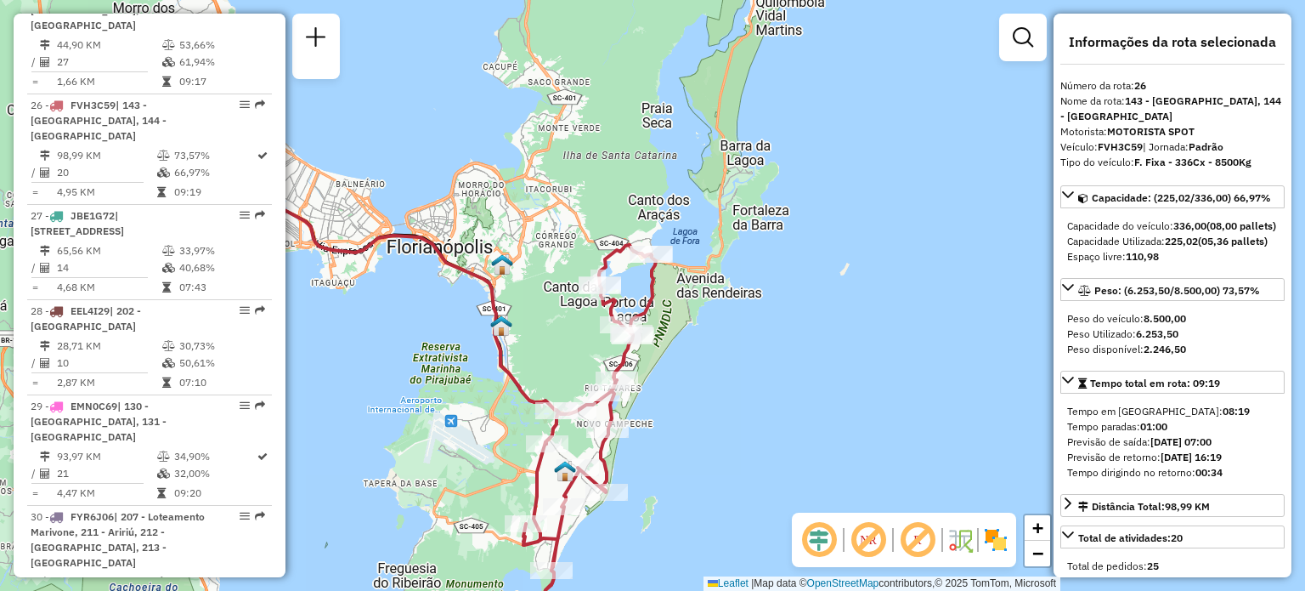
drag, startPoint x: 744, startPoint y: 240, endPoint x: 772, endPoint y: 303, distance: 68.5
click at [772, 303] on div "Janela de atendimento Grade de atendimento Capacidade Transportadoras Veículos …" at bounding box center [652, 295] width 1305 height 591
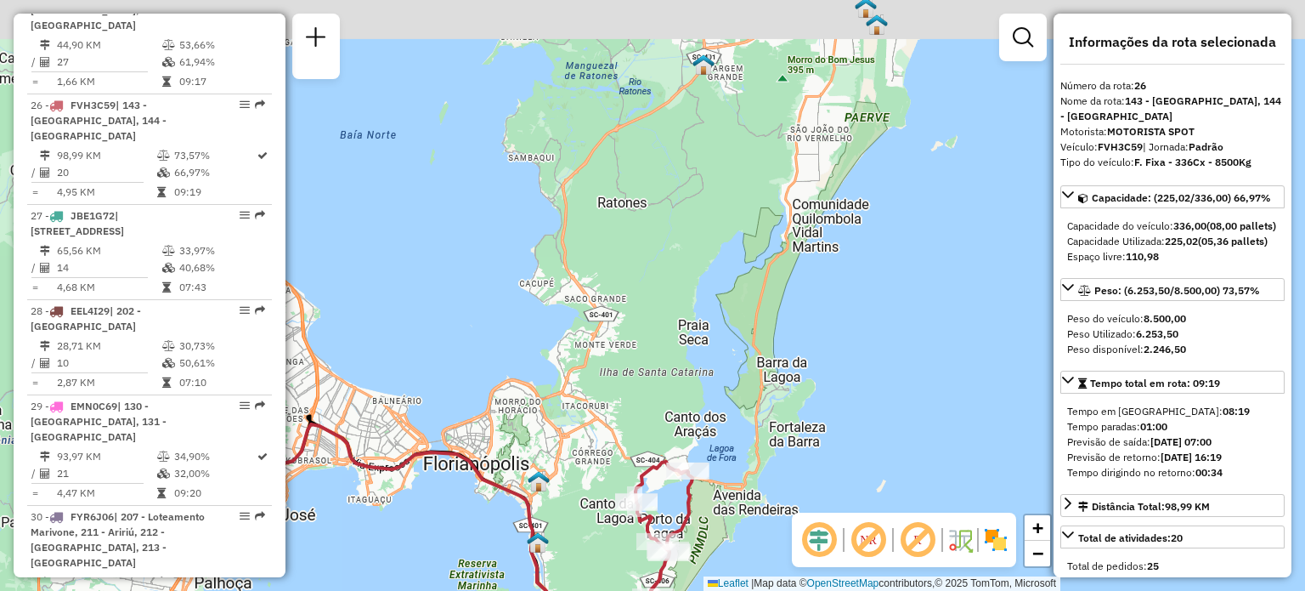
drag, startPoint x: 697, startPoint y: 226, endPoint x: 706, endPoint y: 381, distance: 154.9
click at [706, 381] on div "Janela de atendimento Grade de atendimento Capacidade Transportadoras Veículos …" at bounding box center [652, 295] width 1305 height 591
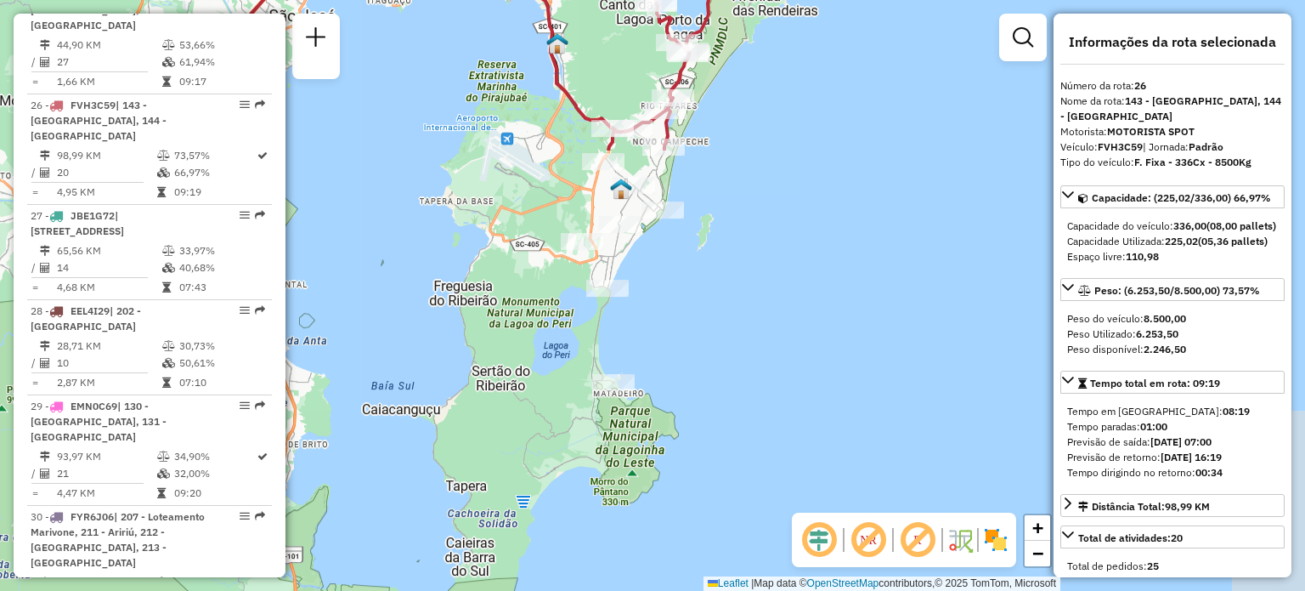
drag, startPoint x: 755, startPoint y: 397, endPoint x: 819, endPoint y: 8, distance: 394.4
click at [784, 0] on html "Aguarde... Pop-up bloqueado! Seu navegador bloqueou automáticamente a abertura …" at bounding box center [652, 295] width 1305 height 591
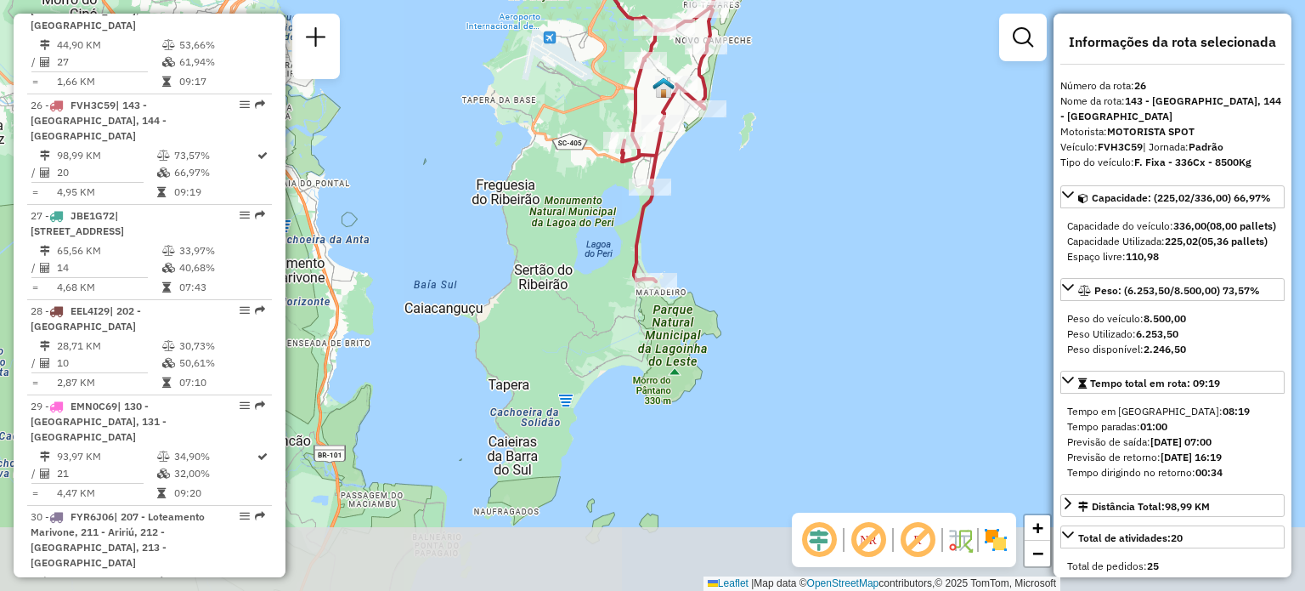
drag, startPoint x: 755, startPoint y: 391, endPoint x: 809, endPoint y: 596, distance: 211.9
click at [809, 590] on html "Aguarde... Pop-up bloqueado! Seu navegador bloqueou automáticamente a abertura …" at bounding box center [652, 295] width 1305 height 591
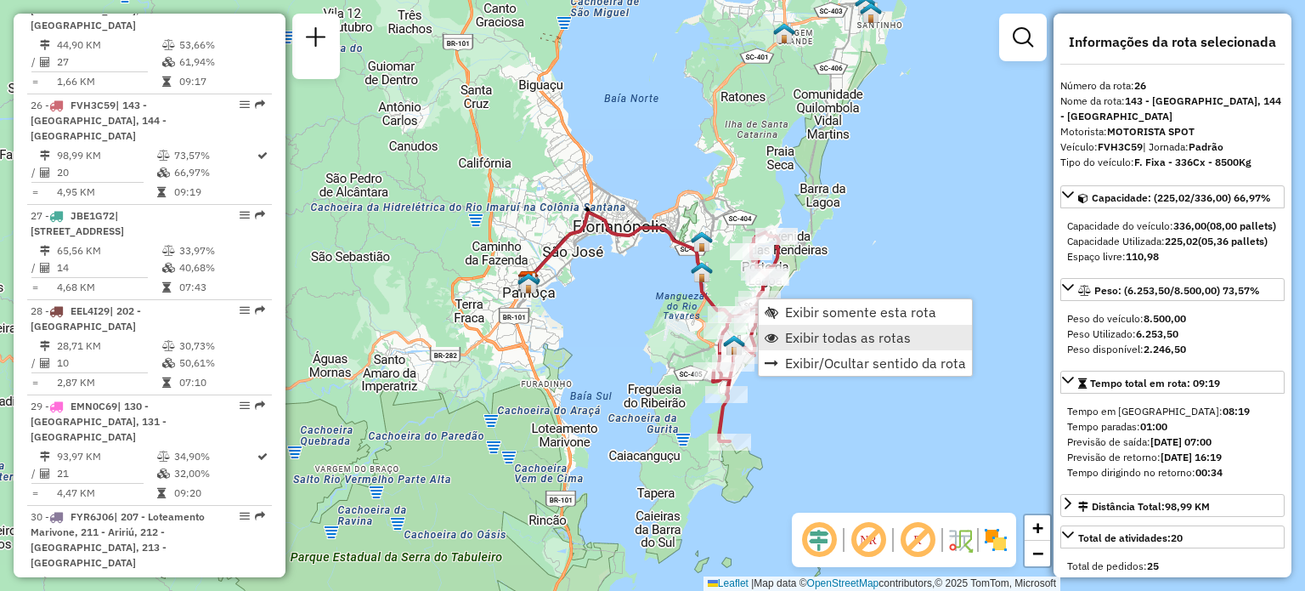
click at [806, 338] on span "Exibir todas as rotas" at bounding box center [848, 338] width 126 height 14
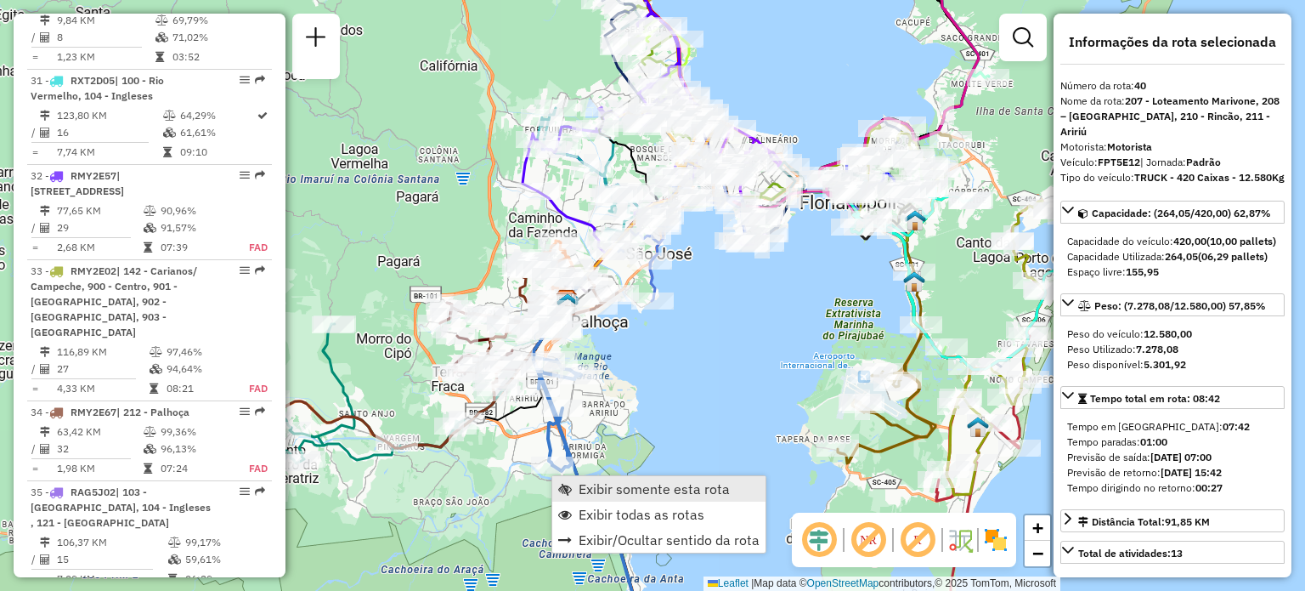
scroll to position [4563, 0]
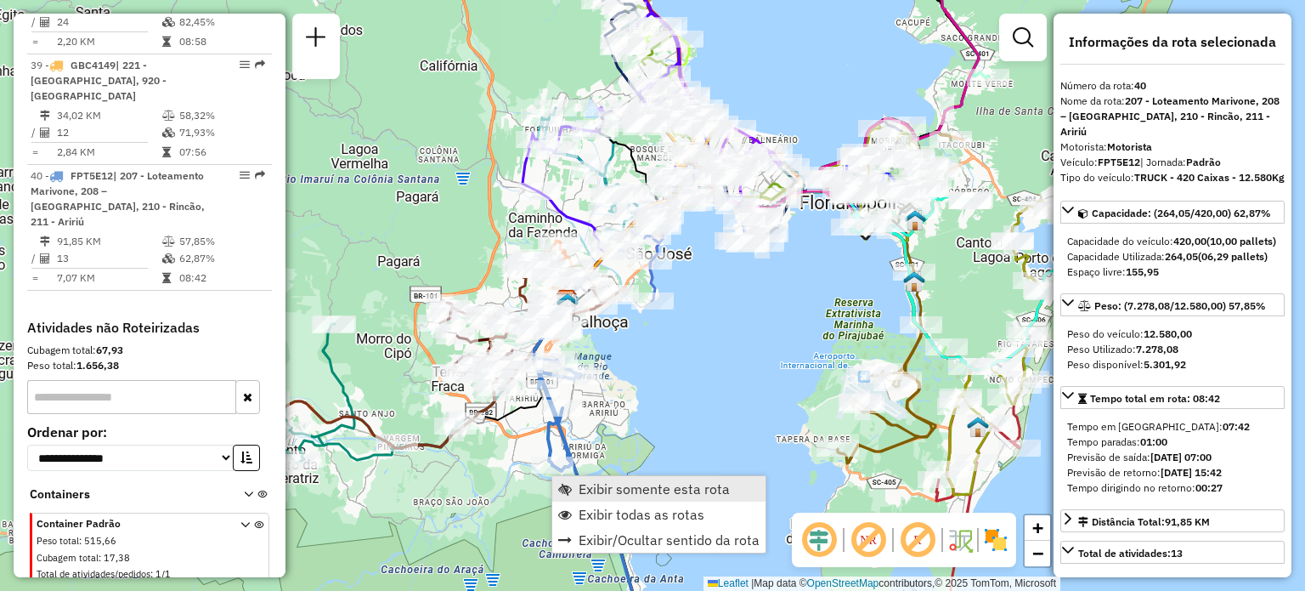
click at [592, 495] on span "Exibir somente esta rota" at bounding box center [654, 489] width 151 height 14
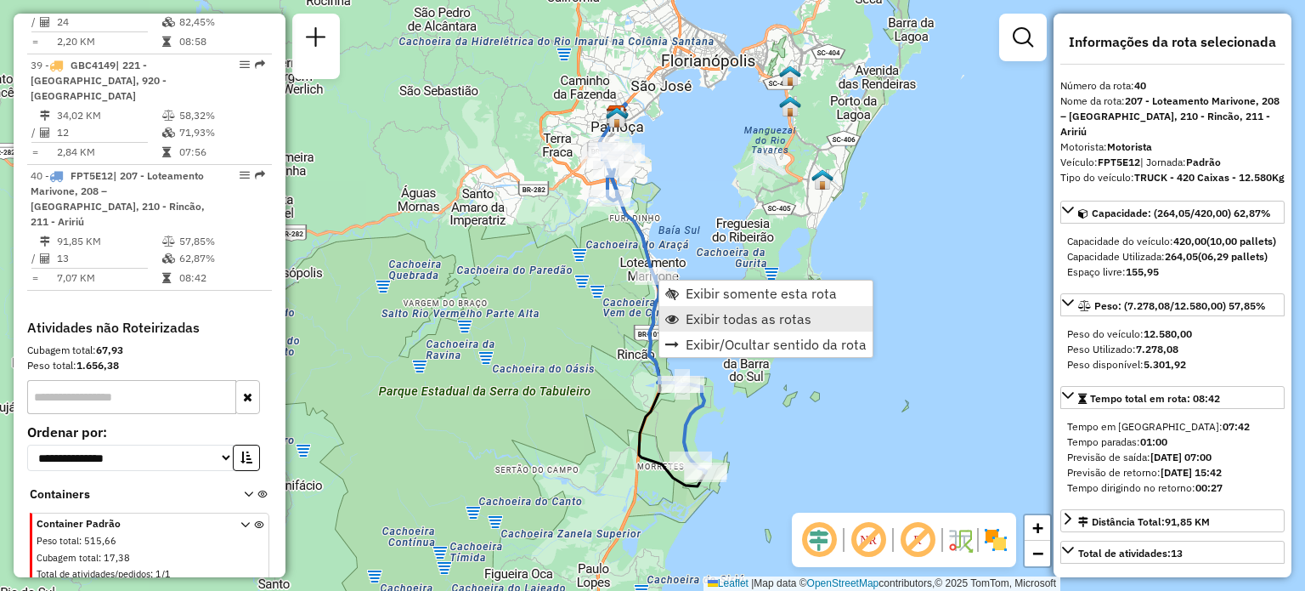
click at [730, 321] on span "Exibir todas as rotas" at bounding box center [749, 319] width 126 height 14
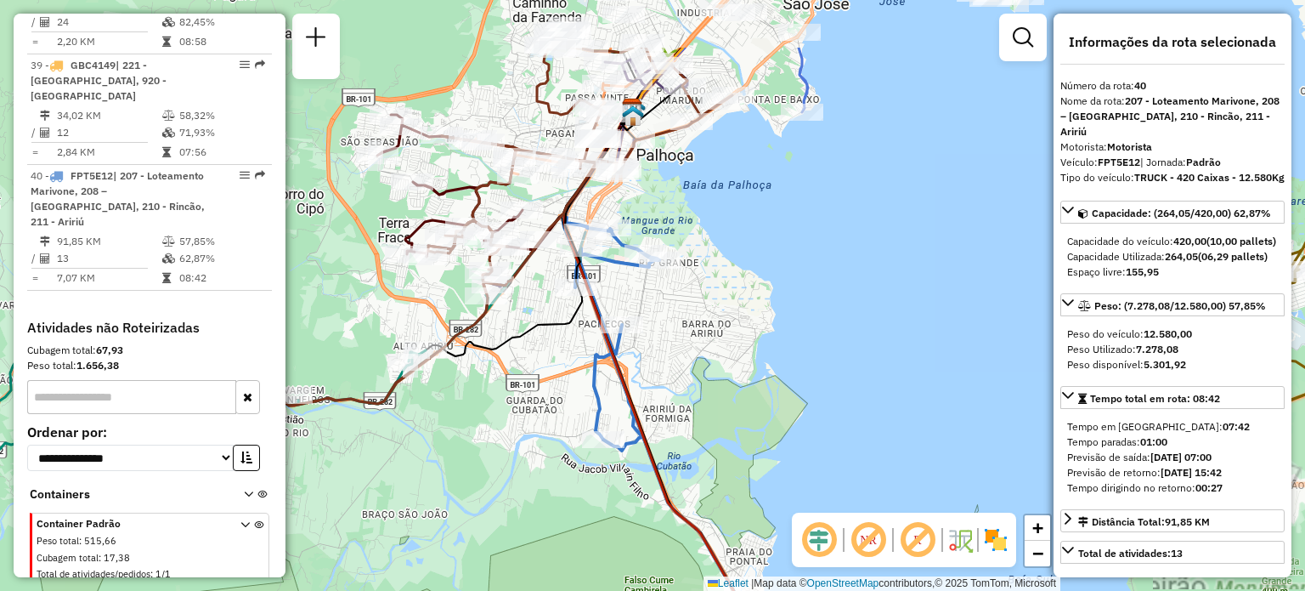
drag, startPoint x: 673, startPoint y: 247, endPoint x: 705, endPoint y: 326, distance: 85.4
click at [703, 322] on div "Janela de atendimento Grade de atendimento Capacidade Transportadoras Veículos …" at bounding box center [652, 295] width 1305 height 591
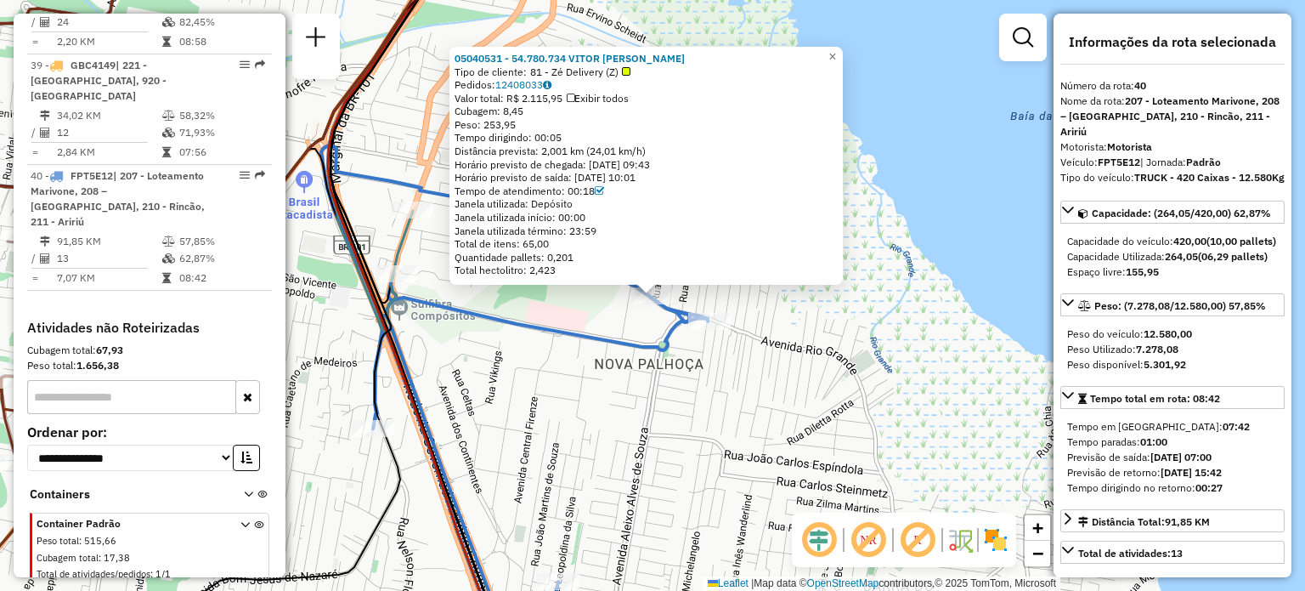
click at [616, 402] on div "05040531 - 54.780.734 VITOR HUGO ANTONIO DA LUZ Tipo de cliente: 81 - Zé Delive…" at bounding box center [652, 295] width 1305 height 591
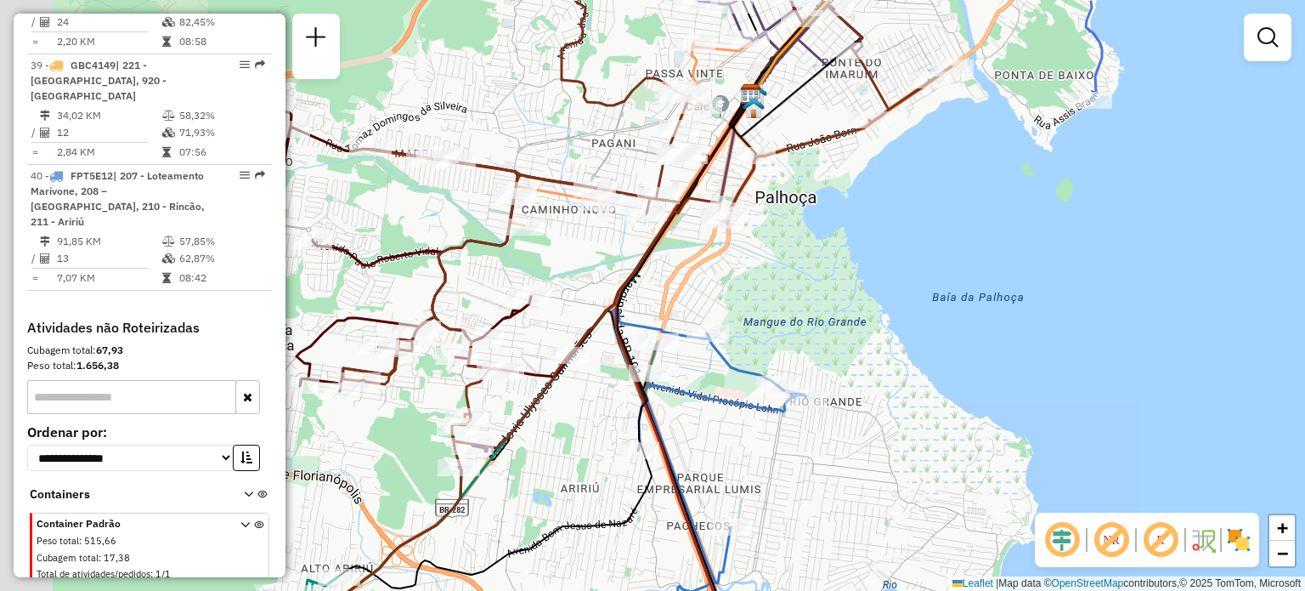
drag, startPoint x: 500, startPoint y: 229, endPoint x: 587, endPoint y: 259, distance: 92.4
click at [629, 290] on icon at bounding box center [474, 344] width 955 height 687
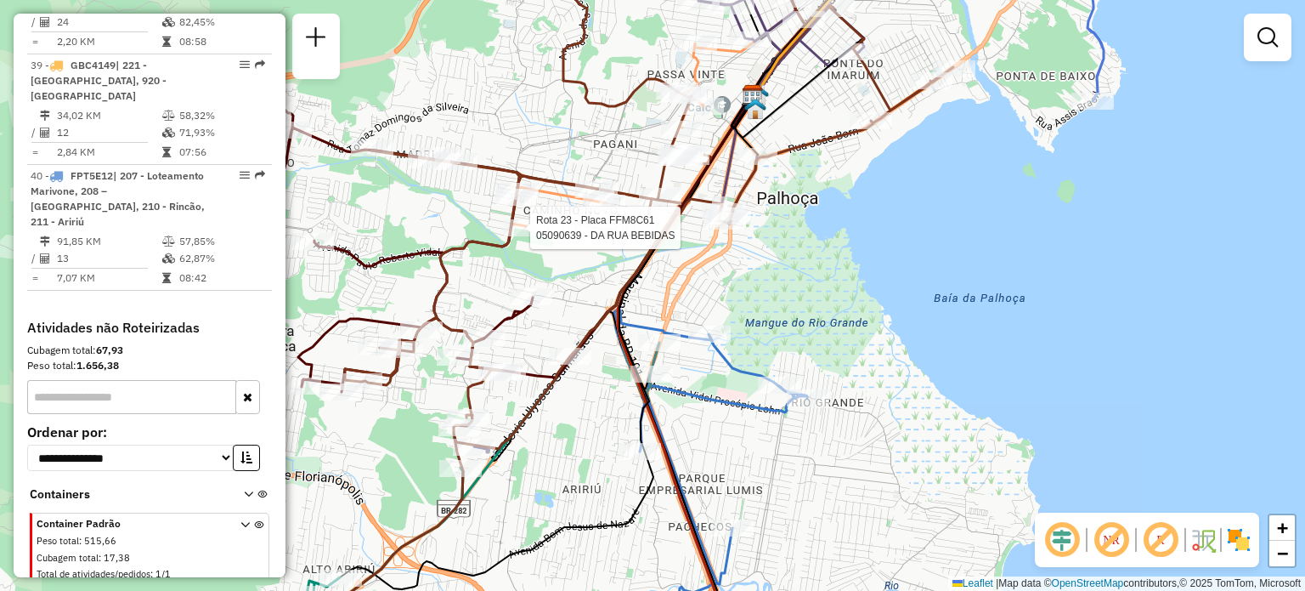
select select "**********"
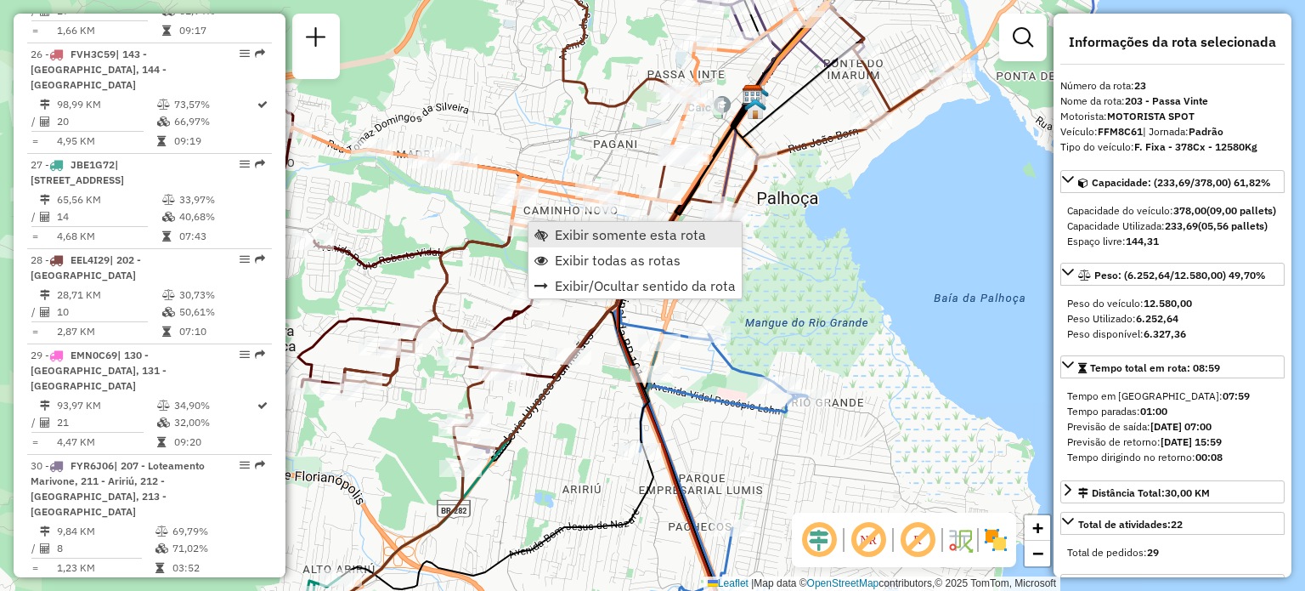
click at [591, 238] on span "Exibir somente esta rota" at bounding box center [630, 235] width 151 height 14
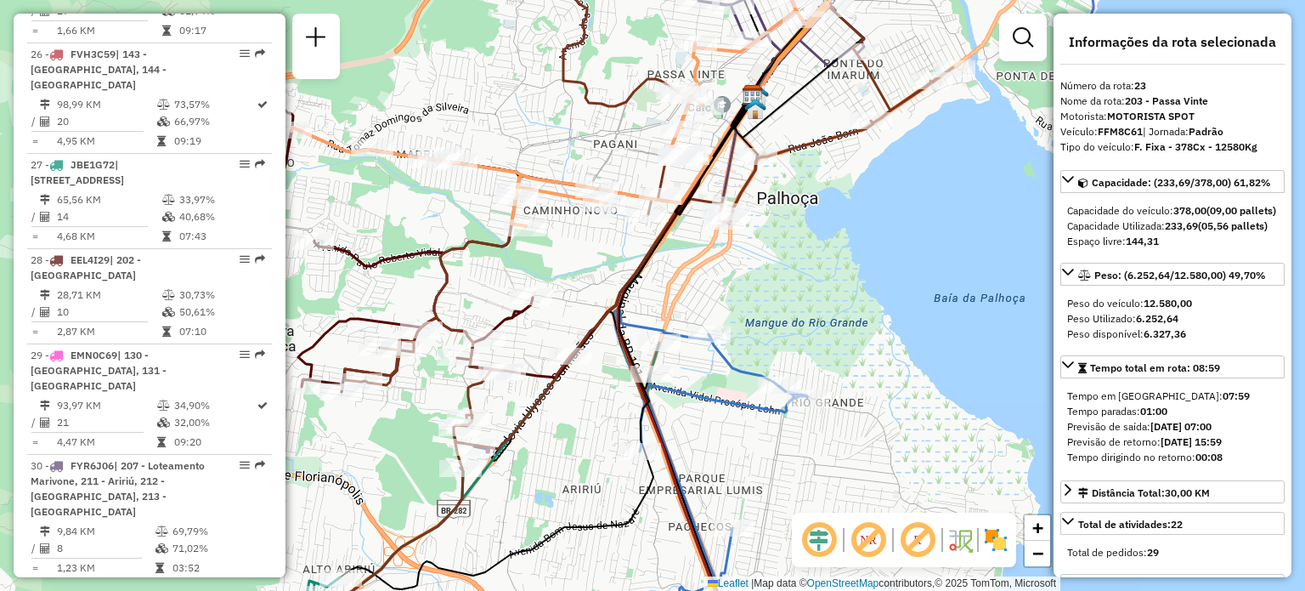
scroll to position [2878, 0]
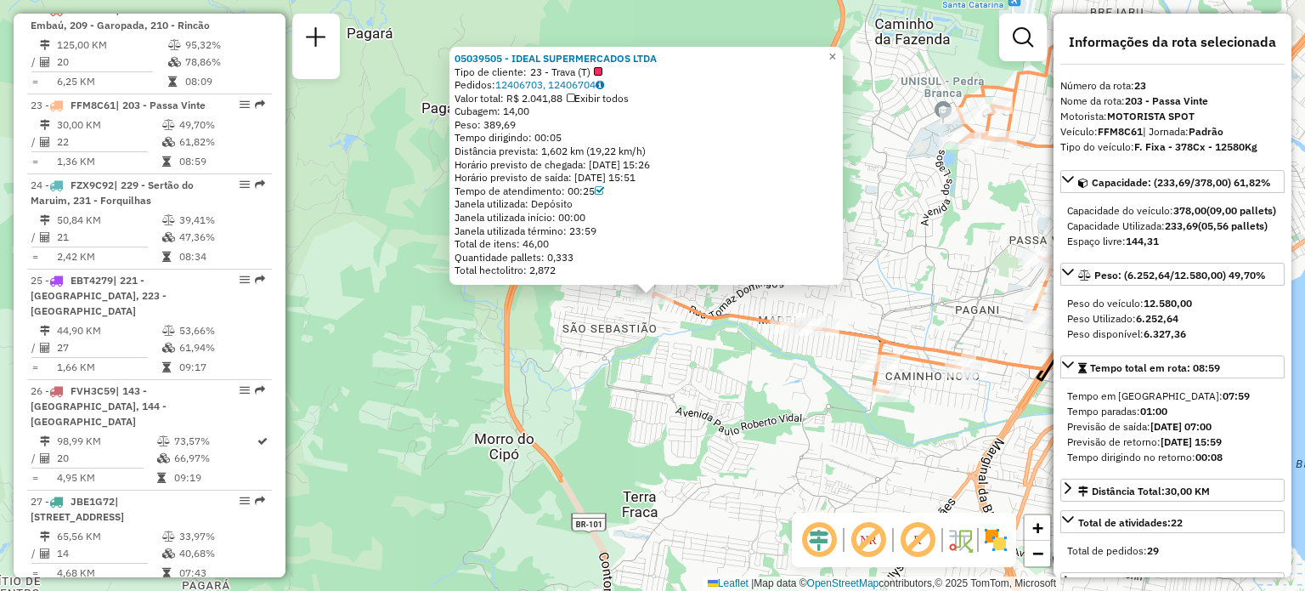
click at [727, 367] on div "05039505 - IDEAL SUPERMERCADOS LTDA Tipo de cliente: 23 - Trava (T) Pedidos: 12…" at bounding box center [652, 295] width 1305 height 591
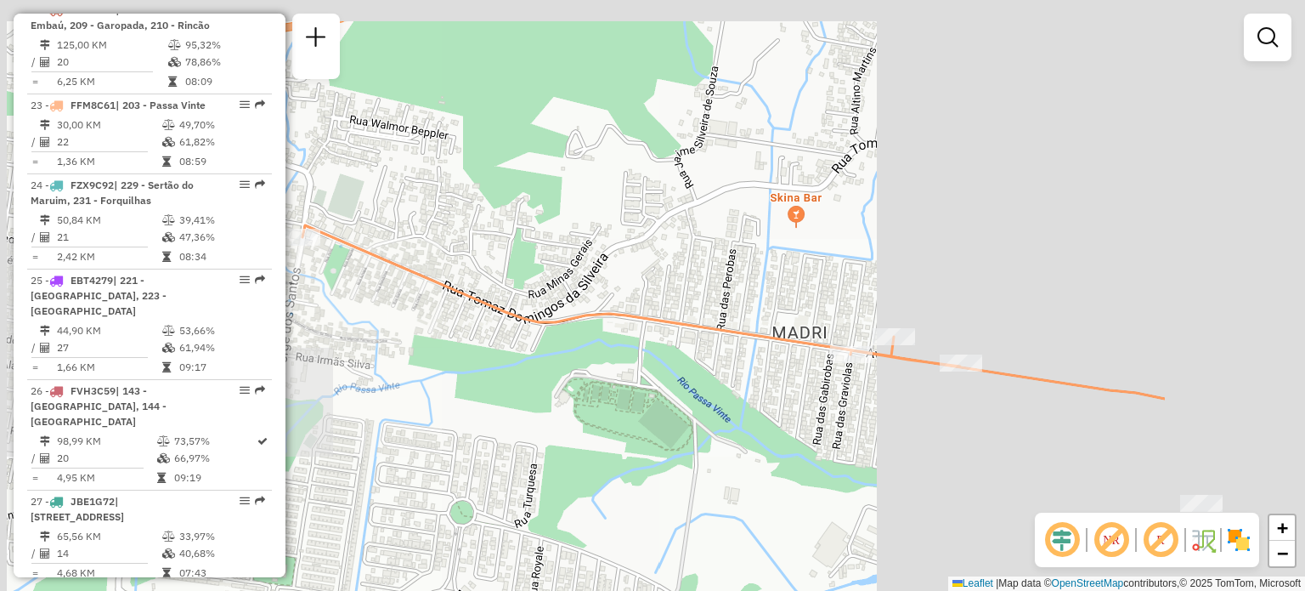
drag, startPoint x: 770, startPoint y: 229, endPoint x: 500, endPoint y: 288, distance: 276.7
click at [500, 288] on div "Janela de atendimento Grade de atendimento Capacidade Transportadoras Veículos …" at bounding box center [652, 295] width 1305 height 591
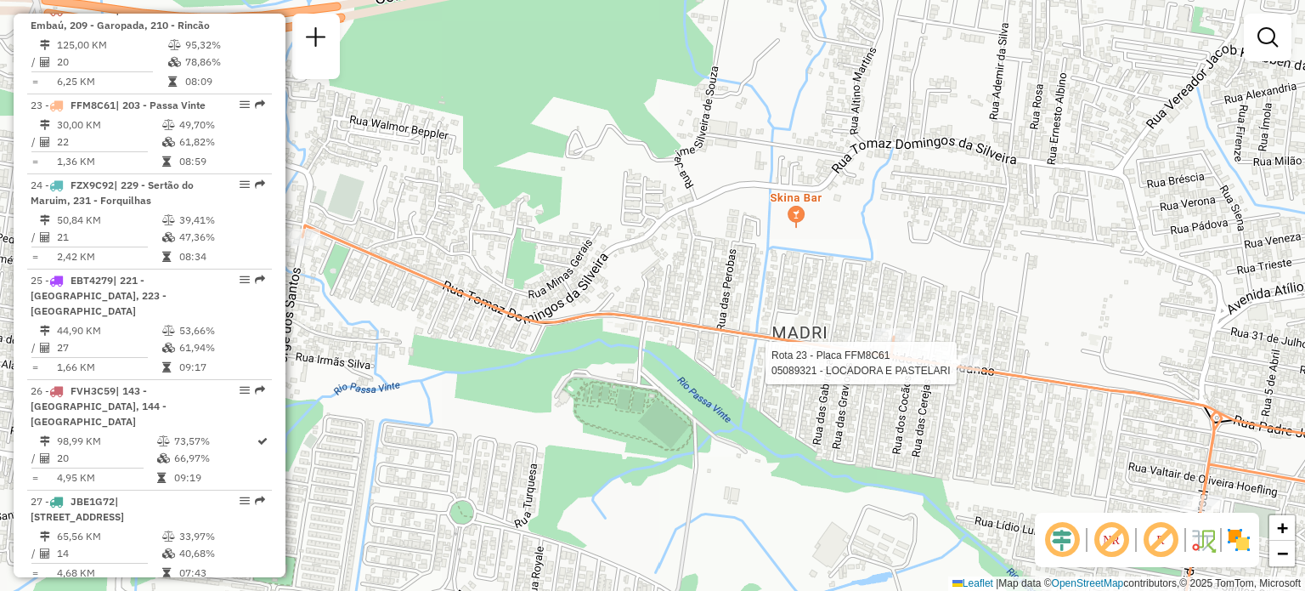
select select "**********"
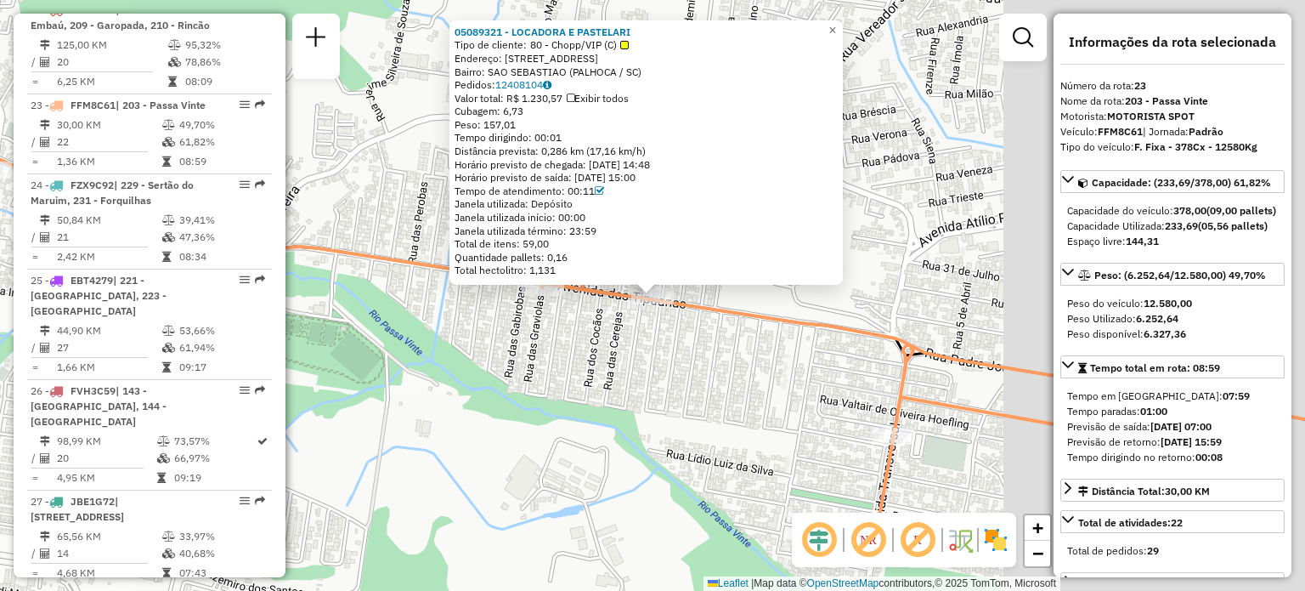
click at [791, 370] on div "05089321 - LOCADORA E PASTELARI Tipo de cliente: 80 - Chopp/VIP (C) Endereço: A…" at bounding box center [652, 295] width 1305 height 591
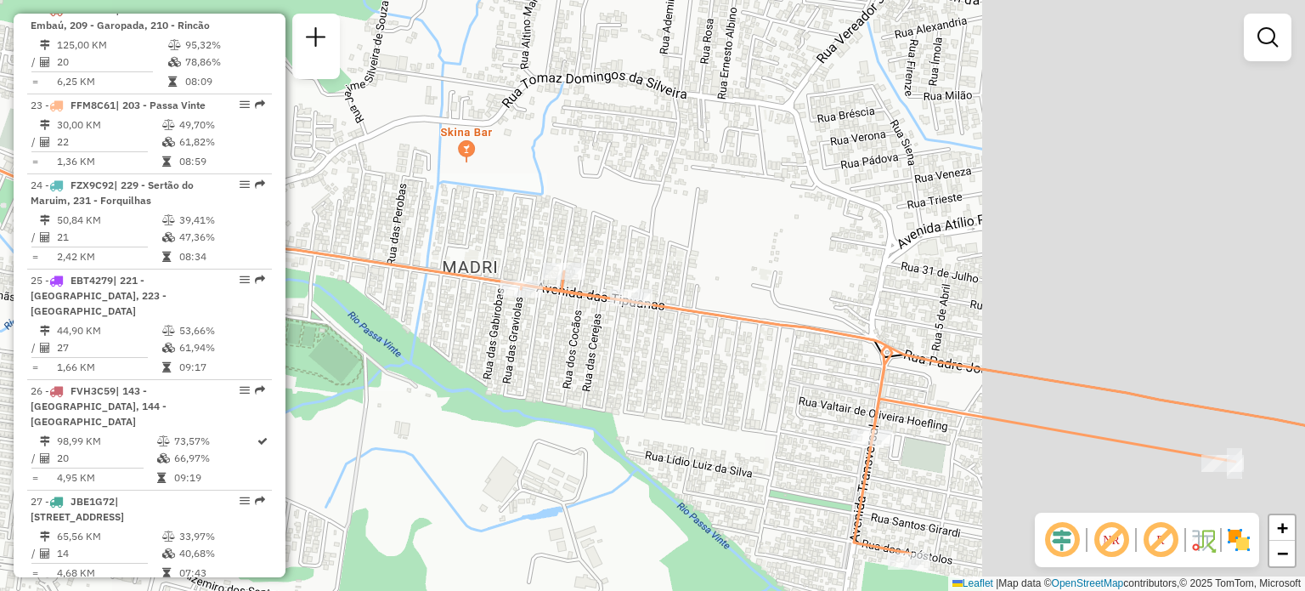
drag, startPoint x: 812, startPoint y: 344, endPoint x: 589, endPoint y: 342, distance: 223.5
click at [644, 353] on div "Janela de atendimento Grade de atendimento Capacidade Transportadoras Veículos …" at bounding box center [652, 295] width 1305 height 591
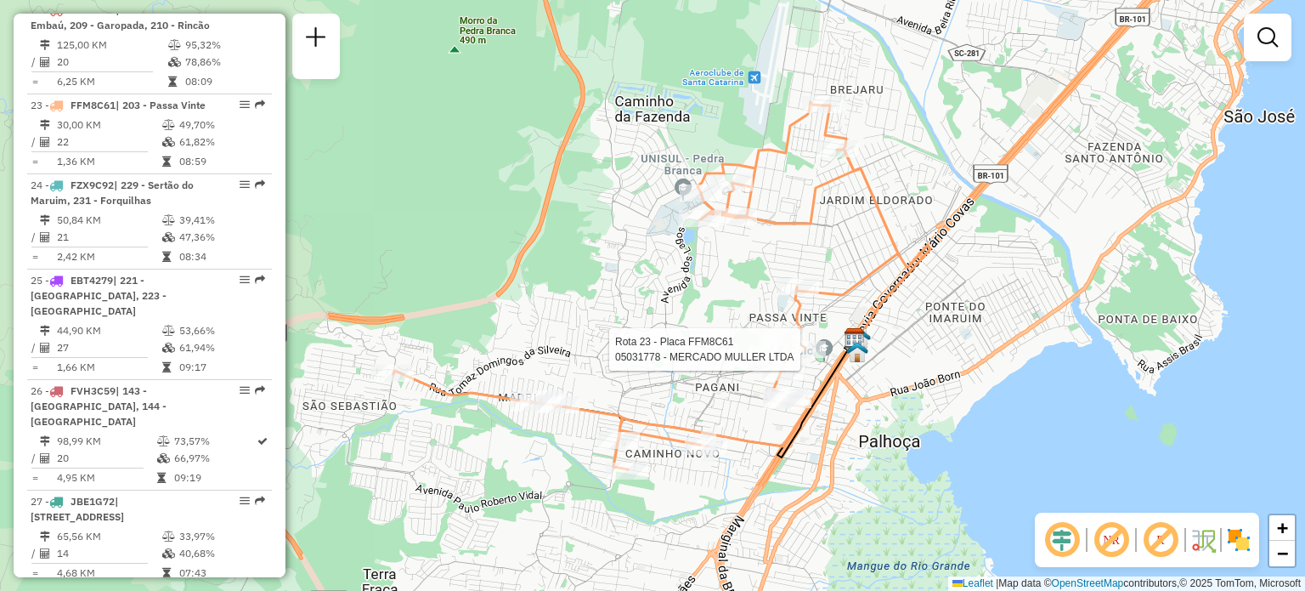
drag, startPoint x: 810, startPoint y: 349, endPoint x: 768, endPoint y: 368, distance: 45.6
click at [783, 358] on div at bounding box center [804, 349] width 42 height 17
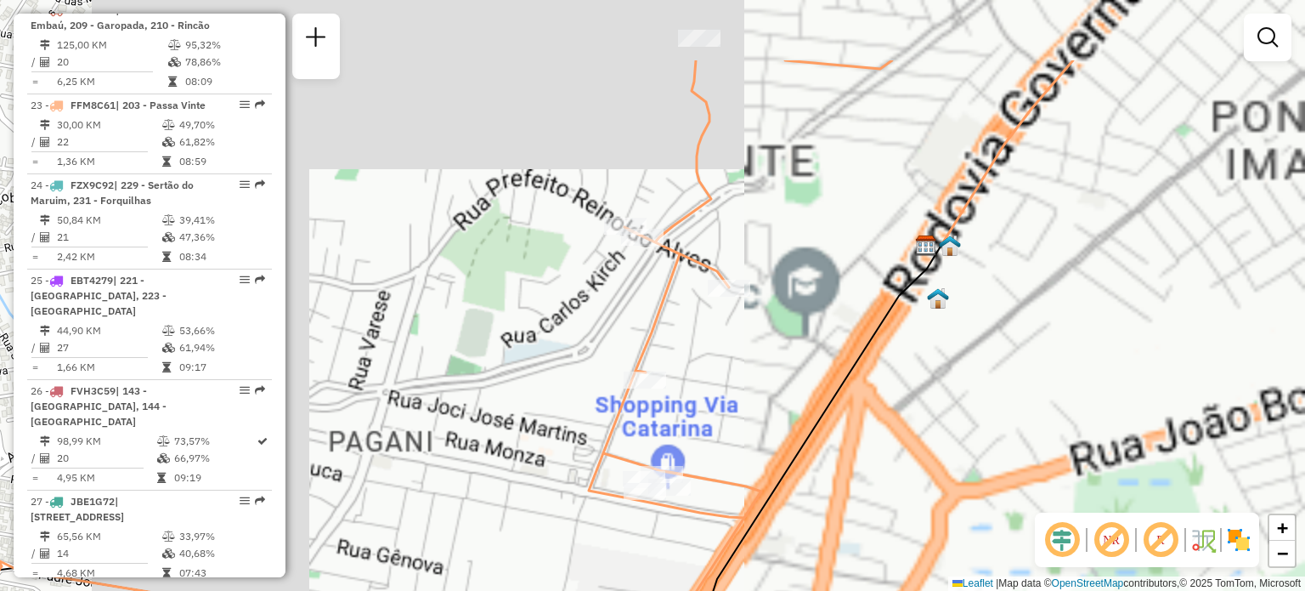
drag, startPoint x: 720, startPoint y: 271, endPoint x: 700, endPoint y: 398, distance: 128.1
click at [700, 393] on div "Janela de atendimento Grade de atendimento Capacidade Transportadoras Veículos …" at bounding box center [652, 295] width 1305 height 591
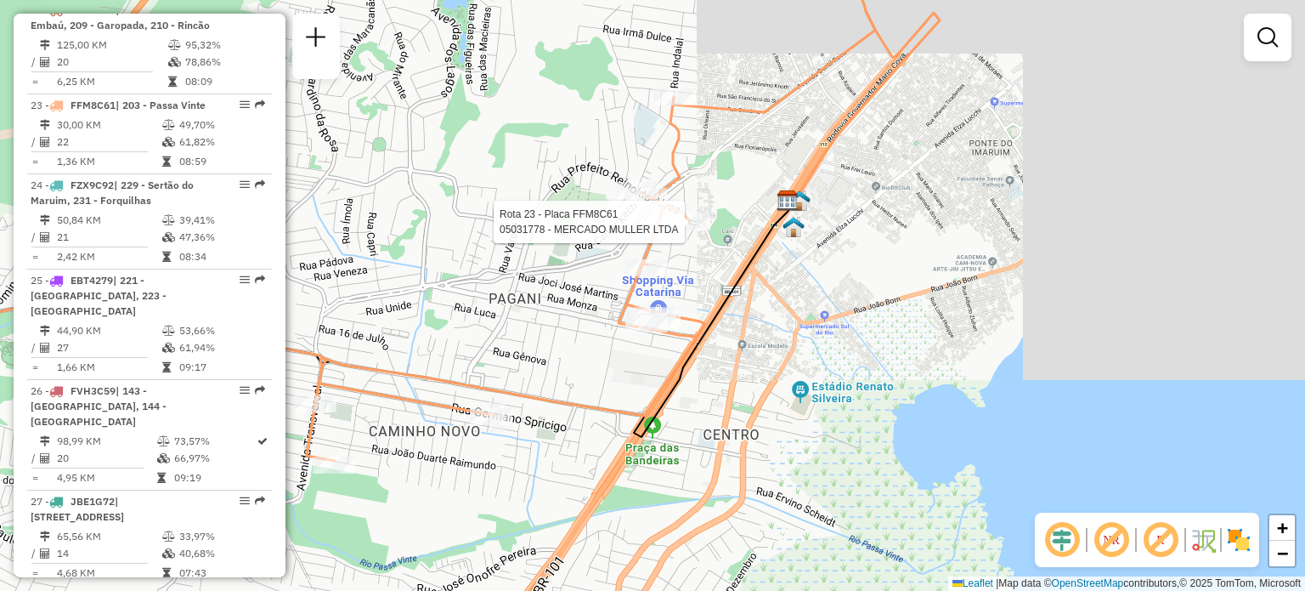
select select "**********"
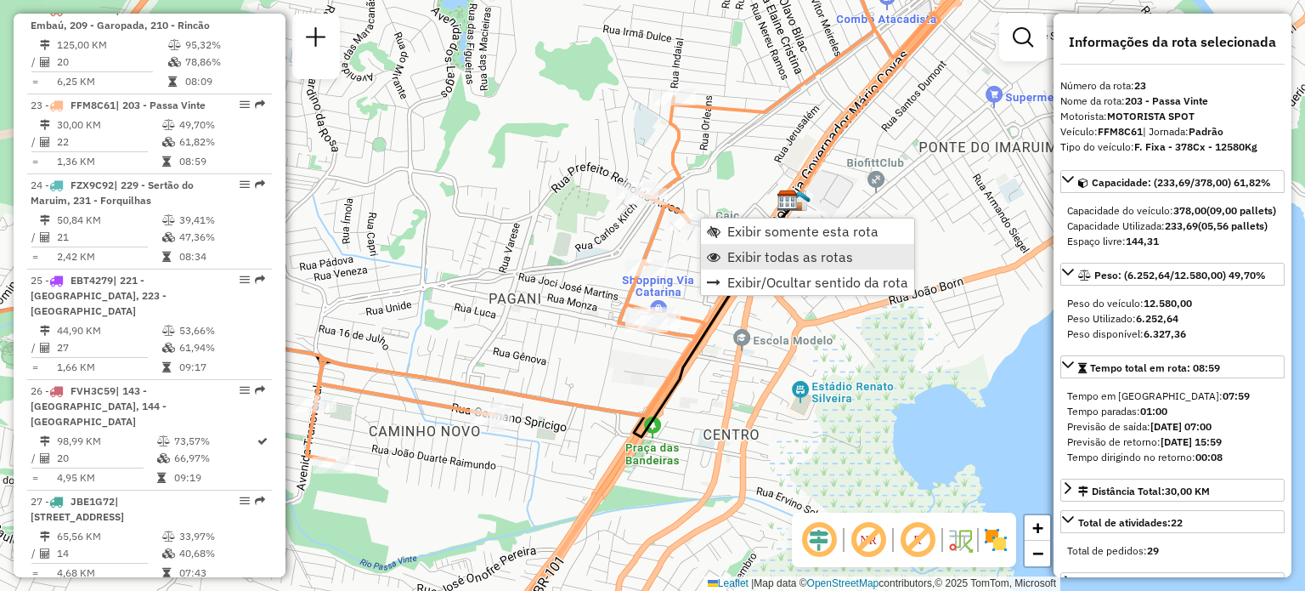
click at [766, 261] on span "Exibir todas as rotas" at bounding box center [790, 257] width 126 height 14
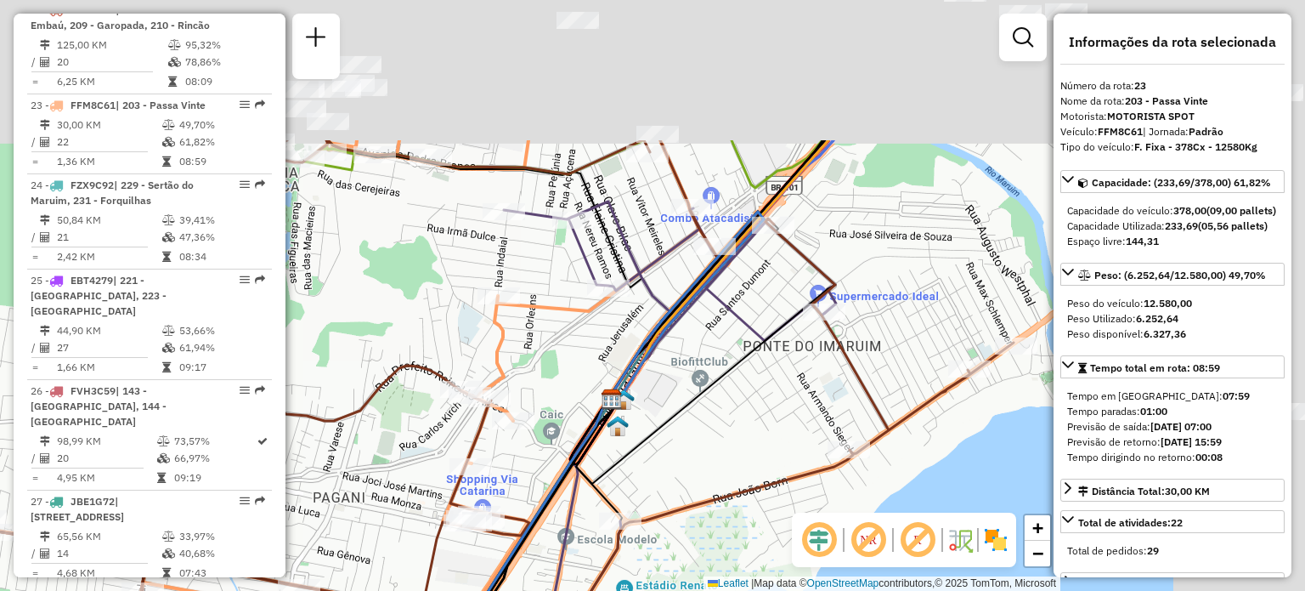
drag, startPoint x: 811, startPoint y: 229, endPoint x: 647, endPoint y: 376, distance: 219.6
click at [579, 477] on div "Janela de atendimento Grade de atendimento Capacidade Transportadoras Veículos …" at bounding box center [652, 295] width 1305 height 591
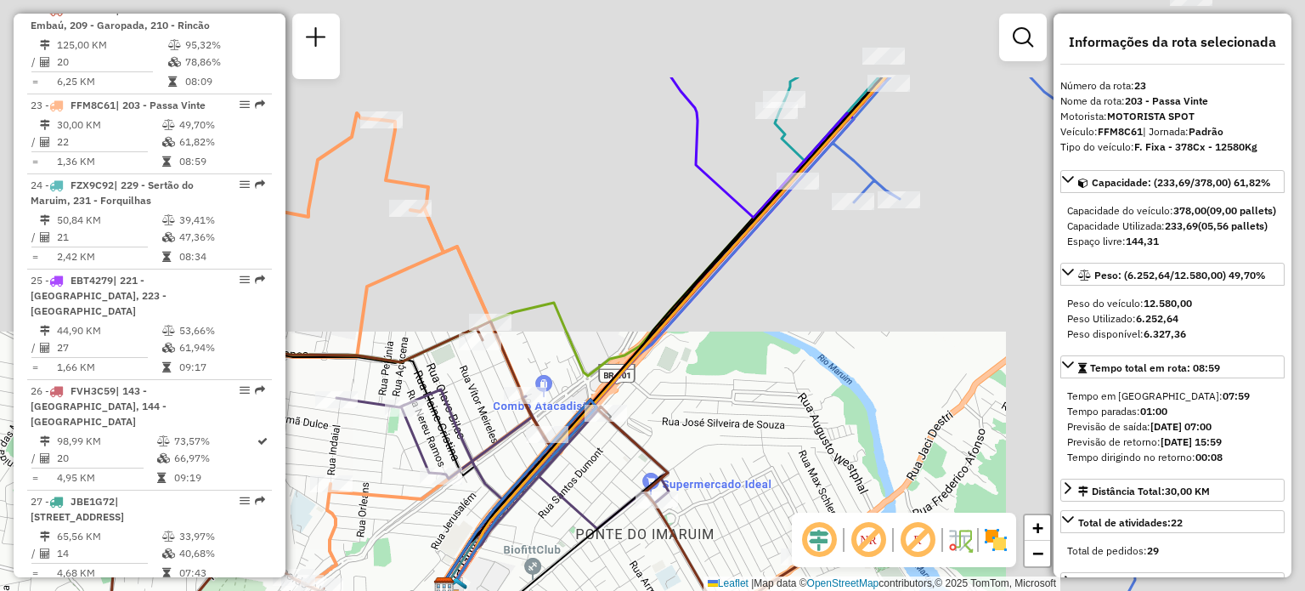
drag, startPoint x: 765, startPoint y: 278, endPoint x: 546, endPoint y: 519, distance: 325.5
click at [547, 520] on div "Janela de atendimento Grade de atendimento Capacidade Transportadoras Veículos …" at bounding box center [652, 295] width 1305 height 591
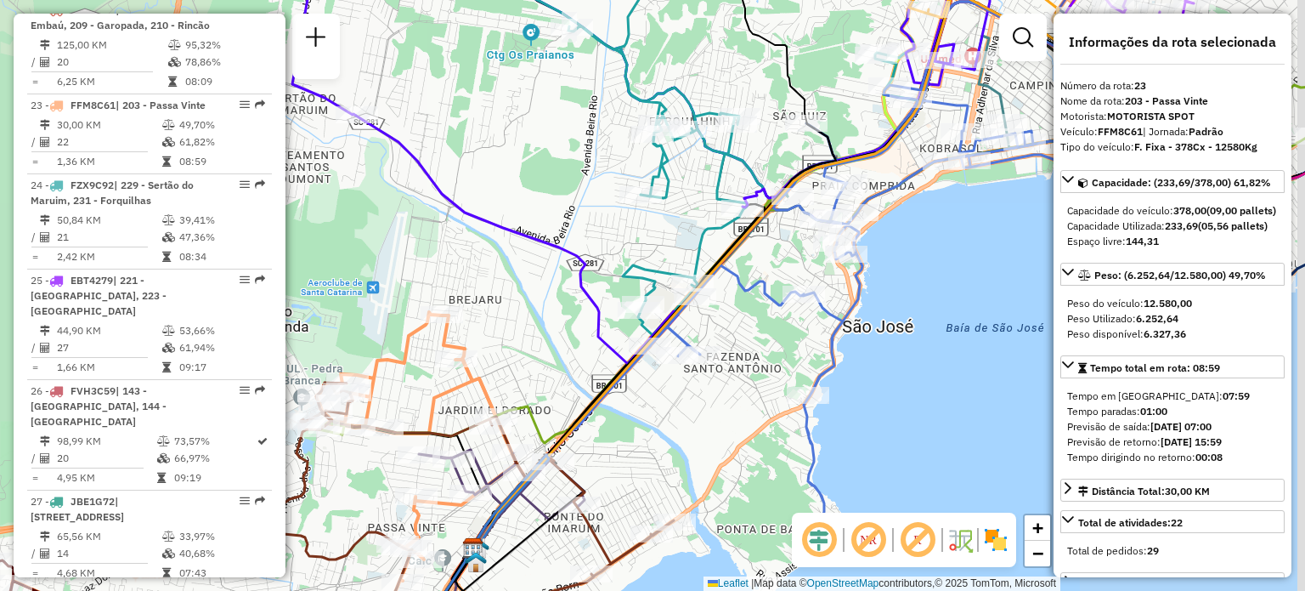
drag, startPoint x: 761, startPoint y: 271, endPoint x: 718, endPoint y: 293, distance: 48.6
click at [735, 285] on icon at bounding box center [923, 278] width 546 height 552
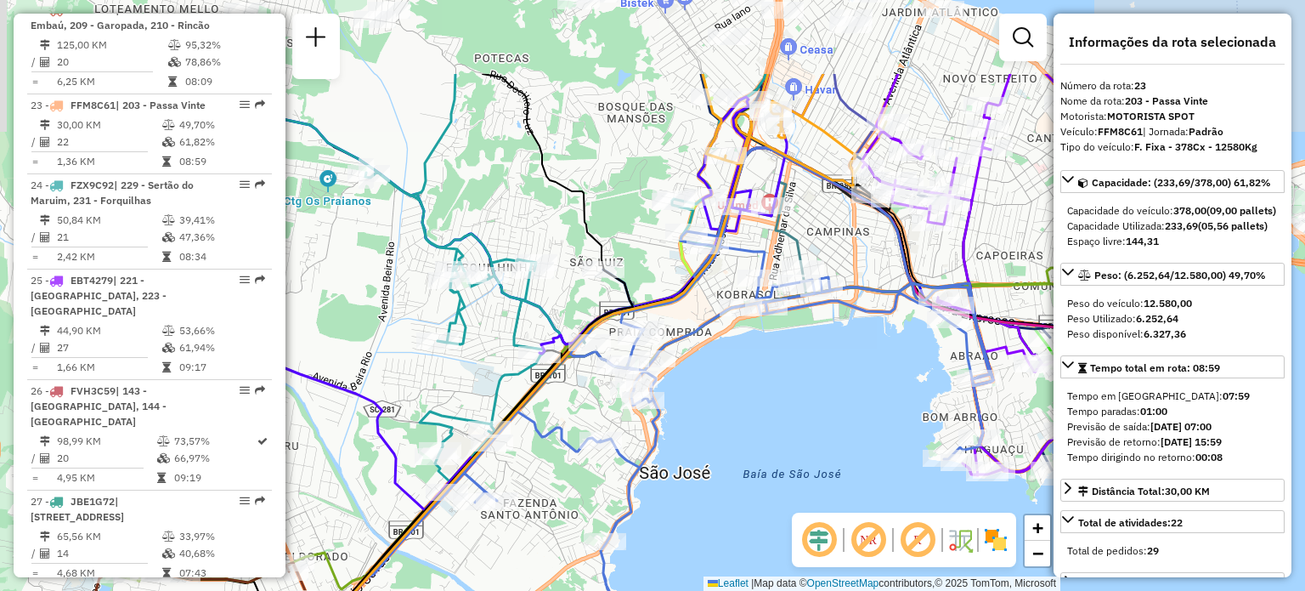
drag, startPoint x: 820, startPoint y: 139, endPoint x: 622, endPoint y: 278, distance: 241.6
click at [622, 278] on div "Janela de atendimento Grade de atendimento Capacidade Transportadoras Veículos …" at bounding box center [652, 295] width 1305 height 591
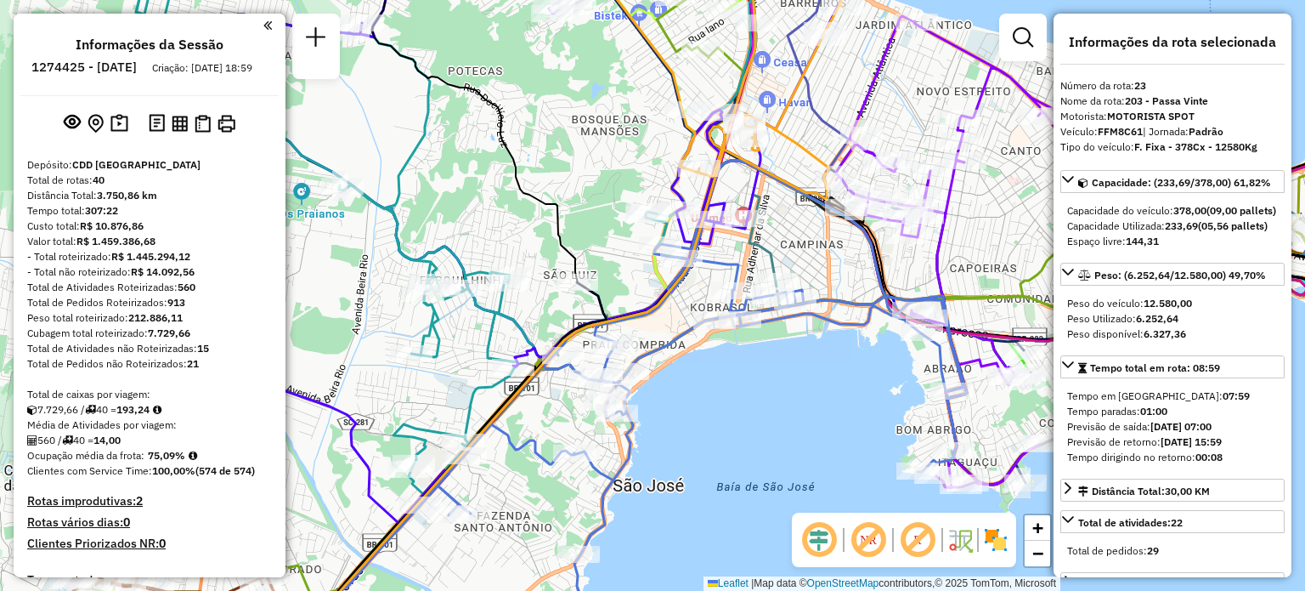
select select "**********"
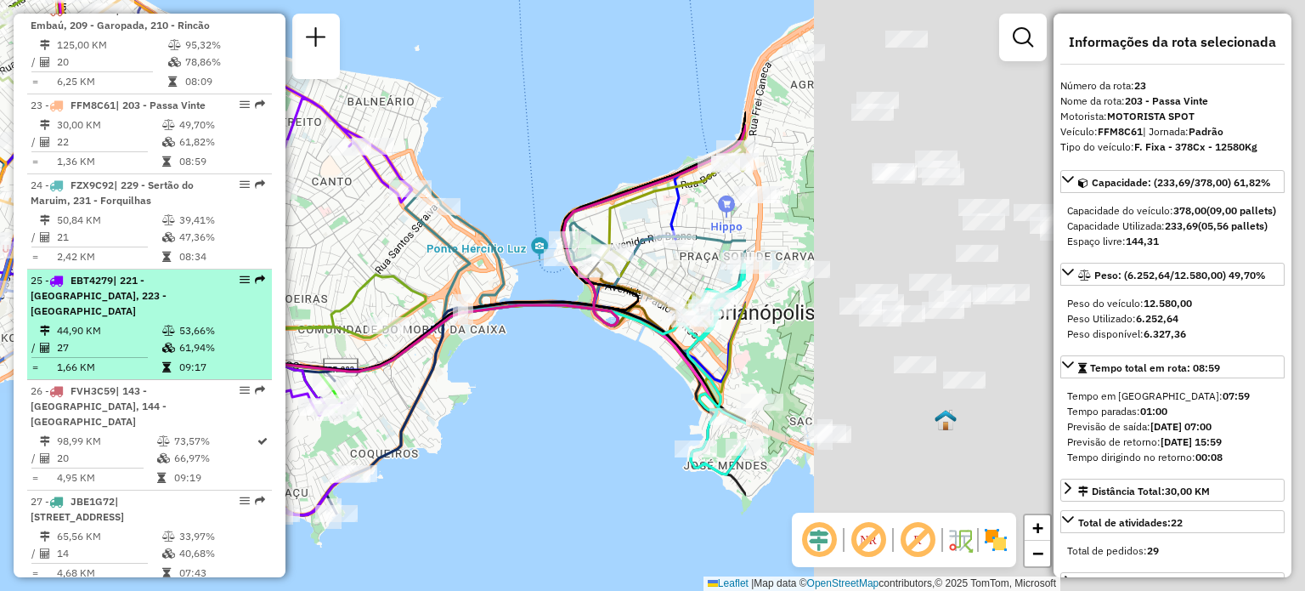
drag, startPoint x: 849, startPoint y: 240, endPoint x: 131, endPoint y: 271, distance: 718.7
click at [131, 271] on hb-router-mapa "Informações da Sessão 1274425 - [DATE] Criação: [DATE] 18:59 Depósito: CDD [GEO…" at bounding box center [652, 295] width 1305 height 591
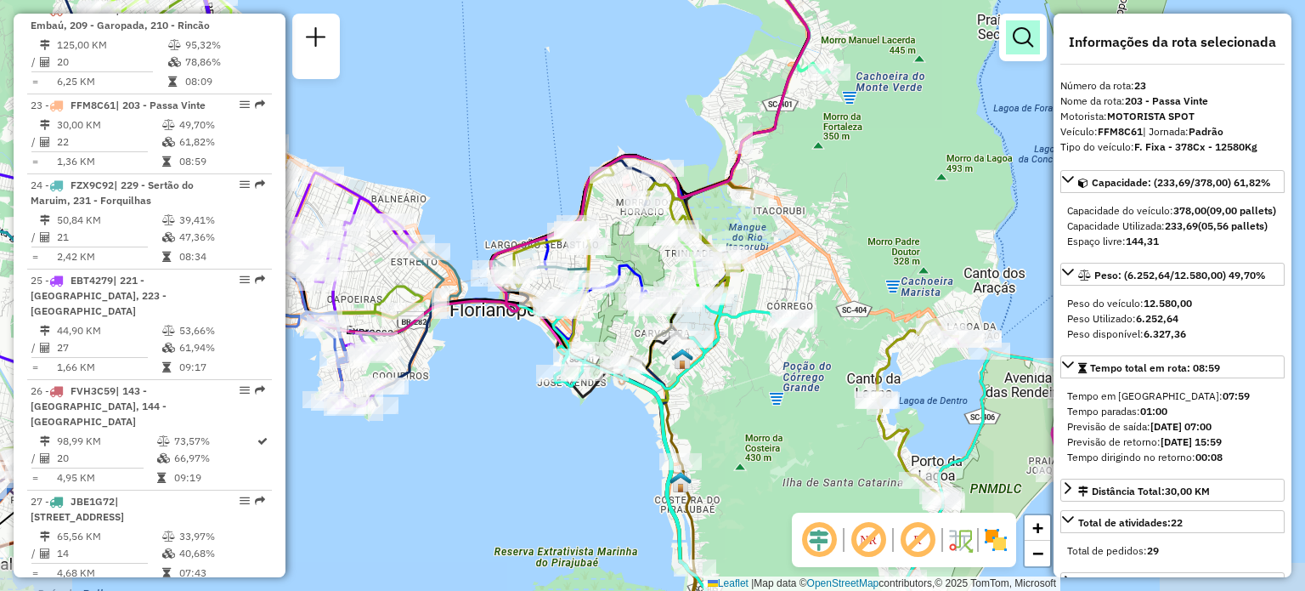
click at [1008, 37] on link at bounding box center [1023, 37] width 34 height 34
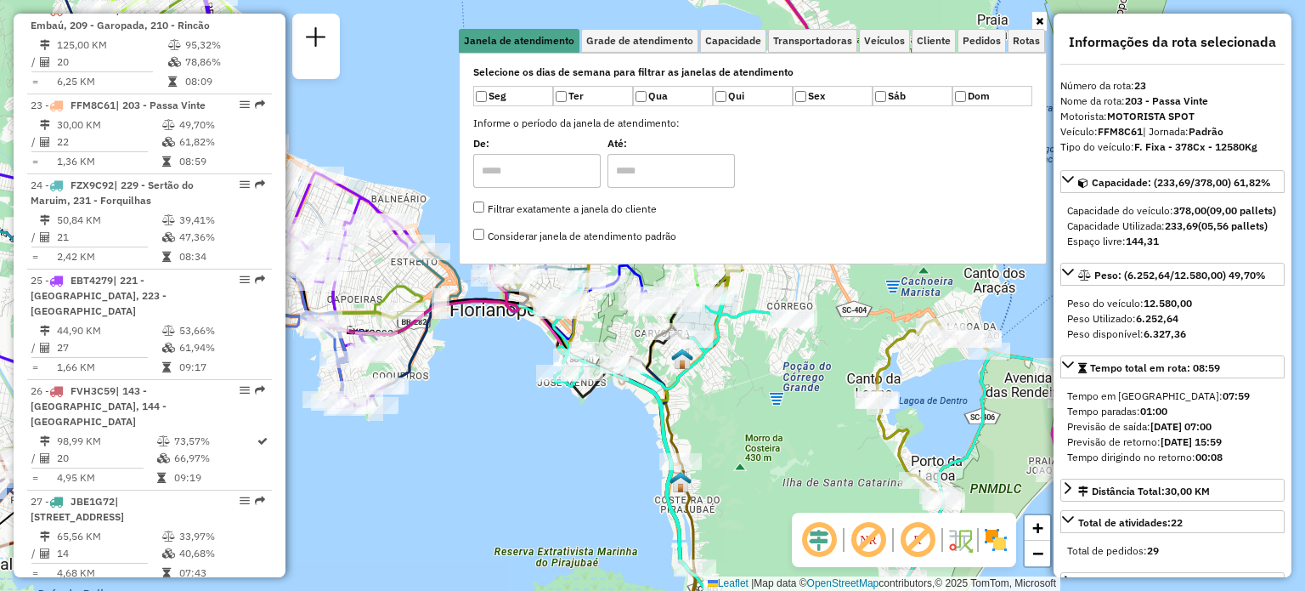
click at [1041, 10] on div "Janela de atendimento Grade de atendimento Capacidade Transportadoras Veículos …" at bounding box center [652, 295] width 1305 height 591
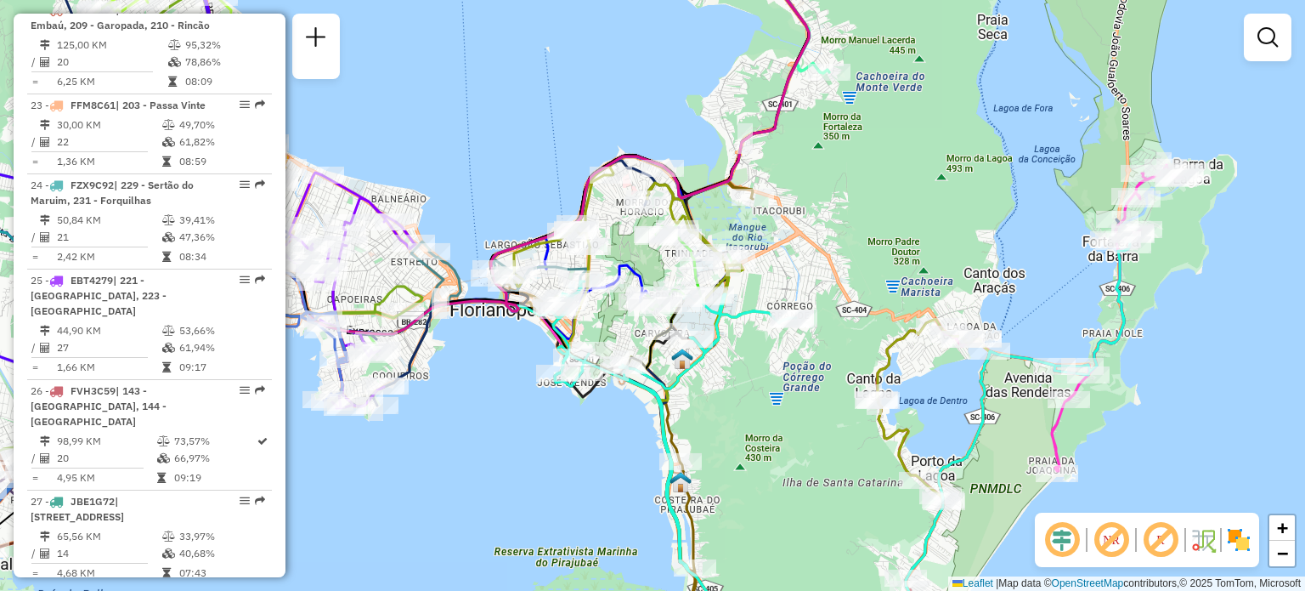
click at [1042, 17] on div "Janela de atendimento Grade de atendimento Capacidade Transportadoras Veículos …" at bounding box center [652, 295] width 1305 height 591
click at [758, 74] on div "Janela de atendimento Grade de atendimento Capacidade Transportadoras Veículos …" at bounding box center [652, 295] width 1305 height 591
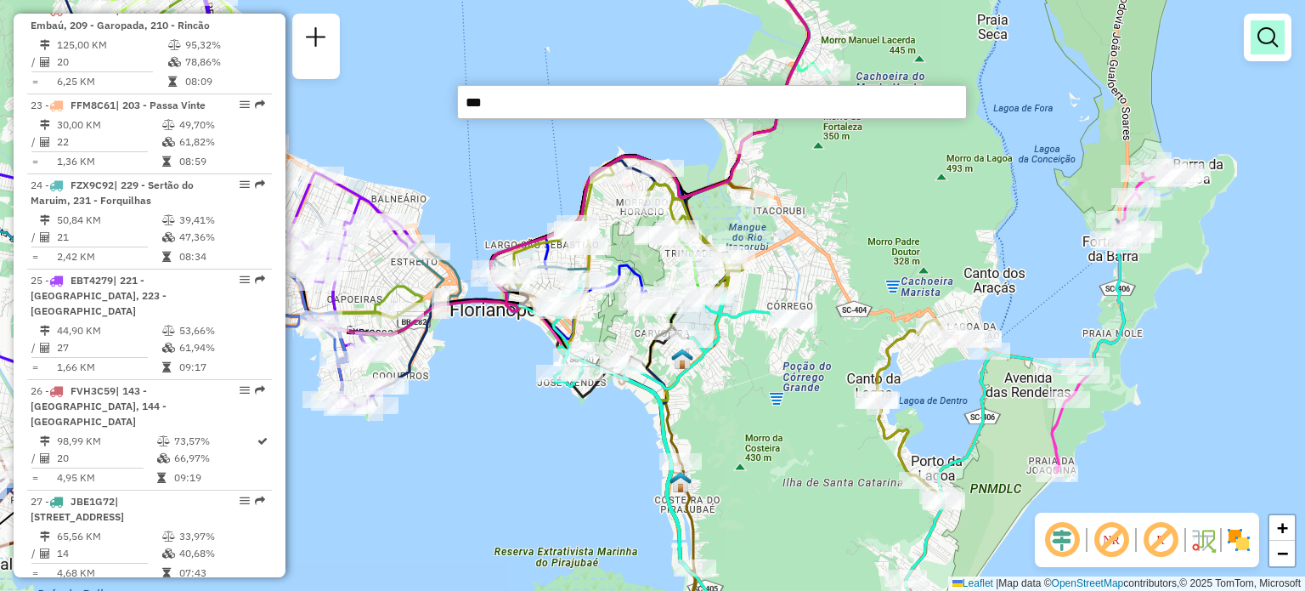
type input "***"
click at [1276, 54] on link at bounding box center [1268, 37] width 34 height 34
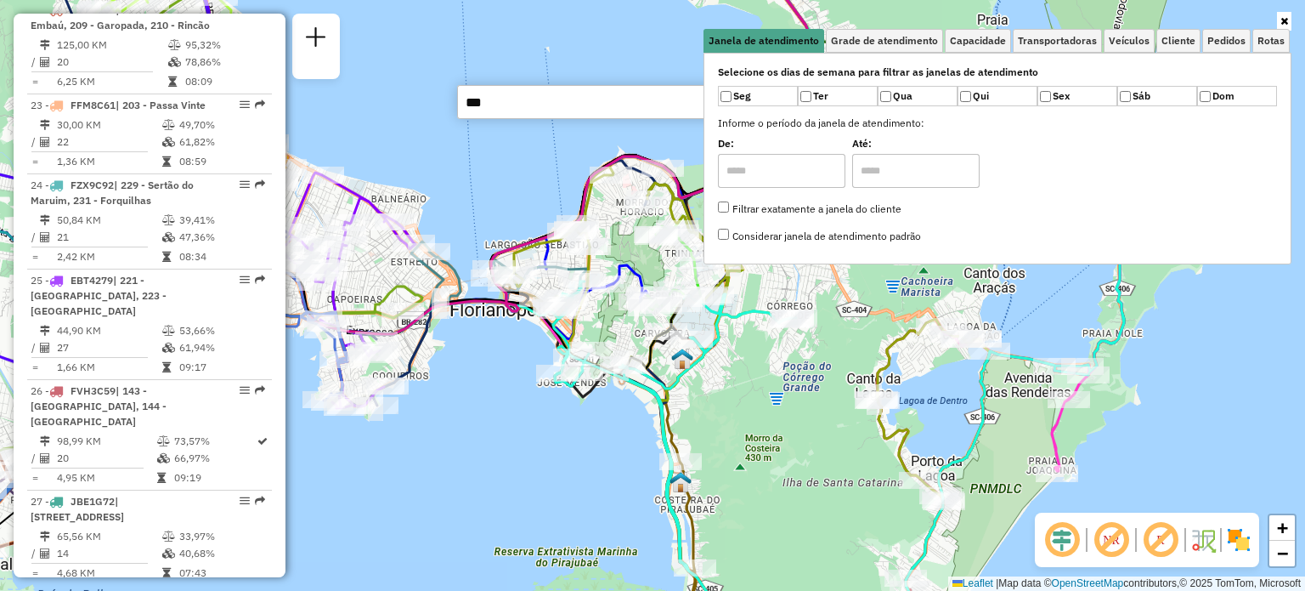
scroll to position [1531, 0]
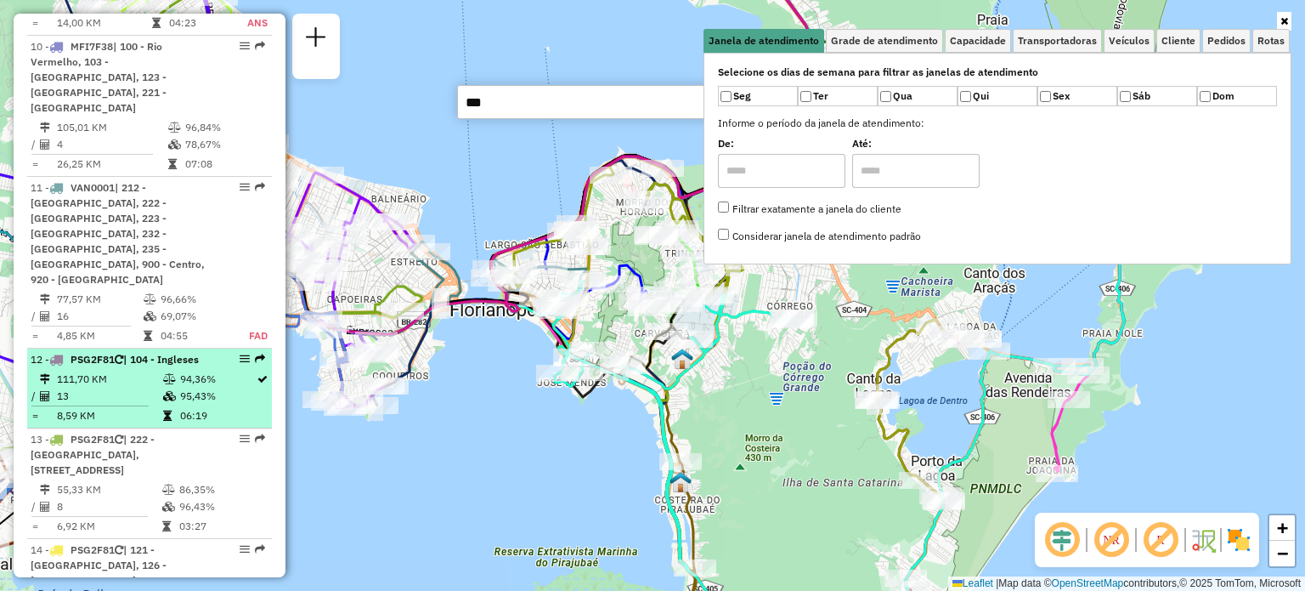
click at [141, 370] on td "111,70 KM" at bounding box center [109, 378] width 106 height 17
select select "**********"
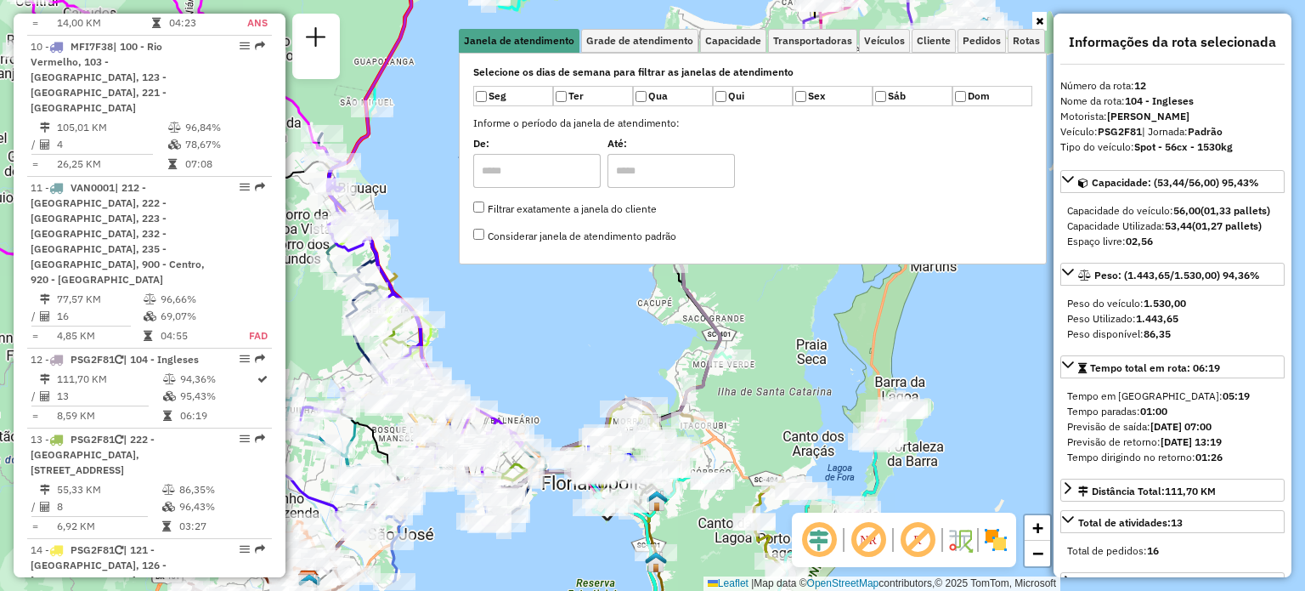
click at [1037, 21] on icon at bounding box center [1040, 21] width 8 height 10
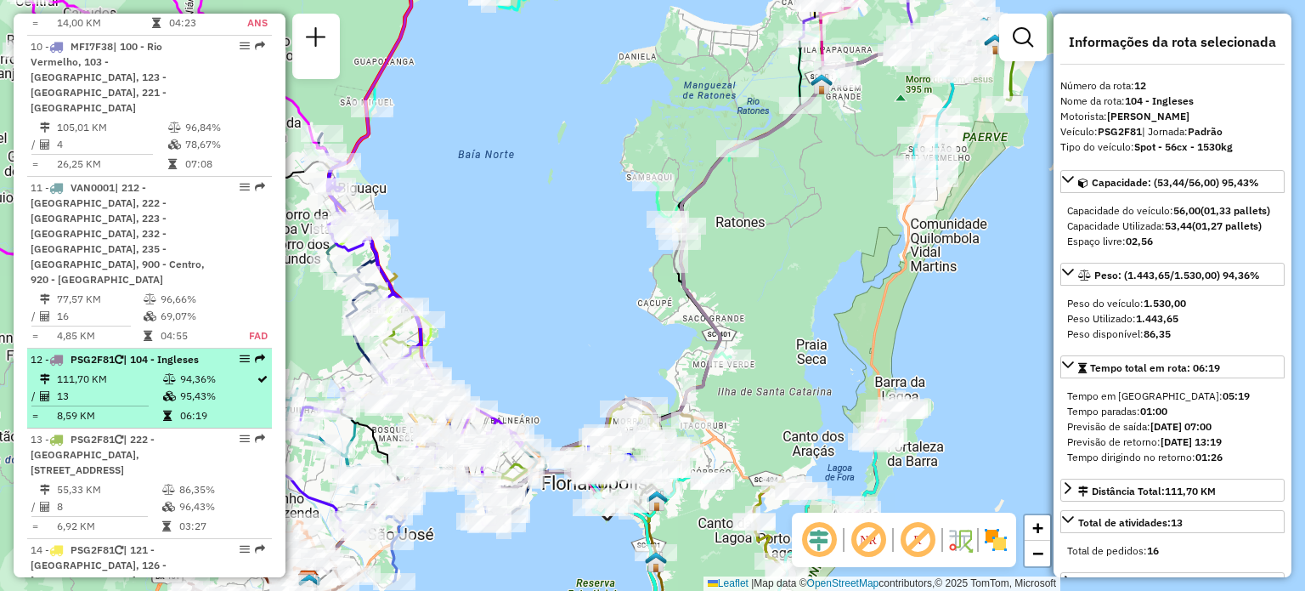
drag, startPoint x: 226, startPoint y: 305, endPoint x: 109, endPoint y: 308, distance: 117.3
click at [109, 370] on td "111,70 KM" at bounding box center [109, 378] width 106 height 17
click at [244, 353] on em at bounding box center [245, 358] width 10 height 10
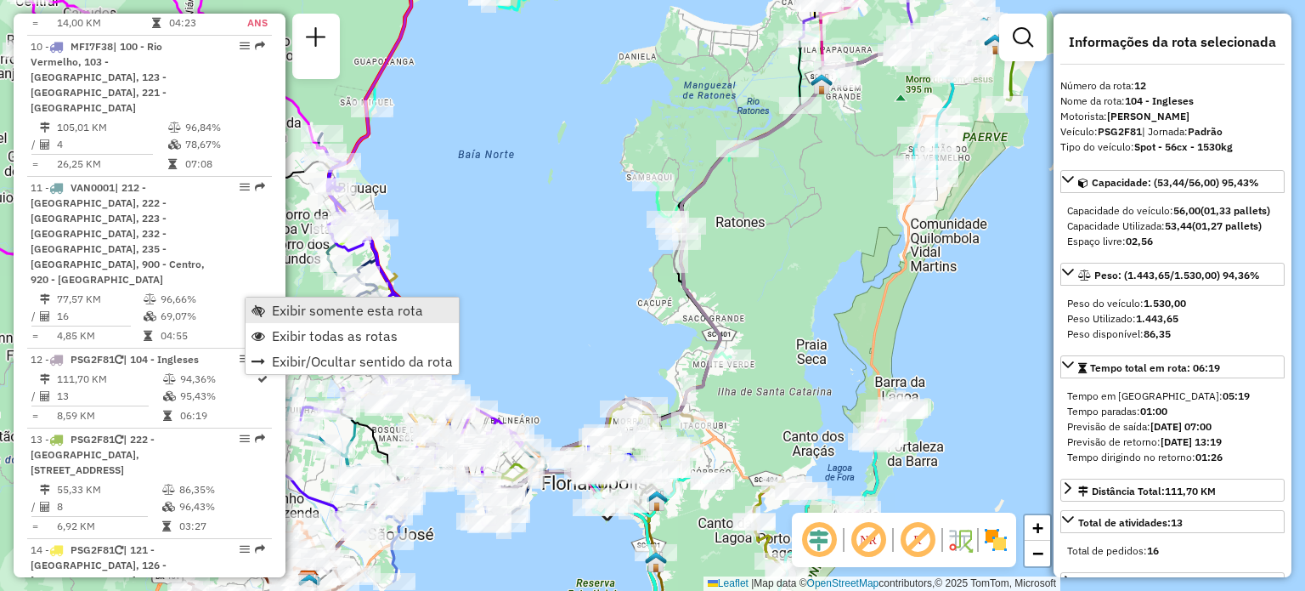
click at [274, 307] on span "Exibir somente esta rota" at bounding box center [347, 310] width 151 height 14
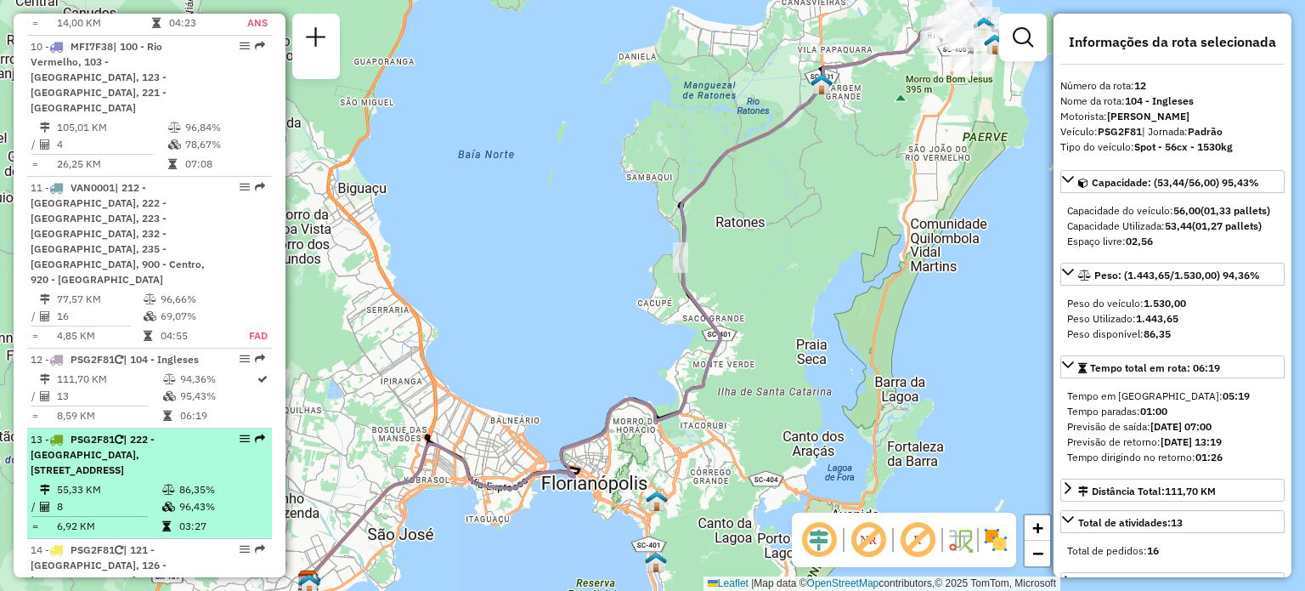
click at [111, 433] on span "| 222 - [GEOGRAPHIC_DATA], [STREET_ADDRESS]" at bounding box center [93, 454] width 124 height 43
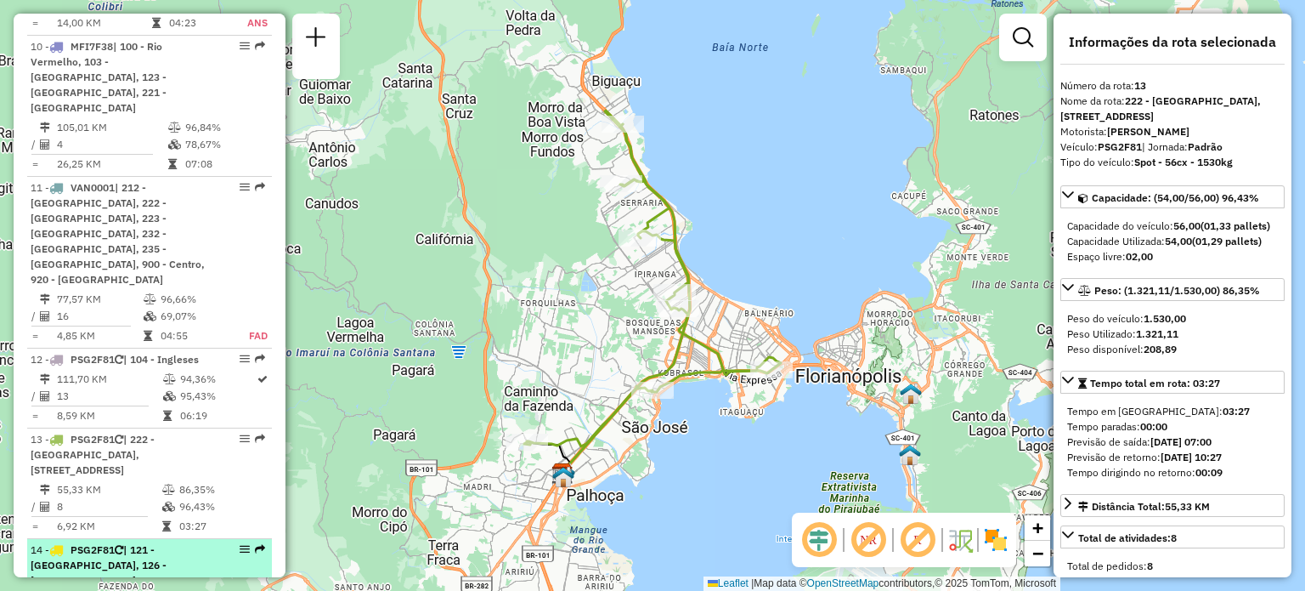
click at [106, 543] on span "PSG2F81" at bounding box center [93, 549] width 44 height 13
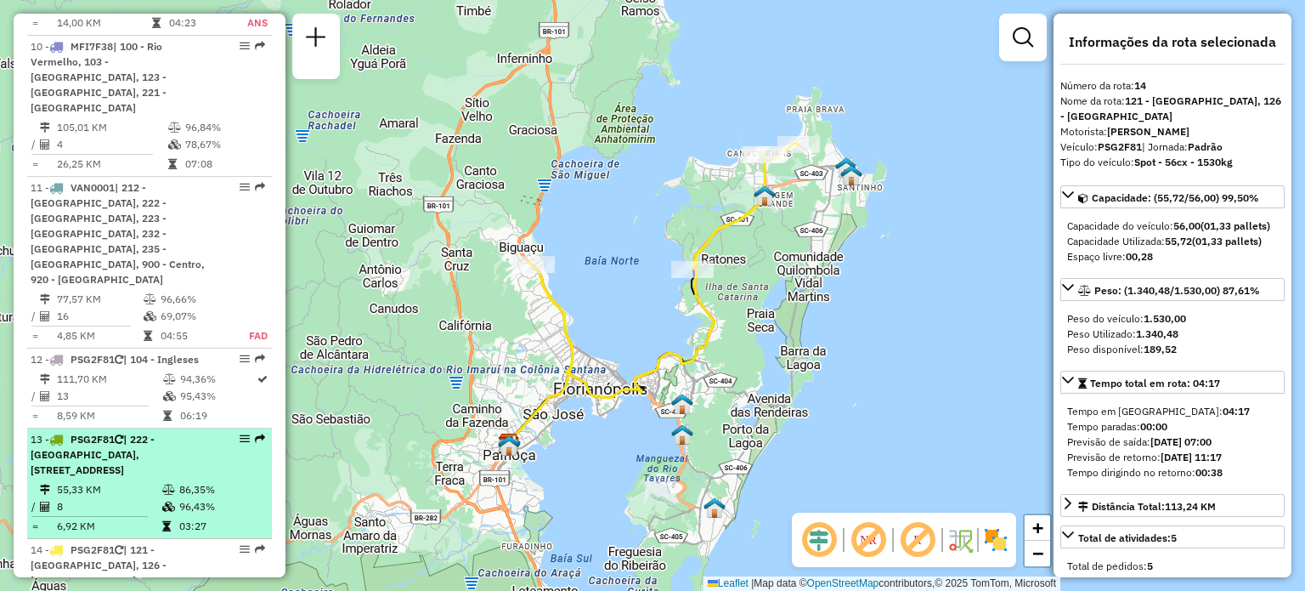
drag, startPoint x: 86, startPoint y: 368, endPoint x: 66, endPoint y: 415, distance: 50.7
click at [66, 428] on li "13 - PSG2F81 | 222 - [GEOGRAPHIC_DATA], 232 - [GEOGRAPHIC_DATA], 235 - [GEOGRAP…" at bounding box center [149, 483] width 245 height 110
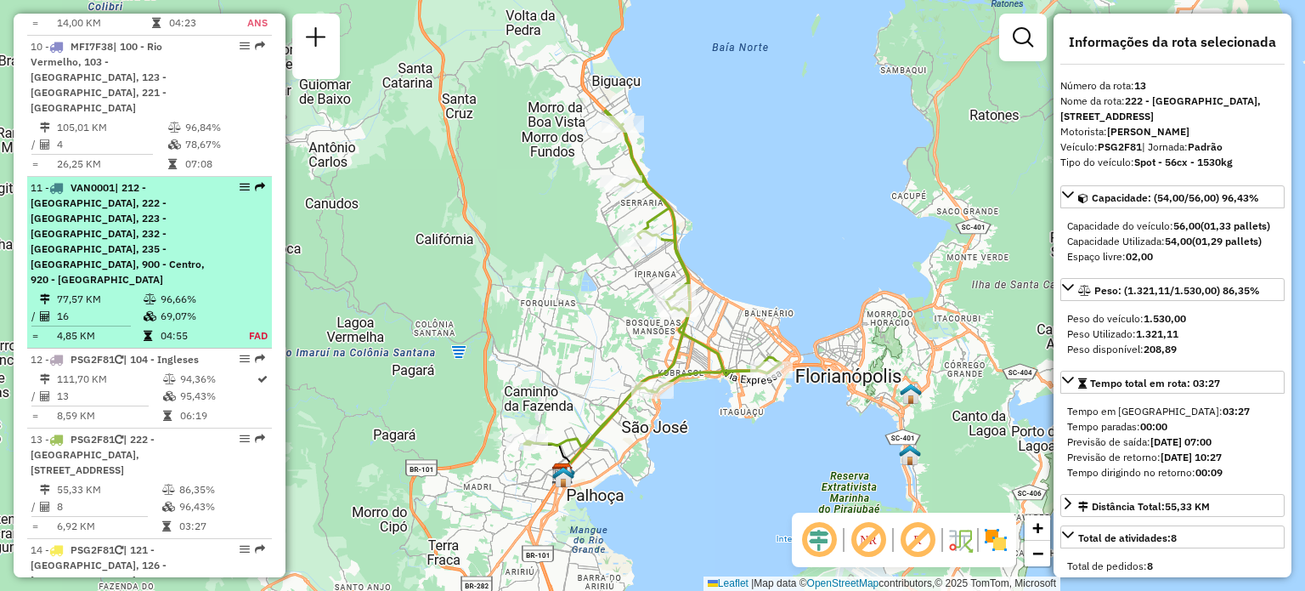
click at [111, 291] on td "77,57 KM" at bounding box center [99, 299] width 87 height 17
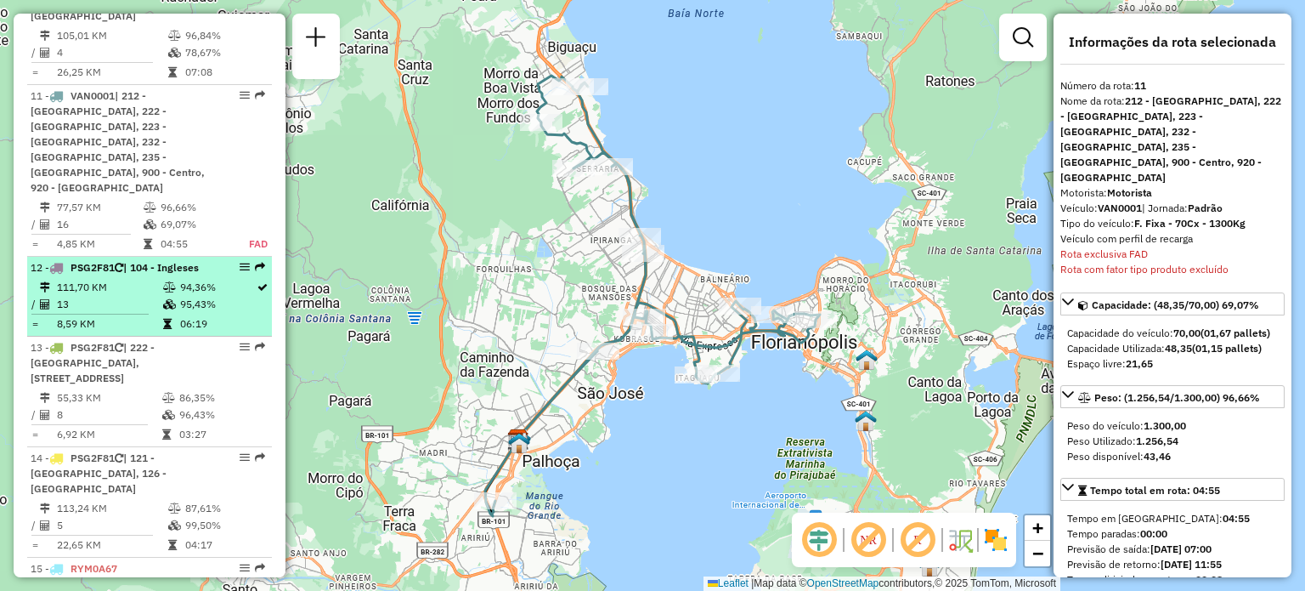
scroll to position [1662, 0]
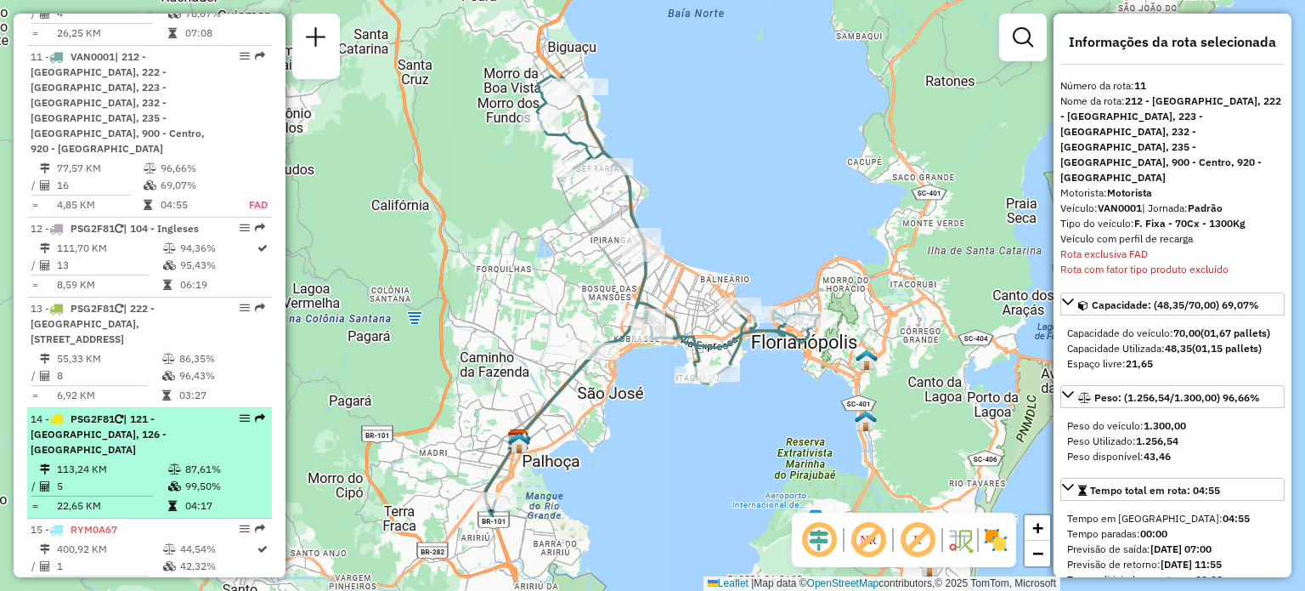
click at [136, 411] on div "14 - PSG2F81 | 121 - [GEOGRAPHIC_DATA], 126 - [GEOGRAPHIC_DATA]" at bounding box center [121, 434] width 180 height 46
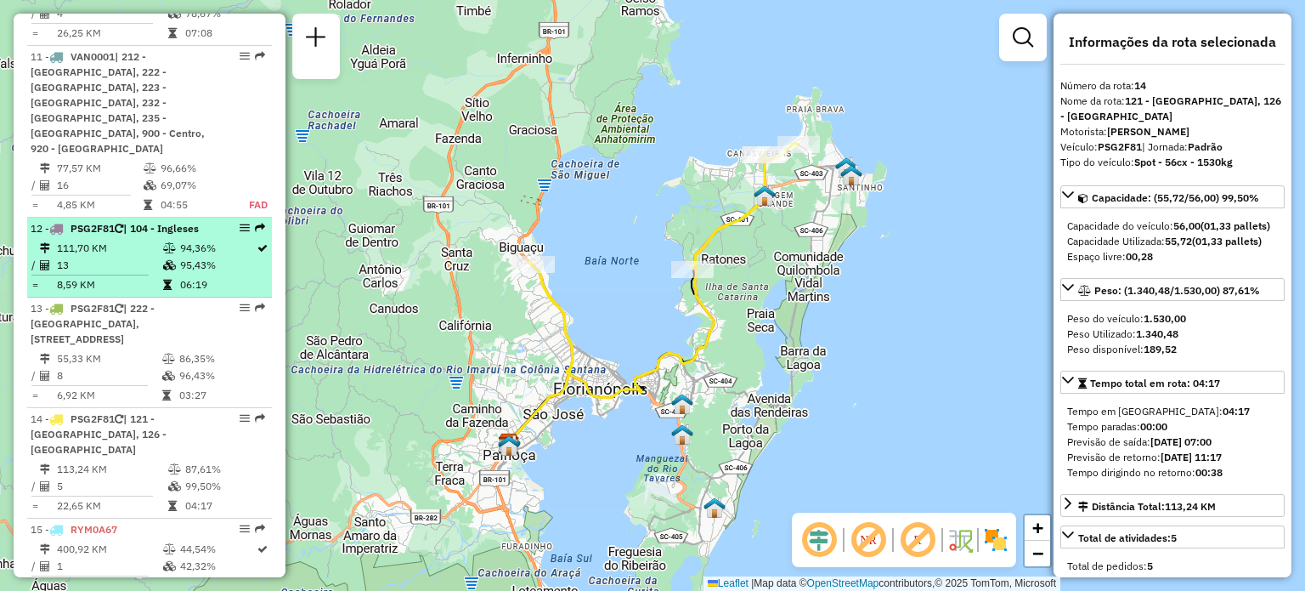
click at [109, 240] on td "111,70 KM" at bounding box center [109, 248] width 106 height 17
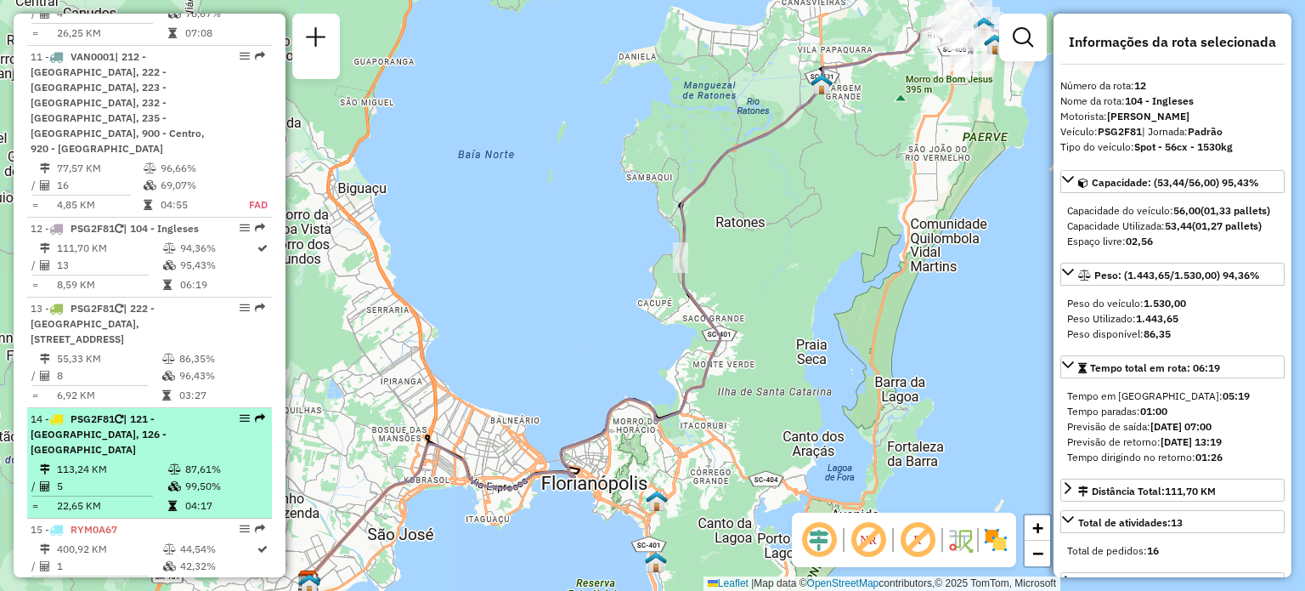
click at [105, 411] on div "14 - PSG2F81 | 121 - [GEOGRAPHIC_DATA], 126 - [GEOGRAPHIC_DATA]" at bounding box center [121, 434] width 180 height 46
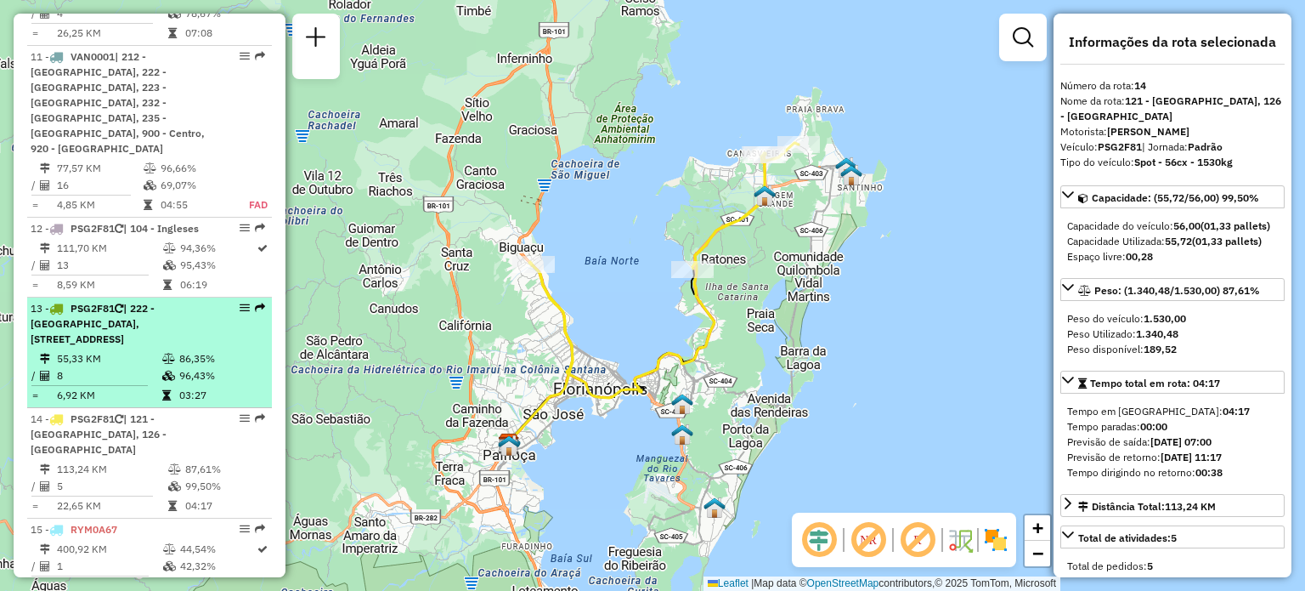
click at [102, 367] on td "8" at bounding box center [108, 375] width 105 height 17
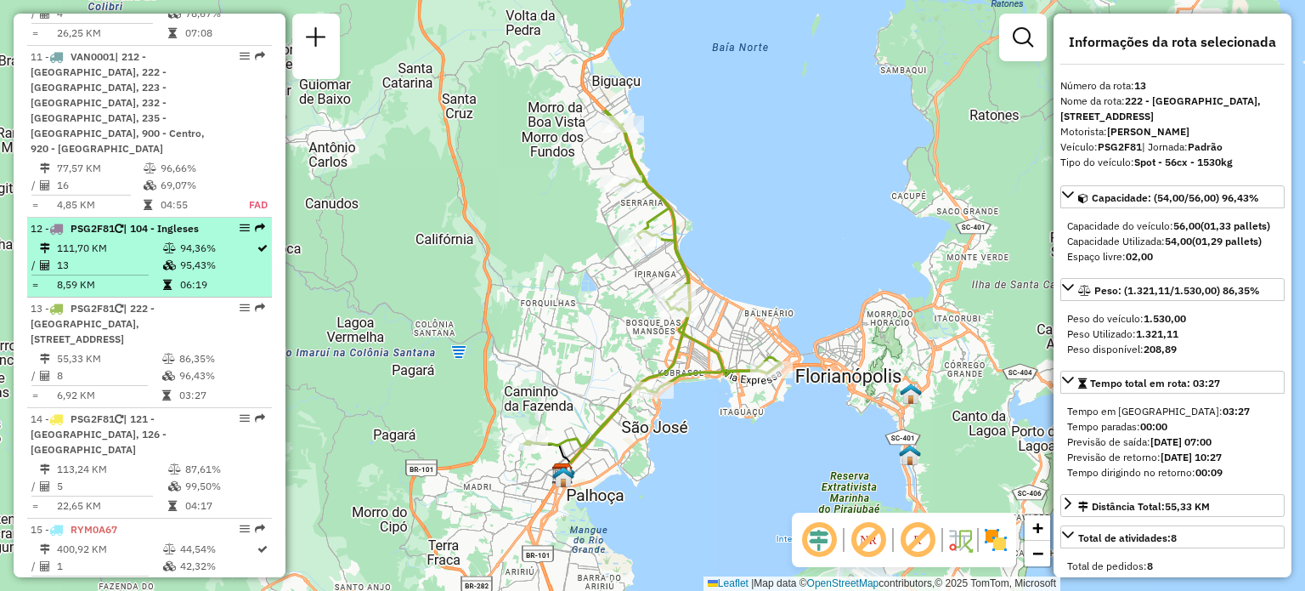
click at [92, 257] on td "13" at bounding box center [109, 265] width 106 height 17
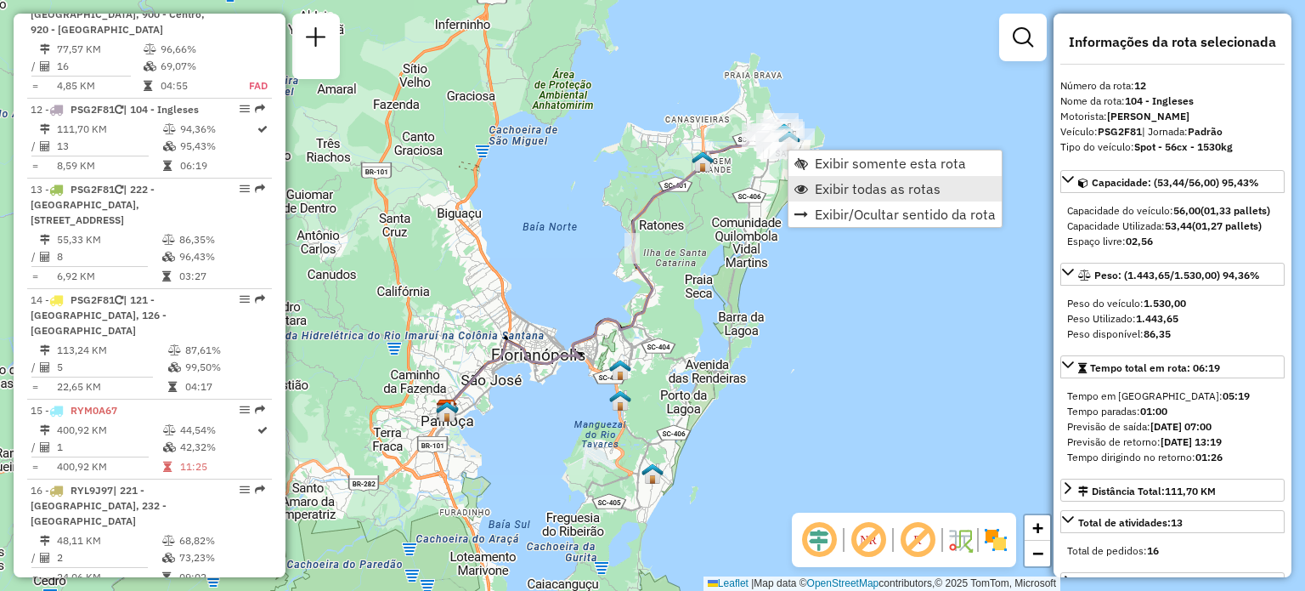
scroll to position [1801, 0]
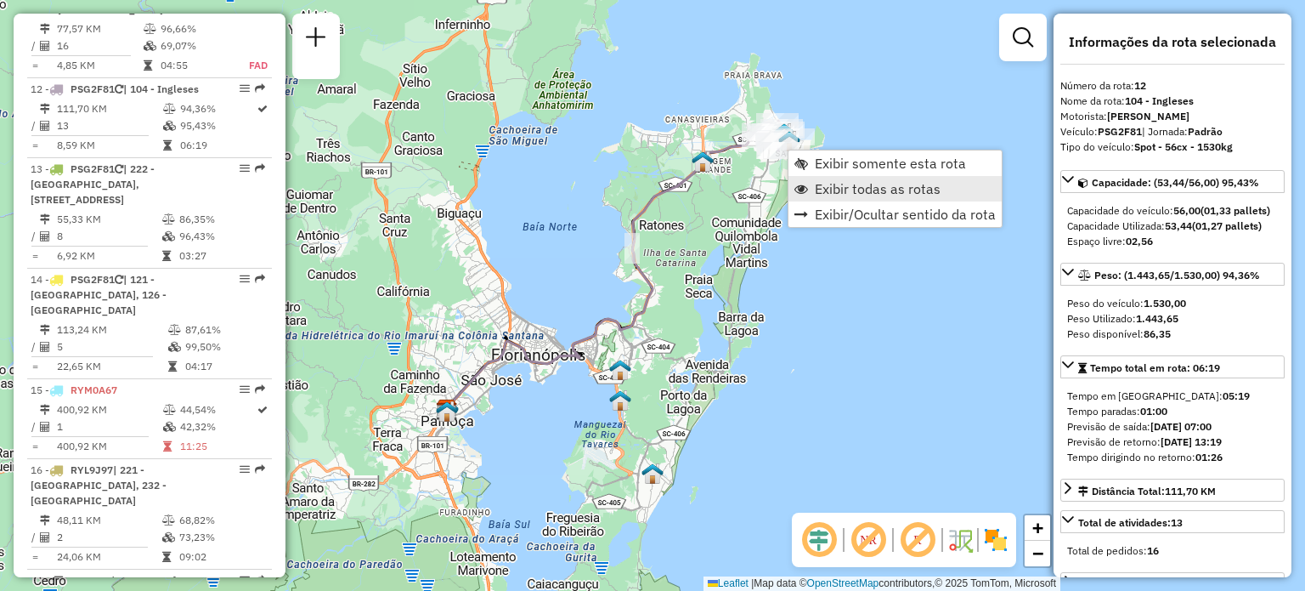
click at [809, 186] on link "Exibir todas as rotas" at bounding box center [895, 188] width 213 height 25
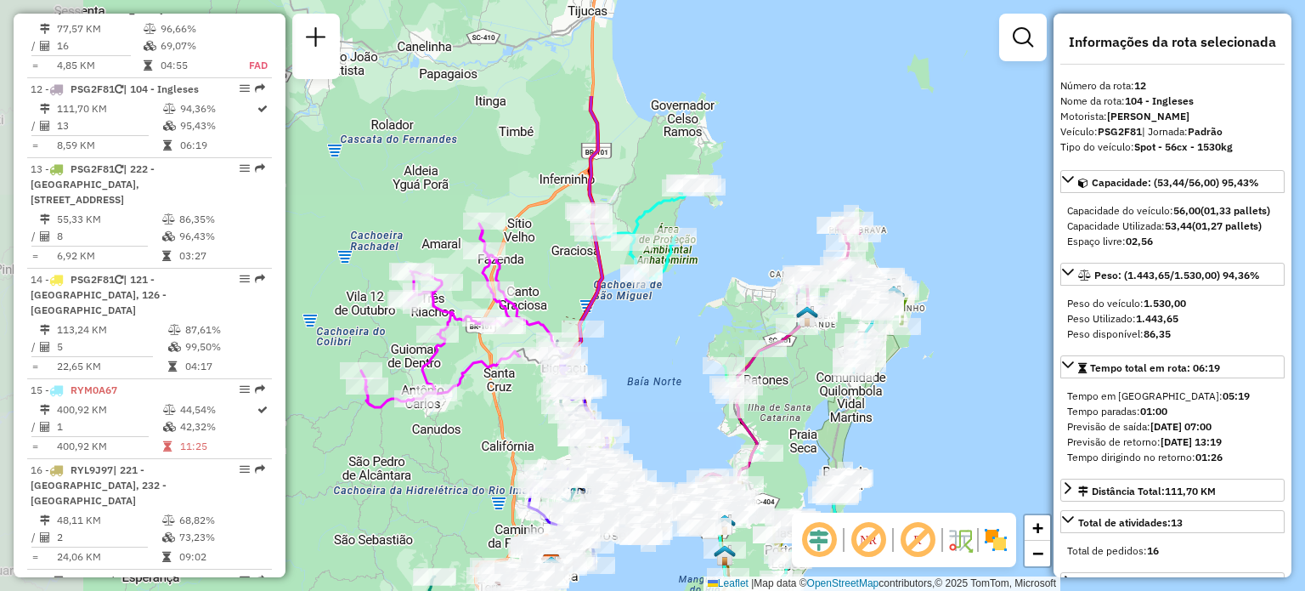
drag, startPoint x: 536, startPoint y: 155, endPoint x: 666, endPoint y: 362, distance: 244.0
click at [666, 362] on div "Janela de atendimento Grade de atendimento Capacidade Transportadoras Veículos …" at bounding box center [652, 295] width 1305 height 591
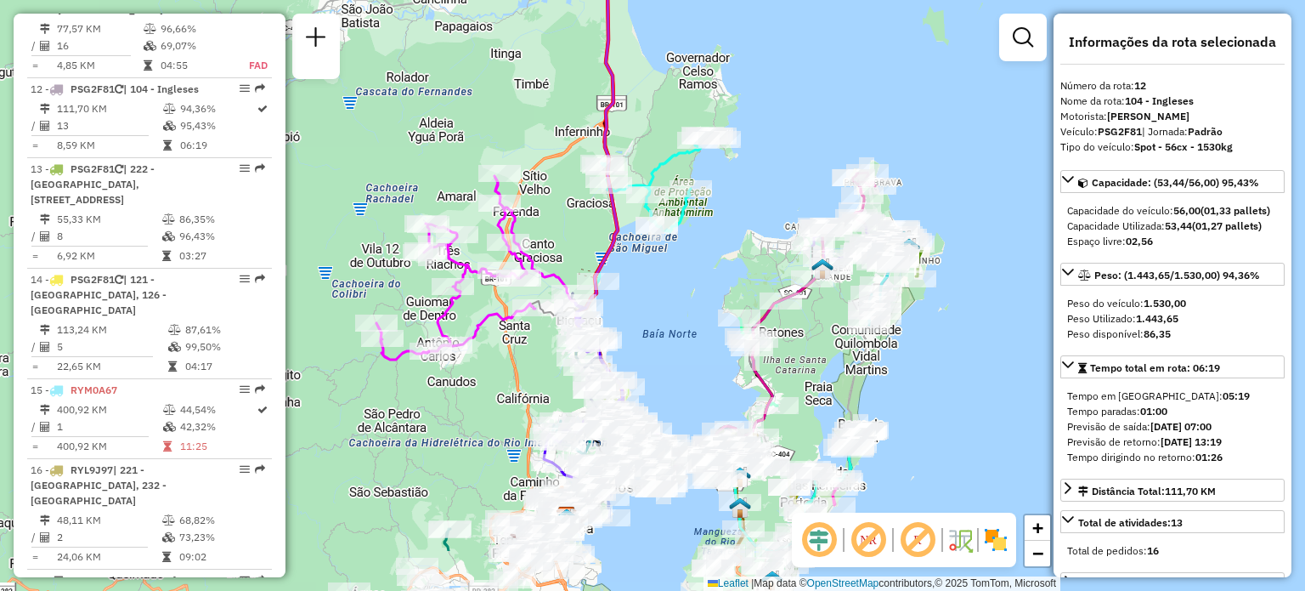
drag, startPoint x: 758, startPoint y: 254, endPoint x: 751, endPoint y: 214, distance: 40.5
click at [751, 214] on div "Janela de atendimento Grade de atendimento Capacidade Transportadoras Veículos …" at bounding box center [652, 295] width 1305 height 591
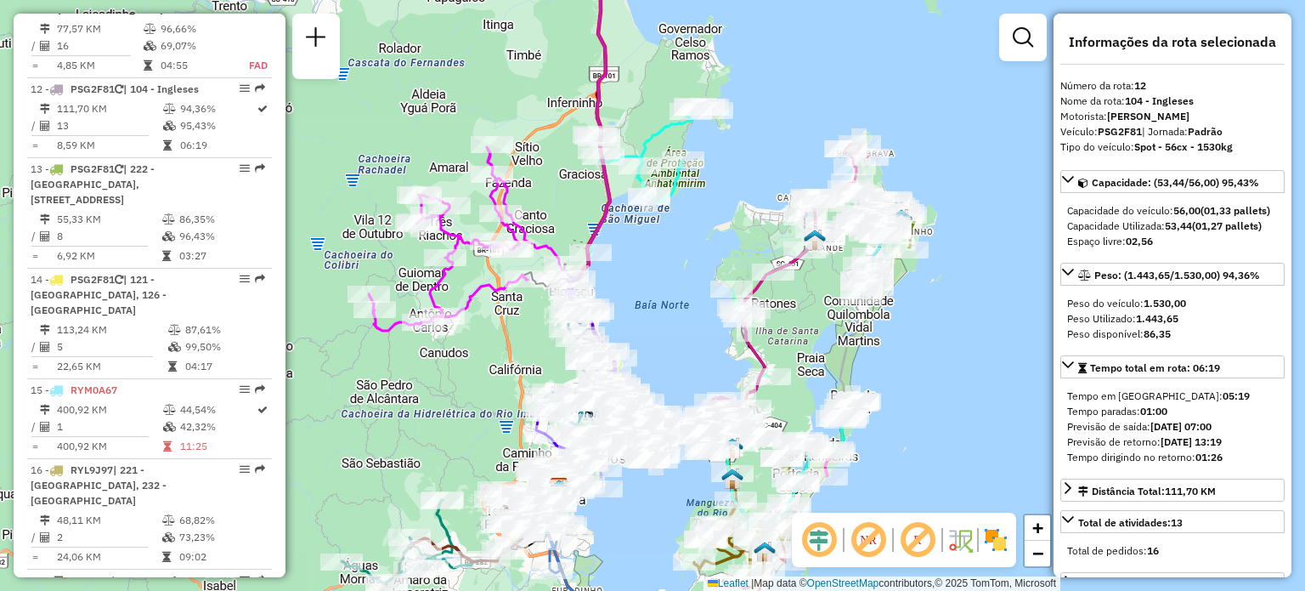
drag, startPoint x: 751, startPoint y: 214, endPoint x: 734, endPoint y: 151, distance: 65.1
click at [734, 151] on div "Janela de atendimento Grade de atendimento Capacidade Transportadoras Veículos …" at bounding box center [652, 295] width 1305 height 591
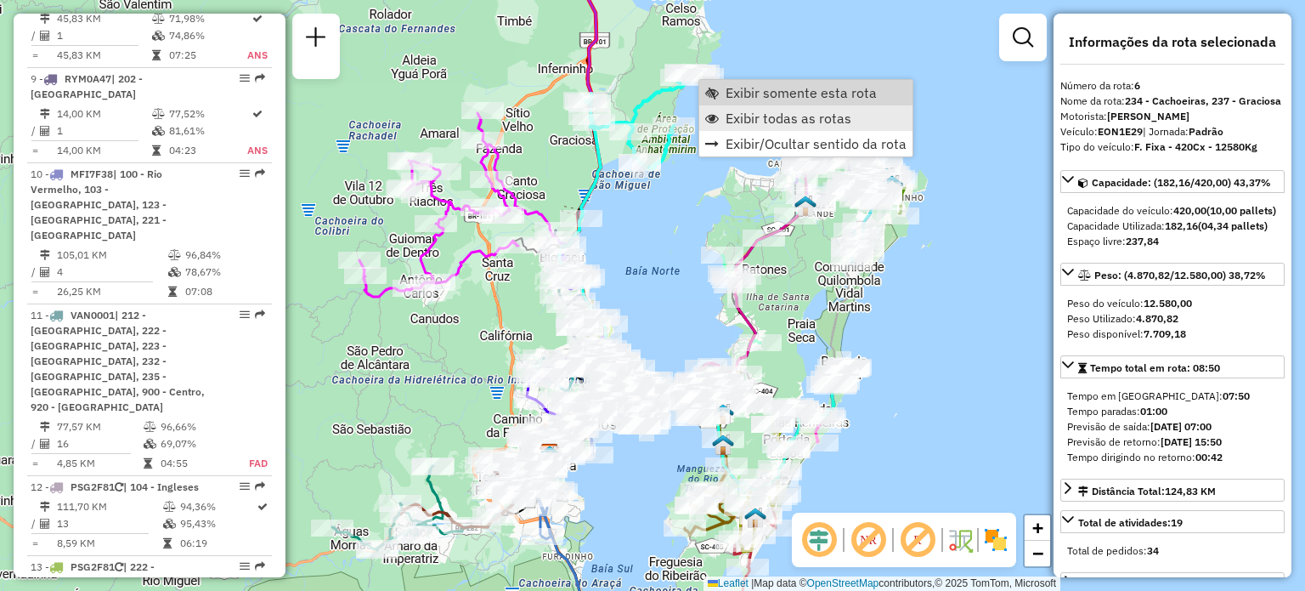
scroll to position [1186, 0]
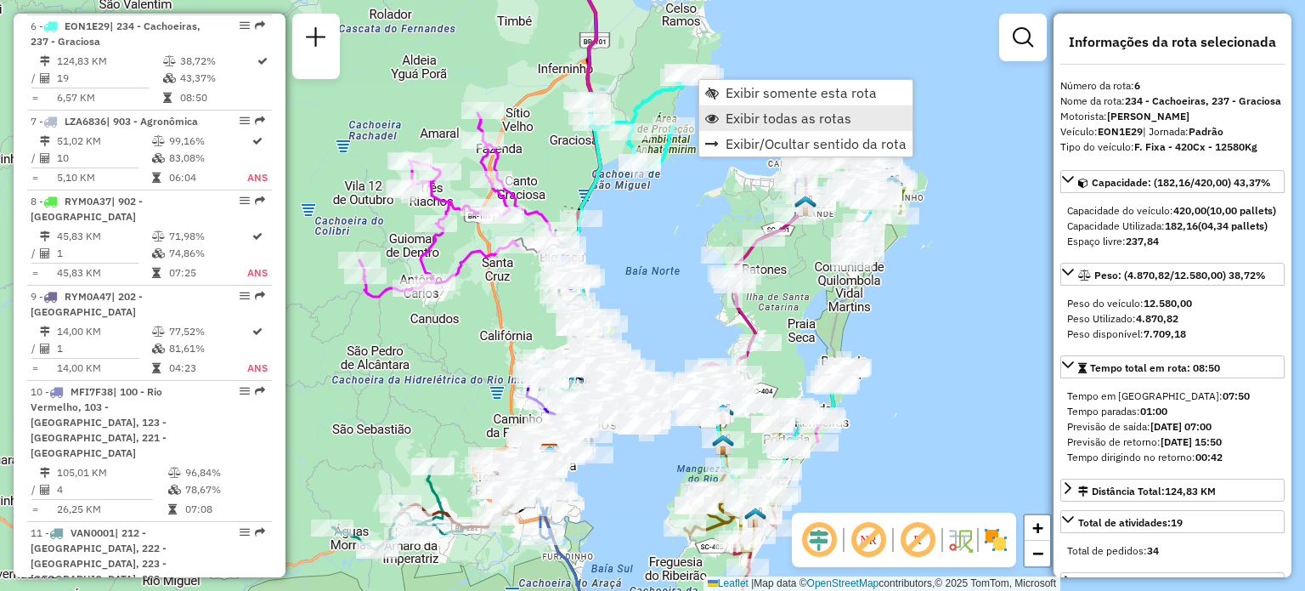
click at [739, 113] on span "Exibir todas as rotas" at bounding box center [789, 118] width 126 height 14
click at [704, 87] on link "Exibir somente esta rota" at bounding box center [791, 90] width 213 height 25
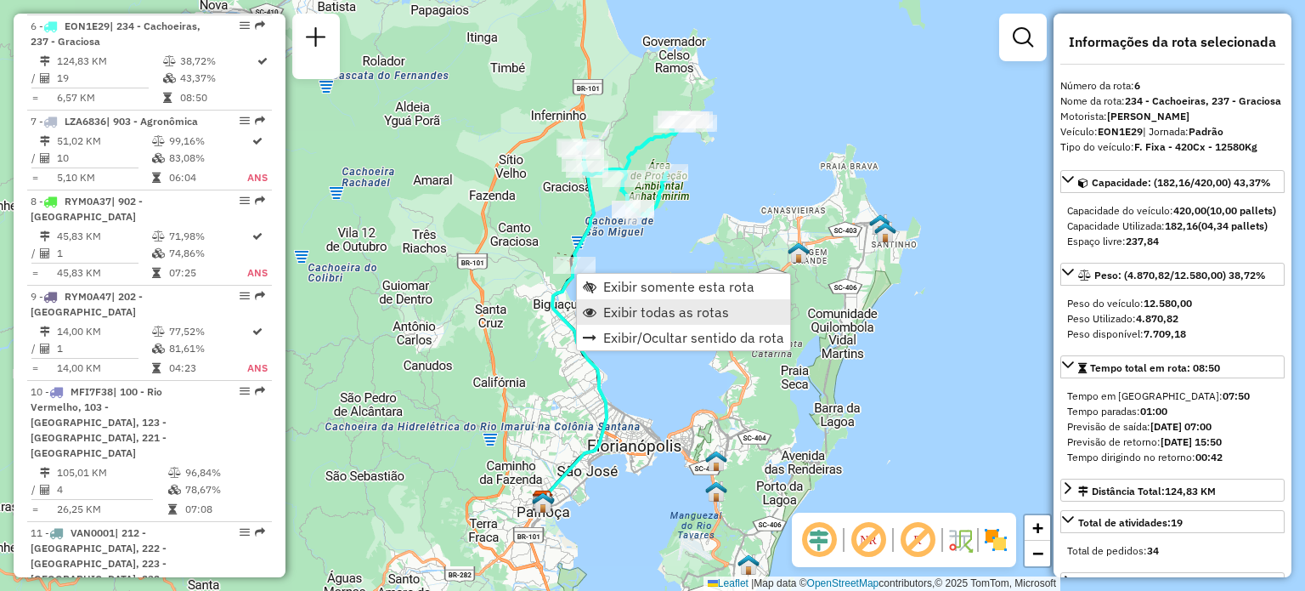
click at [599, 308] on link "Exibir todas as rotas" at bounding box center [683, 311] width 213 height 25
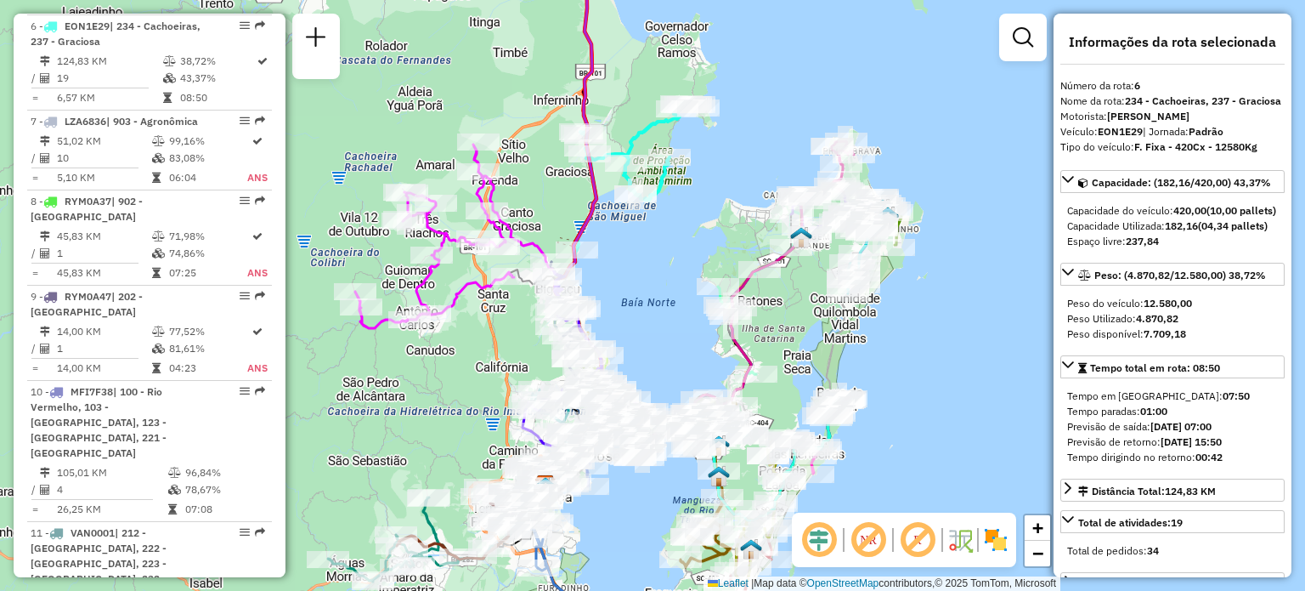
drag, startPoint x: 635, startPoint y: 305, endPoint x: 636, endPoint y: 143, distance: 162.3
click at [639, 139] on div "Janela de atendimento Grade de atendimento Capacidade Transportadoras Veículos …" at bounding box center [652, 295] width 1305 height 591
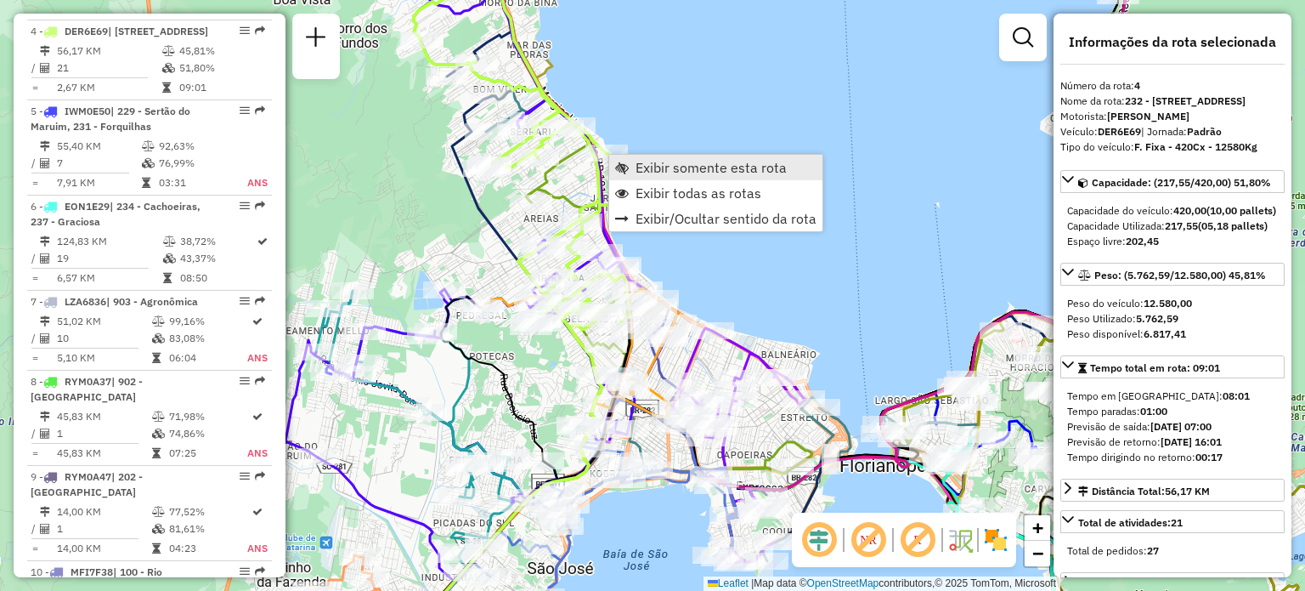
scroll to position [996, 0]
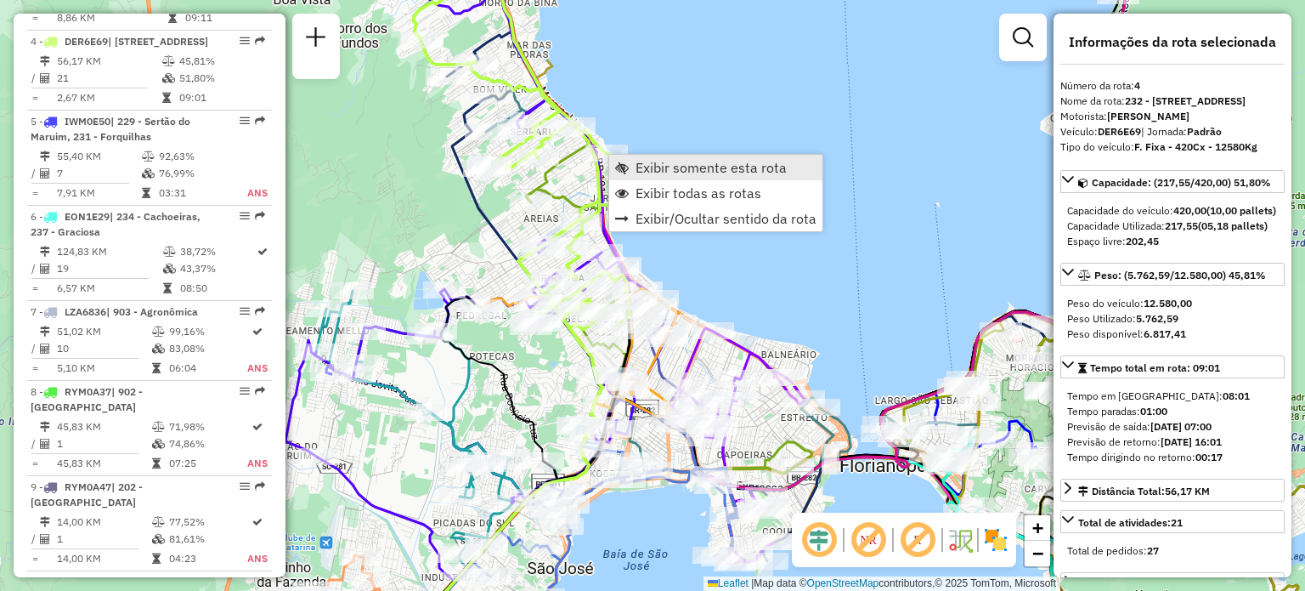
click at [621, 162] on span "Exibir somente esta rota" at bounding box center [622, 168] width 14 height 14
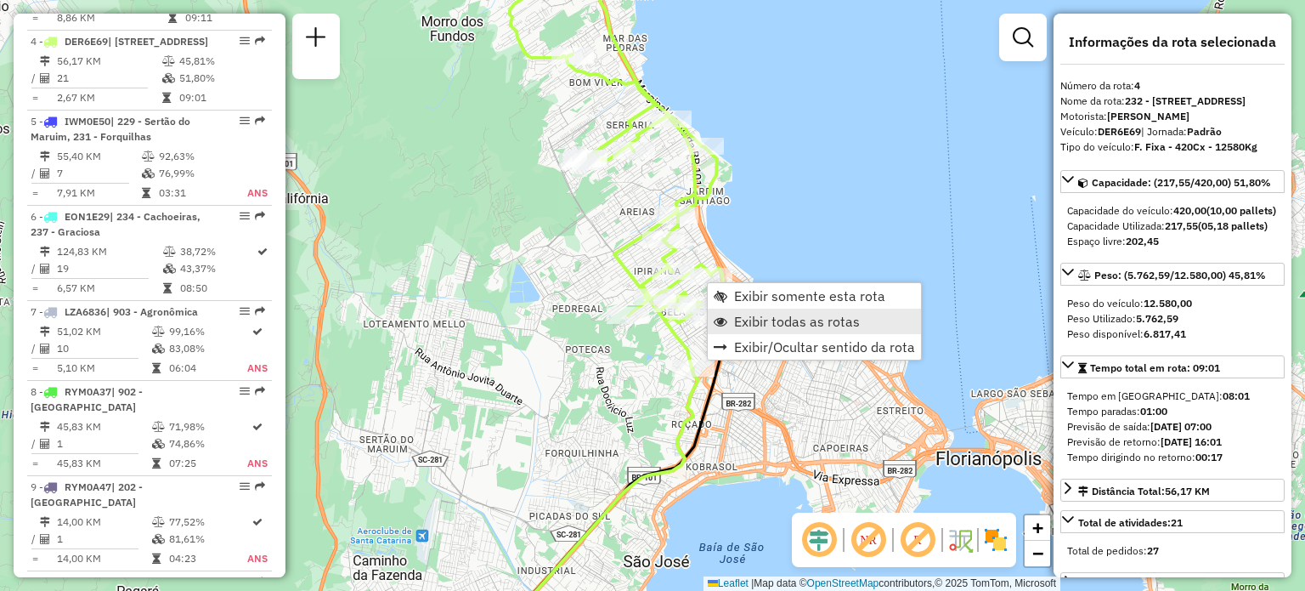
click at [742, 315] on span "Exibir todas as rotas" at bounding box center [797, 321] width 126 height 14
